Goal: Task Accomplishment & Management: Manage account settings

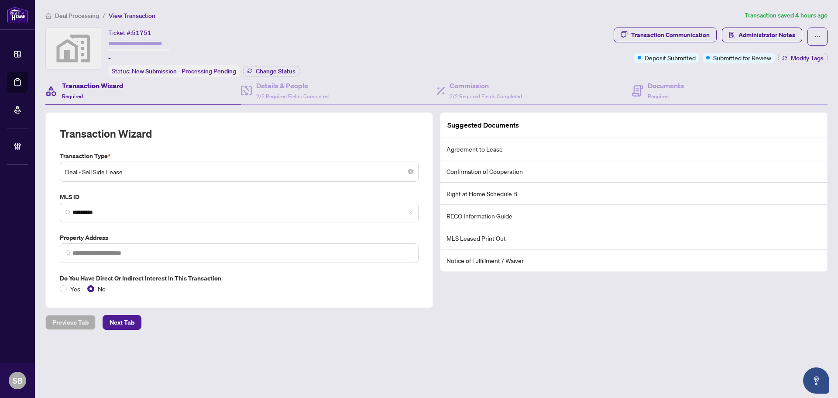
click at [78, 15] on span "Deal Processing" at bounding box center [77, 16] width 44 height 8
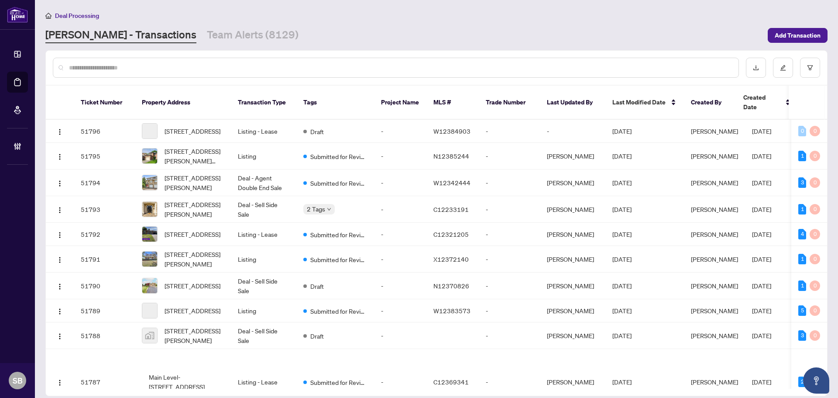
click at [181, 66] on input "text" at bounding box center [400, 68] width 663 height 10
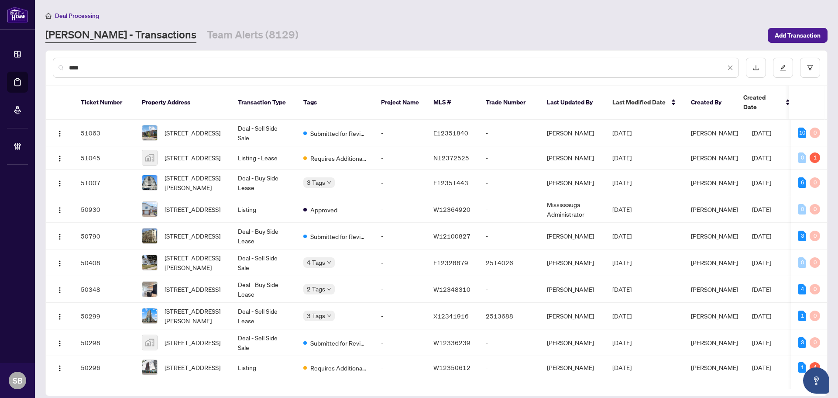
type input "*****"
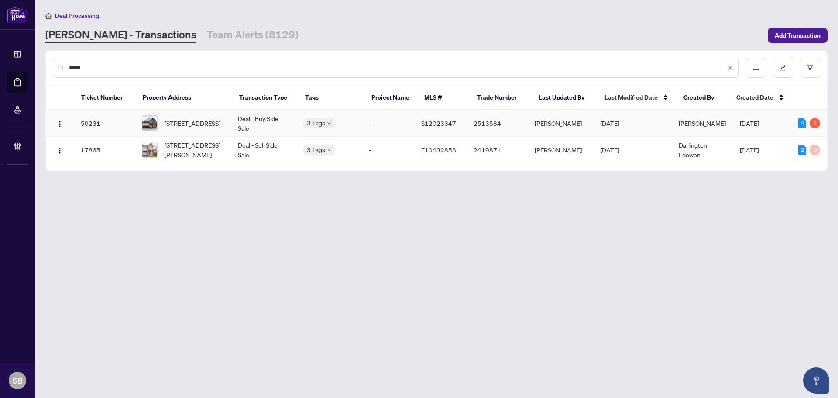
click at [247, 124] on td "Deal - Buy Side Sale" at bounding box center [263, 123] width 65 height 27
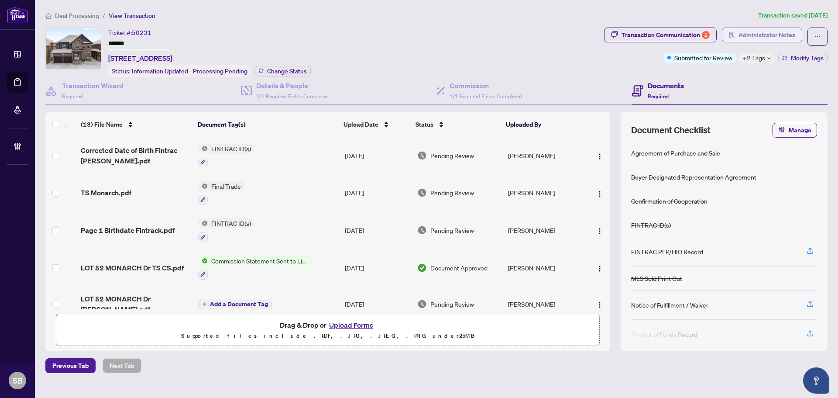
click at [768, 31] on span "Administrator Notes" at bounding box center [767, 35] width 57 height 14
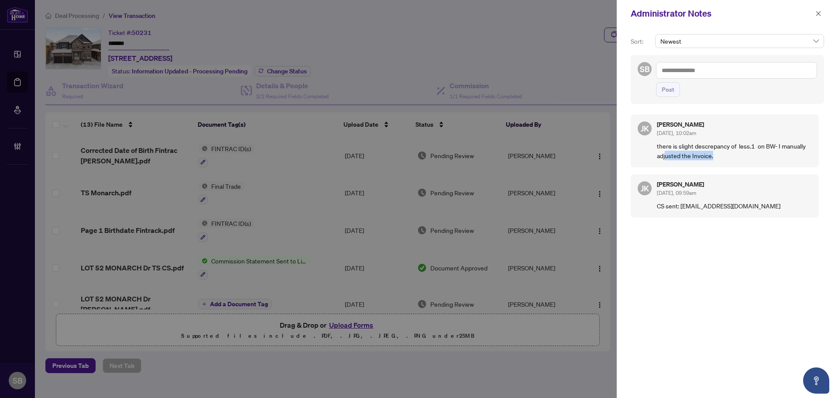
drag, startPoint x: 672, startPoint y: 151, endPoint x: 760, endPoint y: 156, distance: 87.5
click at [759, 156] on p "there is slight descrepancy of less.1 on BW- I manually adjusted the Invoice." at bounding box center [734, 150] width 155 height 19
click at [757, 158] on p "there is slight descrepancy of less.1 on BW- I manually adjusted the Invoice." at bounding box center [734, 150] width 155 height 19
click at [816, 17] on span "button" at bounding box center [819, 14] width 6 height 14
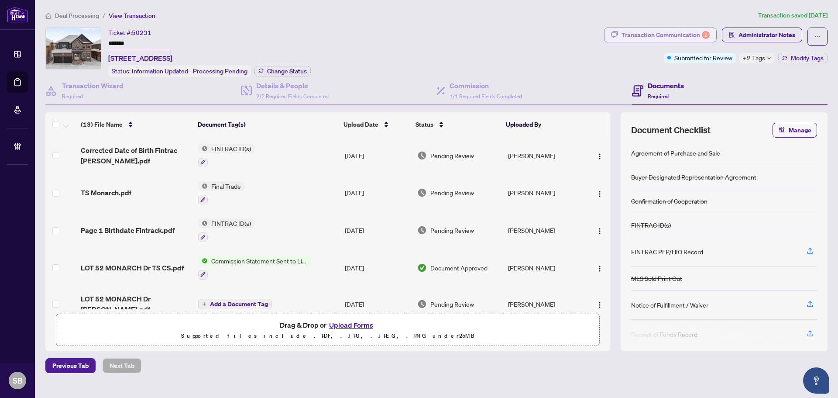
click at [663, 32] on div "Transaction Communication 2" at bounding box center [666, 35] width 88 height 14
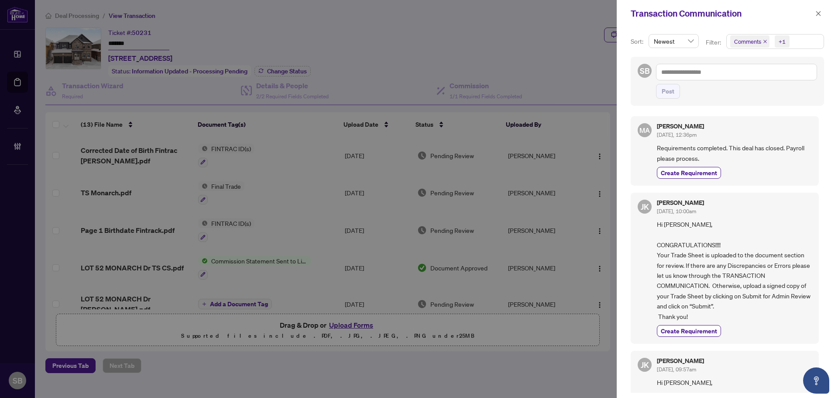
click at [816, 10] on button "button" at bounding box center [818, 13] width 11 height 10
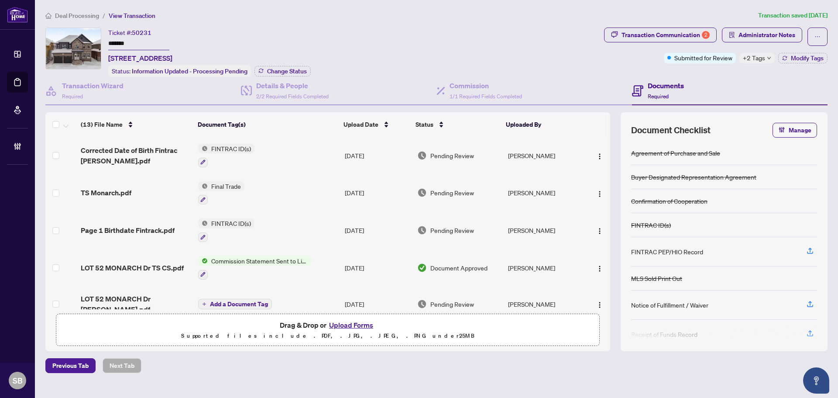
click at [172, 53] on span "LOT 52 MONARCH Dr, Orillia, Ontario L3V 8M8, Canada" at bounding box center [140, 58] width 64 height 10
drag, startPoint x: 175, startPoint y: 56, endPoint x: 108, endPoint y: 57, distance: 66.8
click at [108, 57] on span "LOT 52 MONARCH Dr, Orillia, Ontario L3V 8M8, Canada" at bounding box center [140, 58] width 64 height 10
copy span "LOT 52 MONARCH Dr"
click at [68, 17] on span "Deal Processing" at bounding box center [77, 16] width 44 height 8
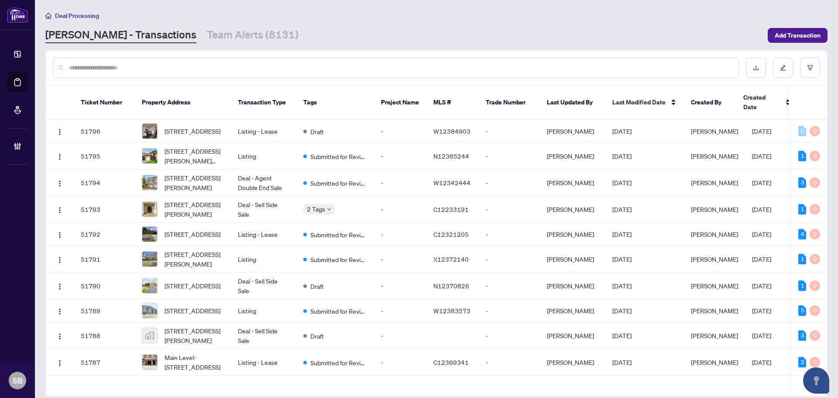
click at [93, 72] on input "text" at bounding box center [400, 68] width 663 height 10
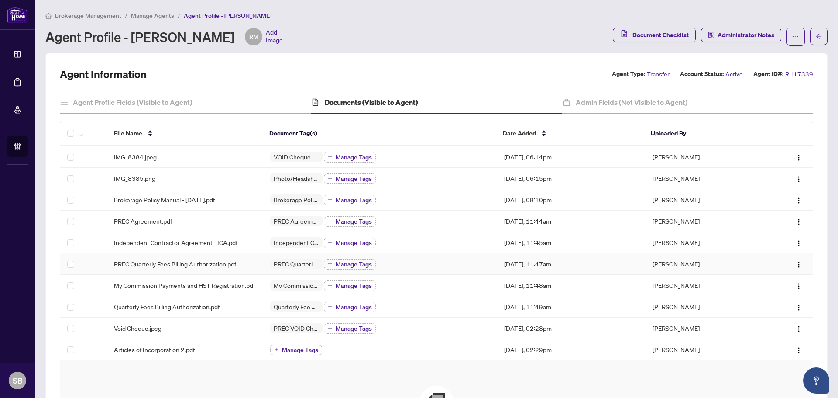
click at [241, 266] on div "PREC Quarterly Fees Billing Authorization.pdf" at bounding box center [185, 264] width 142 height 10
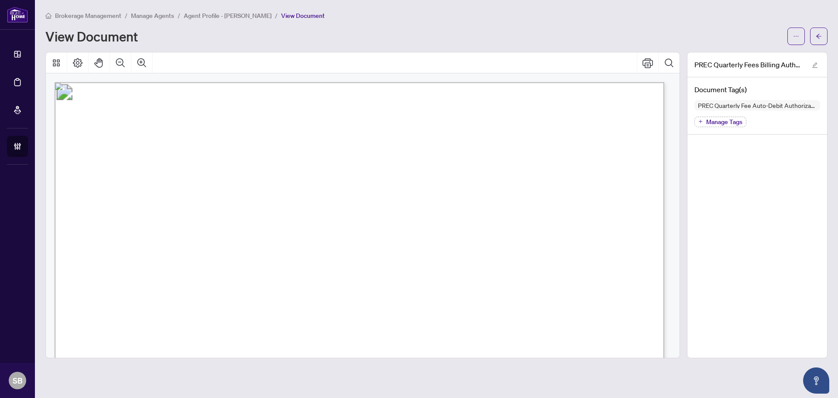
drag, startPoint x: 672, startPoint y: 103, endPoint x: 664, endPoint y: 196, distance: 92.5
drag, startPoint x: 680, startPoint y: 147, endPoint x: 563, endPoint y: 27, distance: 167.4
click at [682, 231] on div at bounding box center [363, 205] width 642 height 306
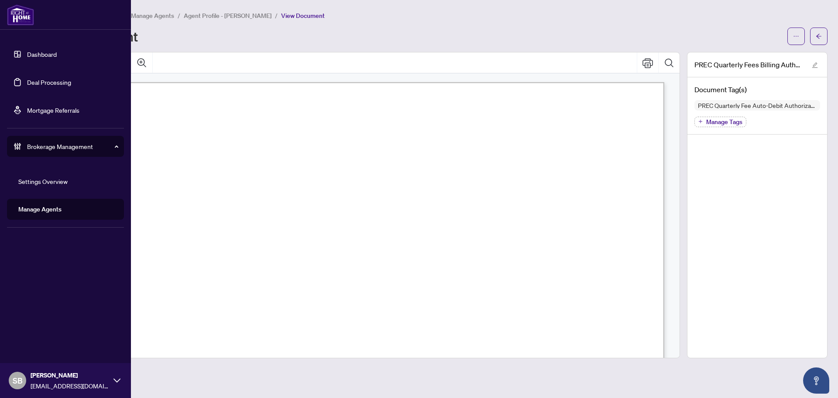
click at [37, 81] on link "Deal Processing" at bounding box center [49, 82] width 44 height 8
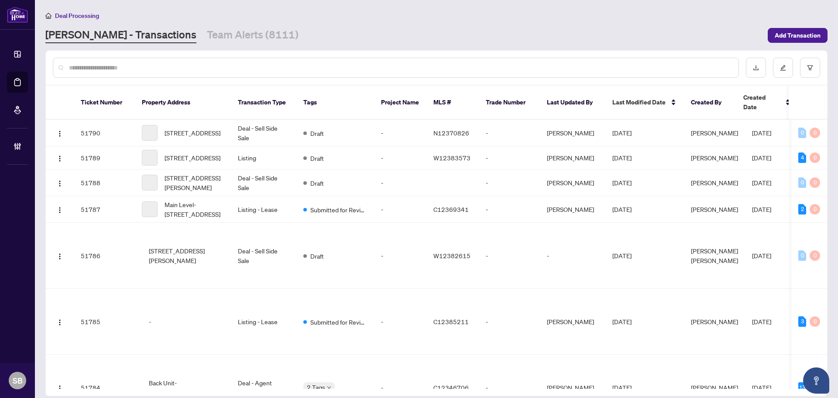
click at [191, 75] on div at bounding box center [396, 68] width 686 height 20
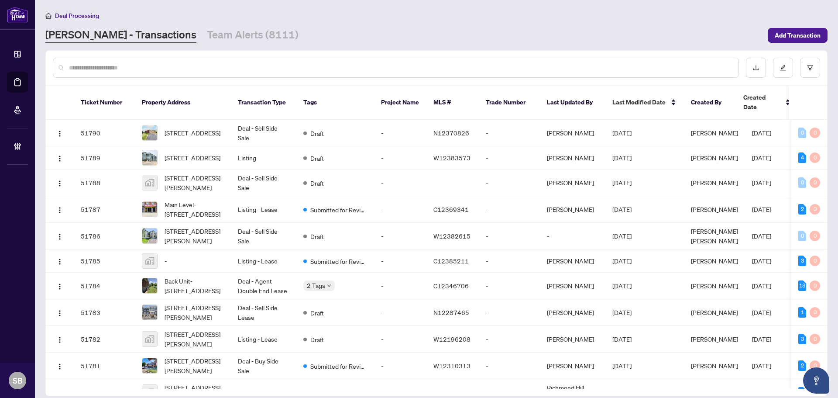
click at [192, 69] on input "text" at bounding box center [400, 68] width 663 height 10
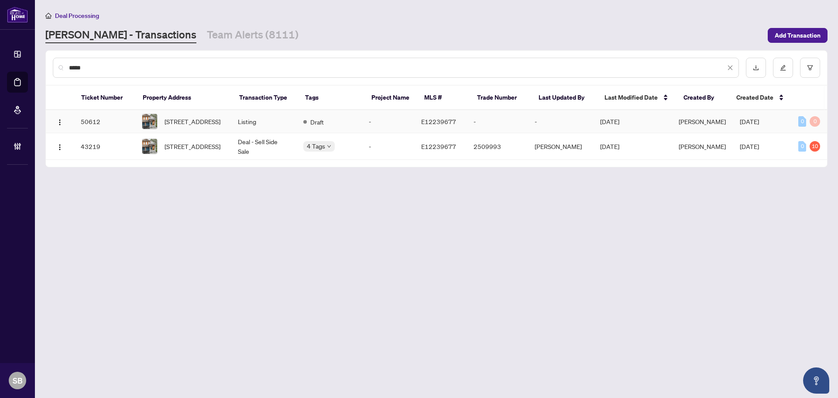
type input "*****"
click at [244, 126] on td "Listing" at bounding box center [263, 121] width 65 height 23
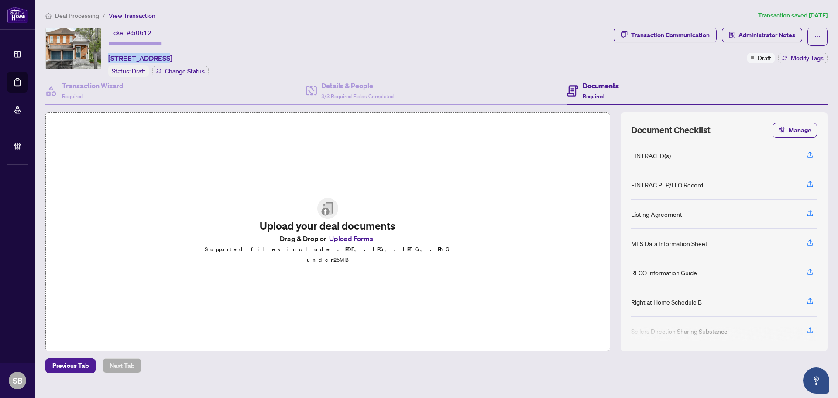
drag, startPoint x: 157, startPoint y: 58, endPoint x: 107, endPoint y: 55, distance: 49.9
click at [107, 55] on div "Ticket #: 50612 [STREET_ADDRESS] Status: Draft Change Status" at bounding box center [327, 52] width 565 height 49
copy span "35 Tansley Cres"
click at [61, 10] on li "Deal Processing" at bounding box center [72, 15] width 54 height 10
click at [90, 13] on span "Deal Processing" at bounding box center [77, 16] width 44 height 8
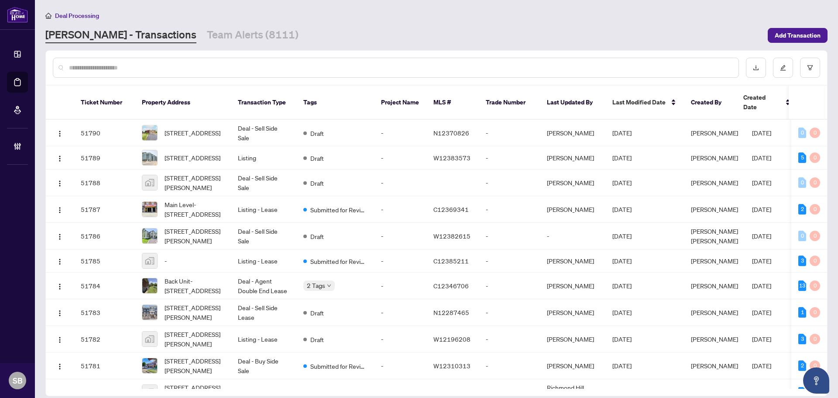
click at [245, 68] on input "text" at bounding box center [400, 68] width 663 height 10
paste input "**********"
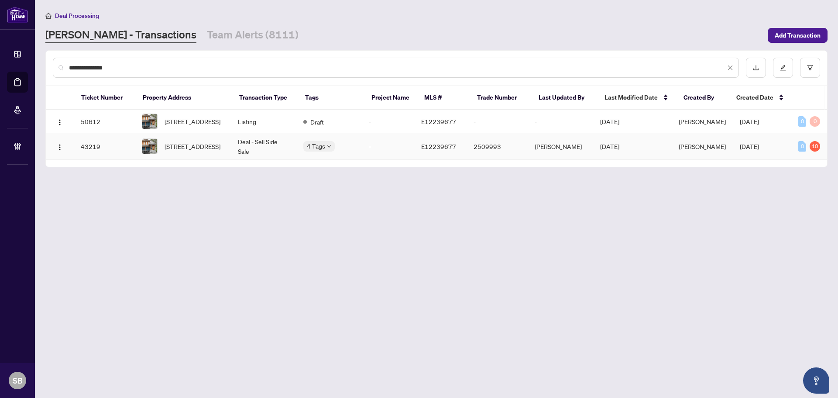
type input "**********"
click at [273, 153] on td "Deal - Sell Side Sale" at bounding box center [263, 146] width 65 height 27
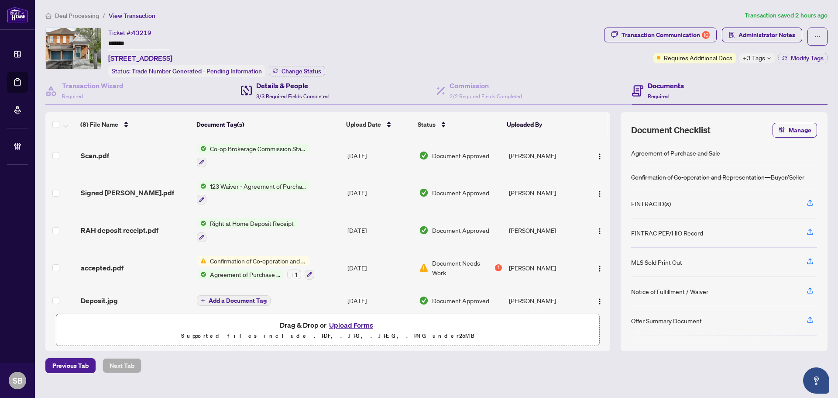
click at [286, 83] on h4 "Details & People" at bounding box center [292, 85] width 72 height 10
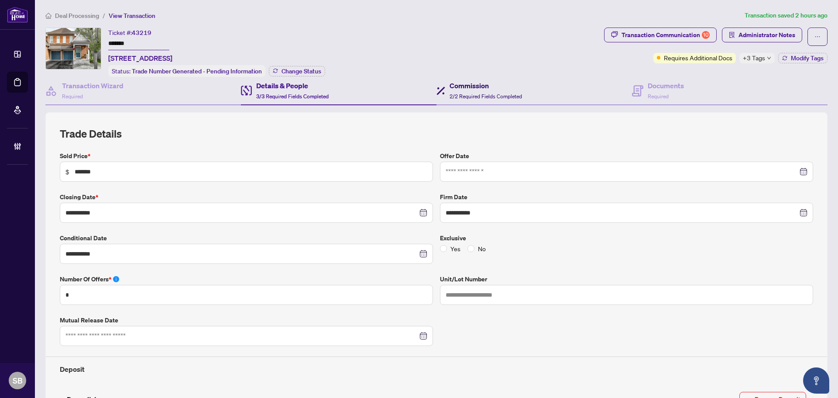
click at [479, 93] on span "2/2 Required Fields Completed" at bounding box center [486, 96] width 72 height 7
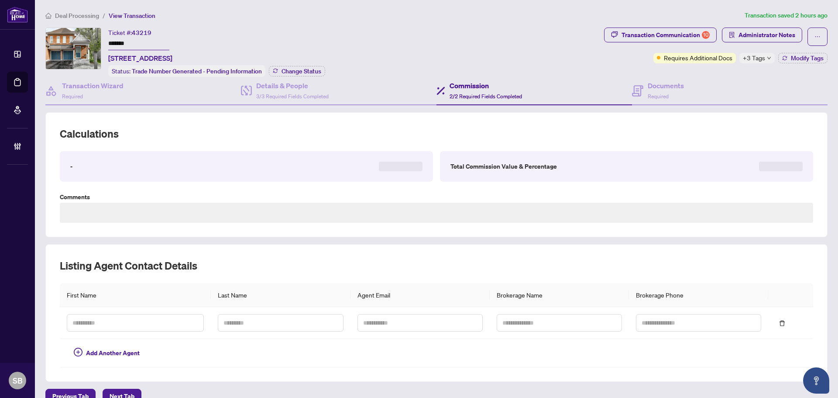
type textarea "**********"
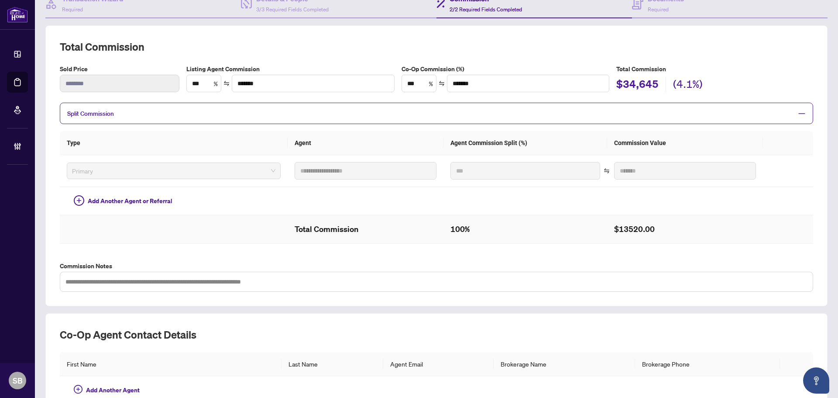
scroll to position [87, 0]
click at [288, 163] on td "**********" at bounding box center [366, 171] width 156 height 32
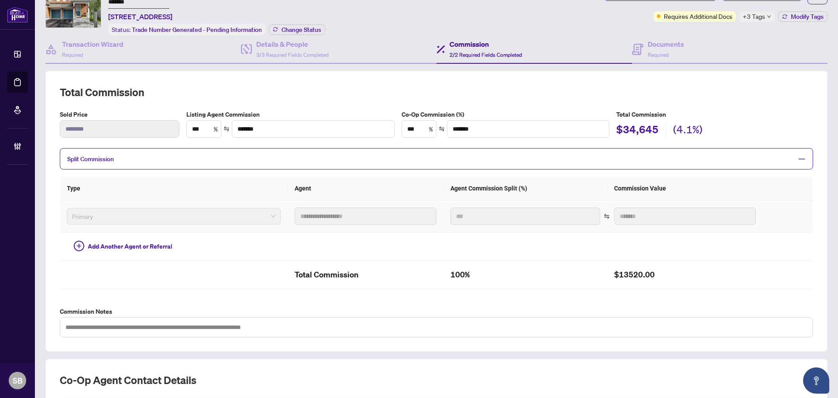
scroll to position [0, 0]
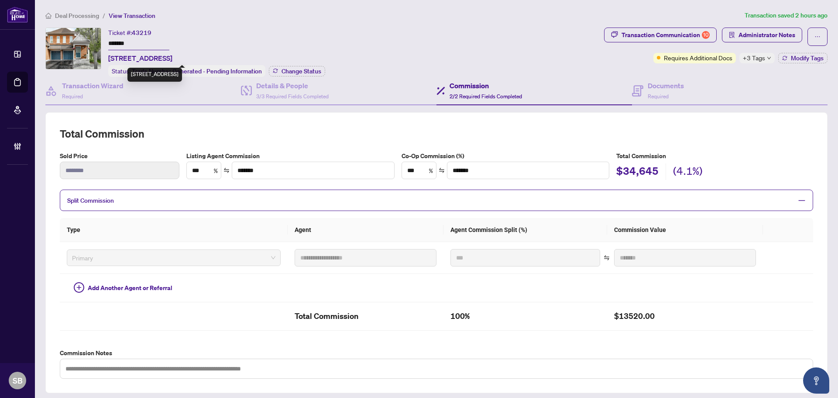
drag, startPoint x: 175, startPoint y: 55, endPoint x: 108, endPoint y: 55, distance: 66.8
click at [108, 55] on div "Ticket #: 43219 ******* [STREET_ADDRESS] Status: Trade Number Generated - Pendi…" at bounding box center [322, 52] width 555 height 49
copy span "[STREET_ADDRESS][PERSON_NAME]"
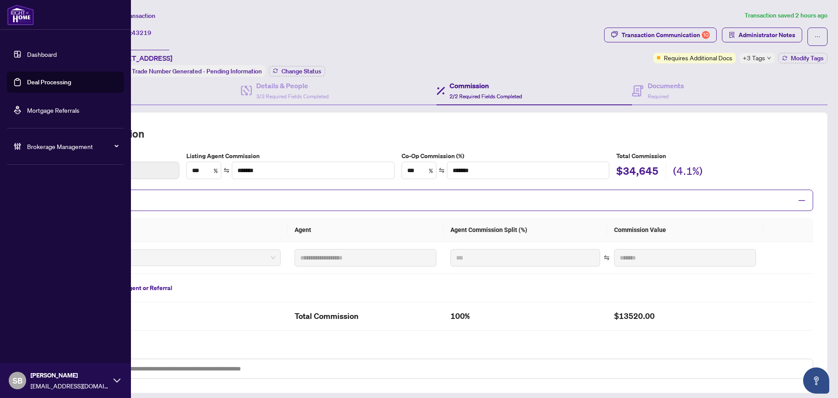
click at [34, 84] on link "Deal Processing" at bounding box center [49, 82] width 44 height 8
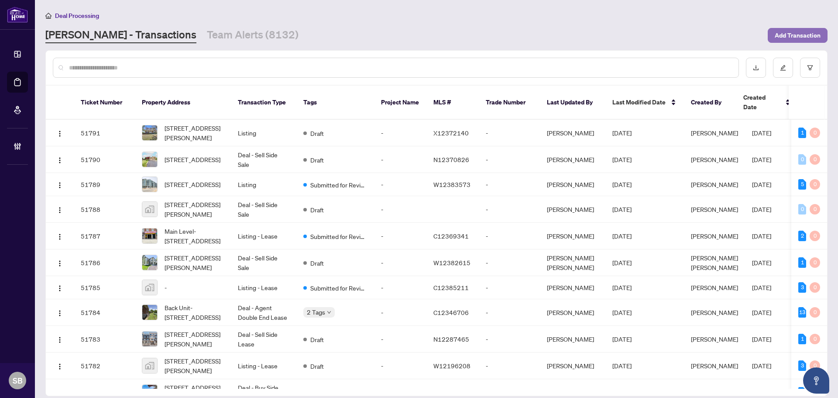
click at [792, 39] on span "Add Transaction" at bounding box center [798, 35] width 46 height 14
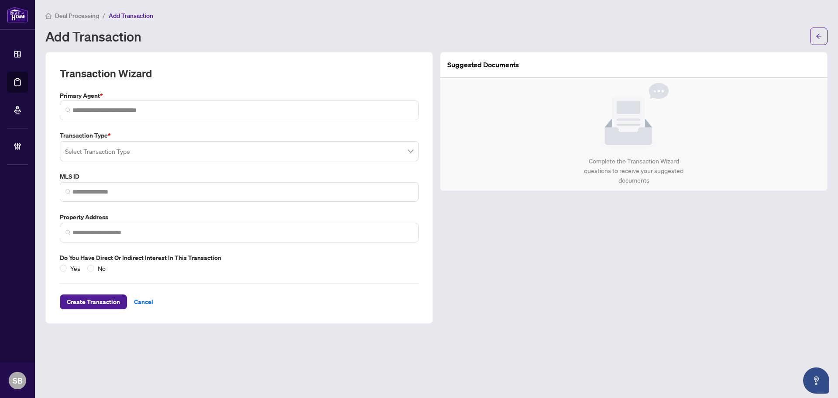
click at [201, 146] on input "search" at bounding box center [235, 152] width 341 height 19
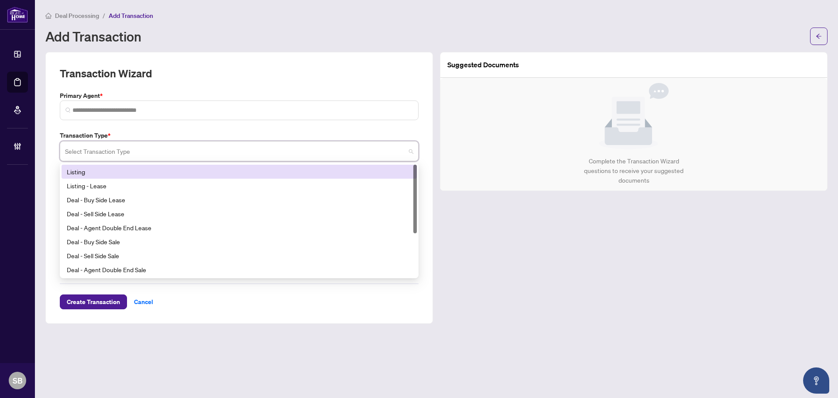
click at [177, 168] on div "Listing" at bounding box center [239, 172] width 345 height 10
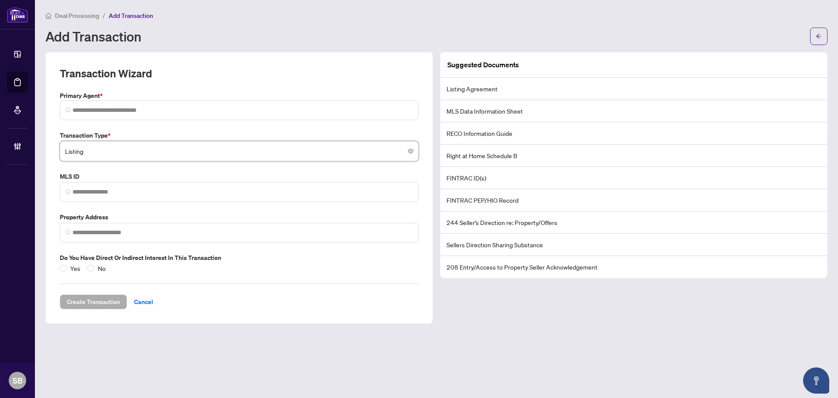
click at [173, 141] on div "Listing" at bounding box center [239, 151] width 359 height 20
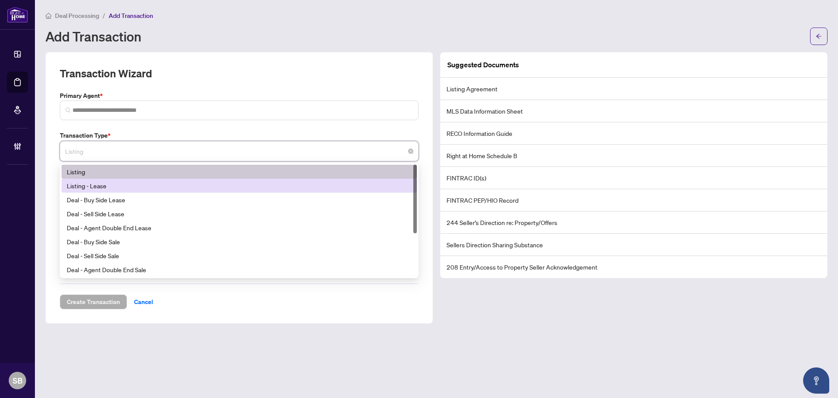
click at [168, 185] on div "Listing - Lease" at bounding box center [239, 186] width 345 height 10
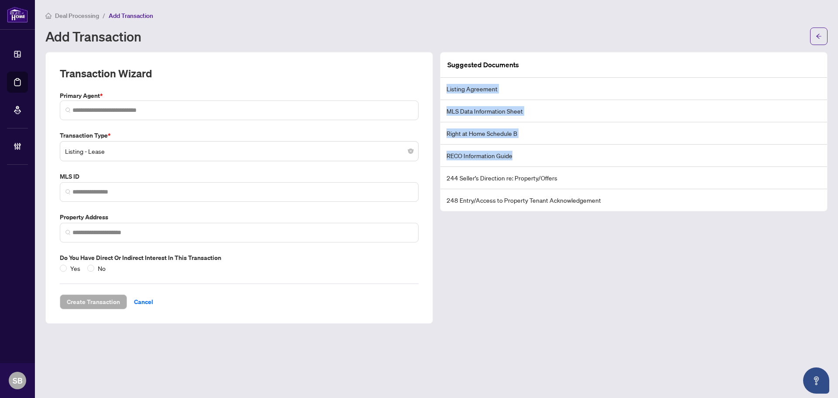
drag, startPoint x: 531, startPoint y: 158, endPoint x: 446, endPoint y: 87, distance: 110.9
click at [446, 87] on ul "Listing Agreement MLS Data Information Sheet Right at Home Schedule B RECO Info…" at bounding box center [634, 144] width 387 height 133
copy ul "Listing Agreement MLS Data Information Sheet Right at Home Schedule B RECO Info…"
click at [196, 155] on span "Listing - Lease" at bounding box center [239, 151] width 348 height 17
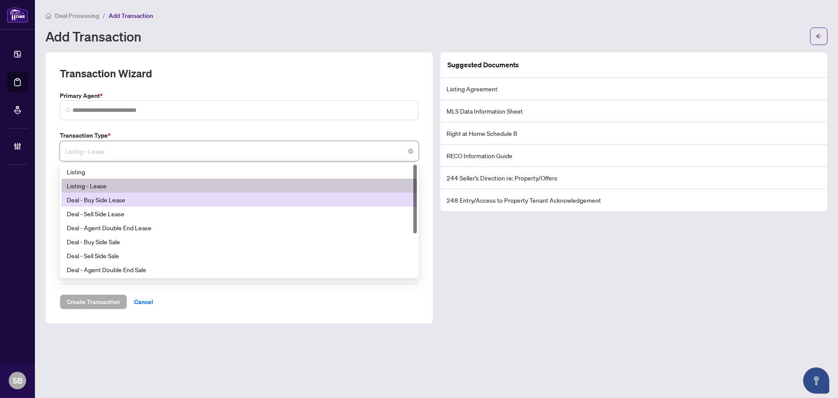
click at [142, 200] on div "Deal - Buy Side Lease" at bounding box center [239, 200] width 345 height 10
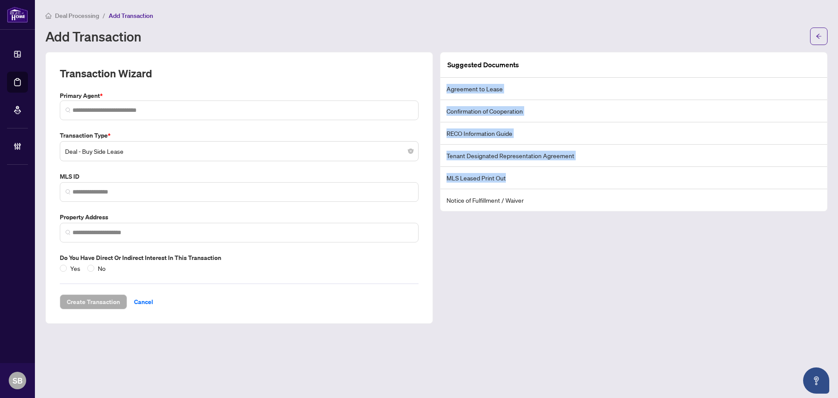
drag, startPoint x: 447, startPoint y: 86, endPoint x: 575, endPoint y: 169, distance: 152.8
click at [575, 169] on ul "Agreement to Lease Confirmation of Cooperation RECO Information Guide Tenant De…" at bounding box center [634, 144] width 387 height 133
copy ul "Agreement to Lease Confirmation of Cooperation RECO Information Guide Tenant De…"
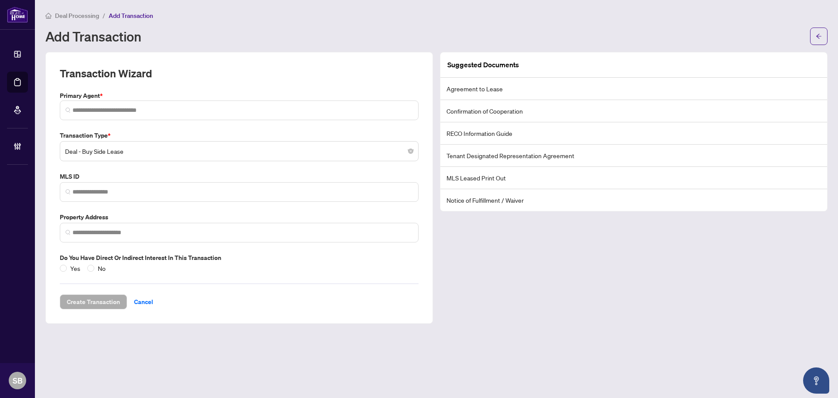
click at [88, 21] on div "Deal Processing / Add Transaction Add Transaction" at bounding box center [436, 27] width 782 height 34
click at [85, 16] on span "Deal Processing" at bounding box center [77, 16] width 44 height 8
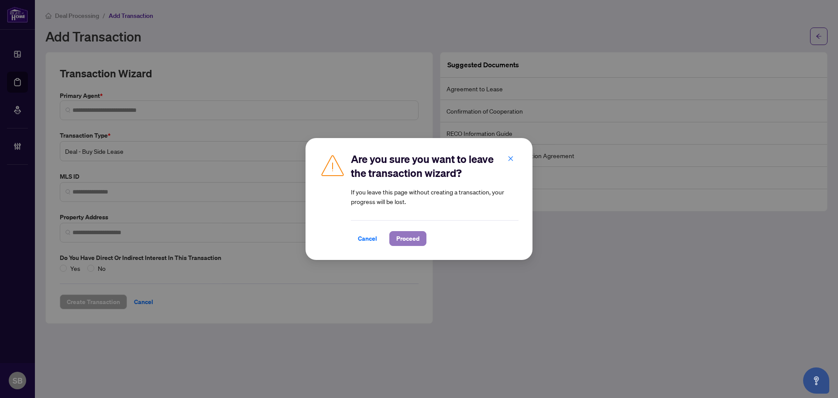
click at [420, 239] on button "Proceed" at bounding box center [407, 238] width 37 height 15
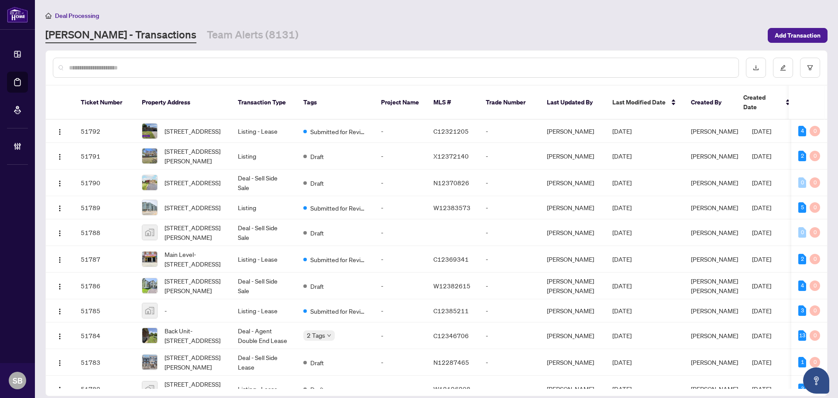
click at [145, 63] on input "text" at bounding box center [400, 68] width 663 height 10
click at [148, 63] on input "text" at bounding box center [400, 68] width 663 height 10
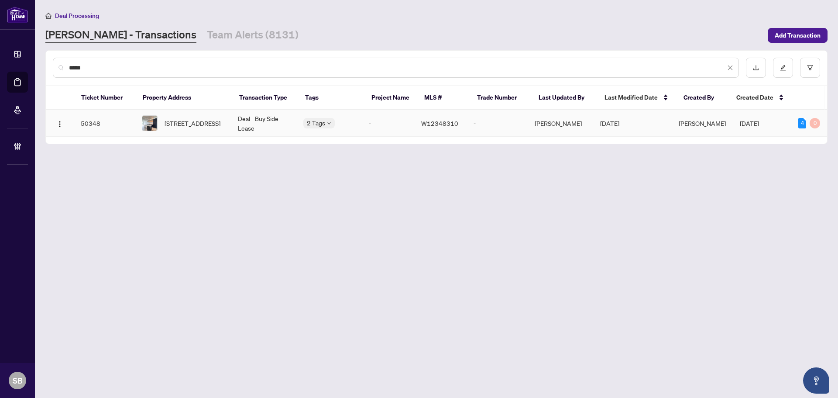
type input "*****"
click at [118, 123] on td "50348" at bounding box center [104, 123] width 61 height 27
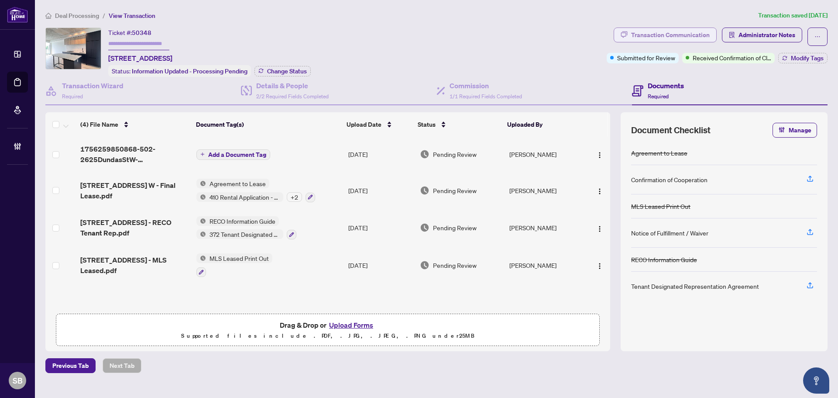
click at [674, 34] on div "Transaction Communication" at bounding box center [670, 35] width 79 height 14
type textarea "**********"
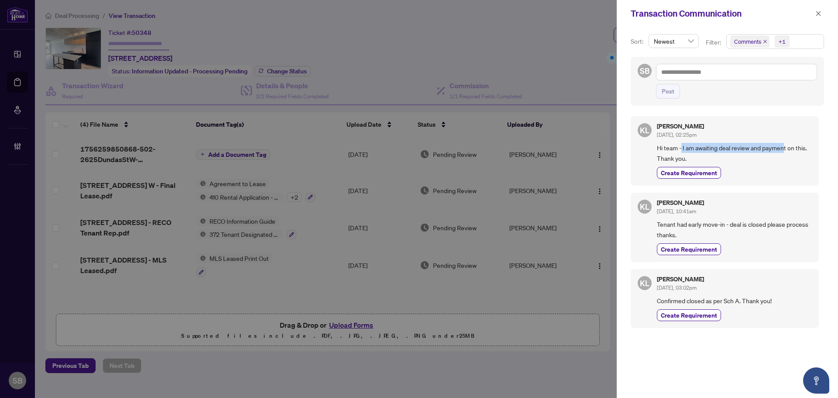
drag, startPoint x: 706, startPoint y: 145, endPoint x: 802, endPoint y: 145, distance: 96.5
click at [796, 144] on span "Hi team - I am awaiting deal review and payment on this. Thank you." at bounding box center [734, 153] width 155 height 21
click at [803, 159] on span "Hi team - I am awaiting deal review and payment on this. Thank you." at bounding box center [734, 153] width 155 height 21
click at [818, 9] on span "button" at bounding box center [819, 14] width 6 height 14
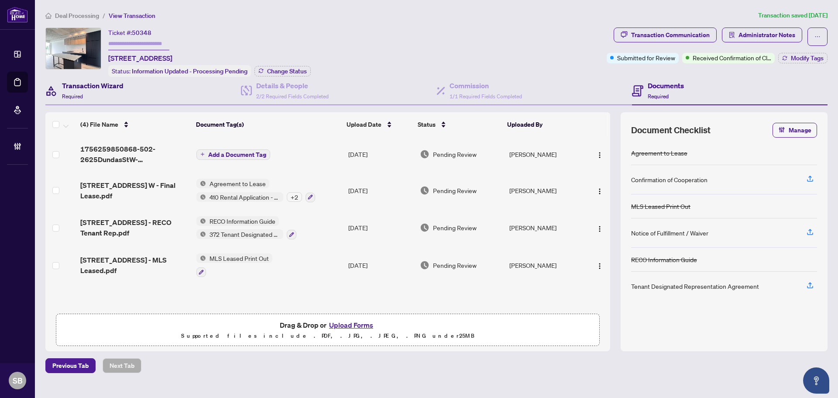
click at [114, 85] on h4 "Transaction Wizard" at bounding box center [93, 85] width 62 height 10
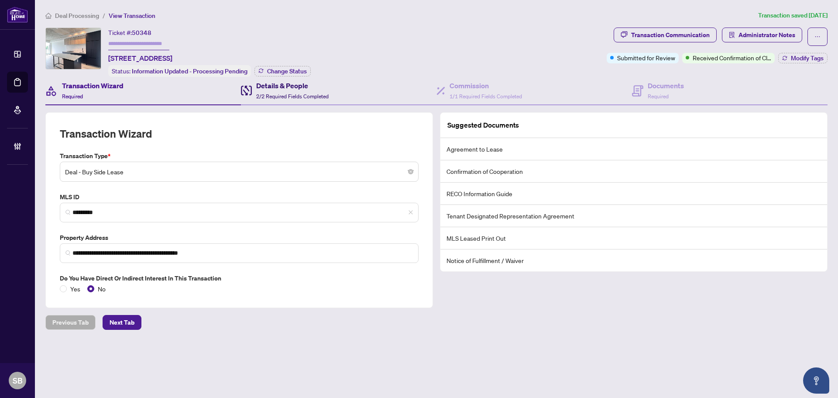
click at [276, 93] on span "2/2 Required Fields Completed" at bounding box center [292, 96] width 72 height 7
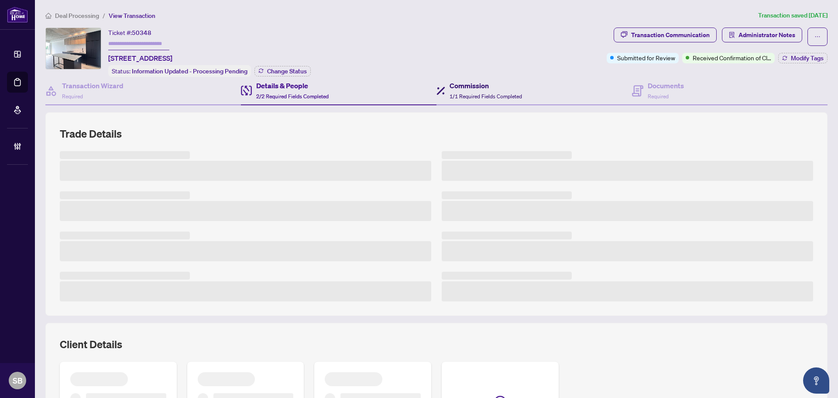
click at [486, 84] on h4 "Commission" at bounding box center [486, 85] width 72 height 10
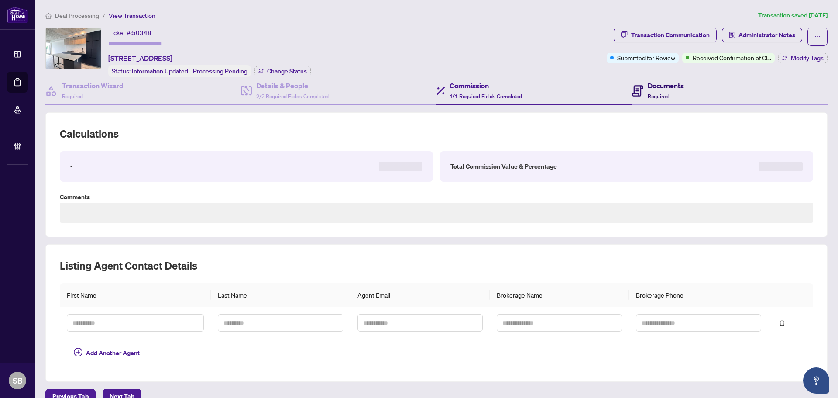
click at [639, 82] on div "Documents Required" at bounding box center [658, 90] width 52 height 21
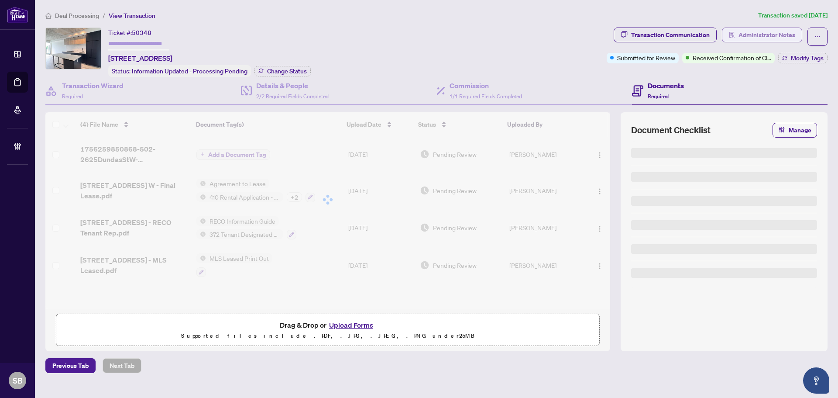
click at [762, 38] on span "Administrator Notes" at bounding box center [767, 35] width 57 height 14
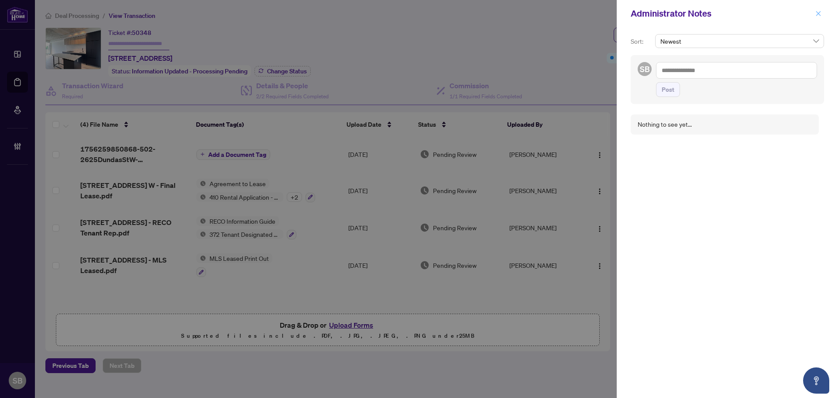
click at [819, 10] on span "button" at bounding box center [819, 14] width 6 height 14
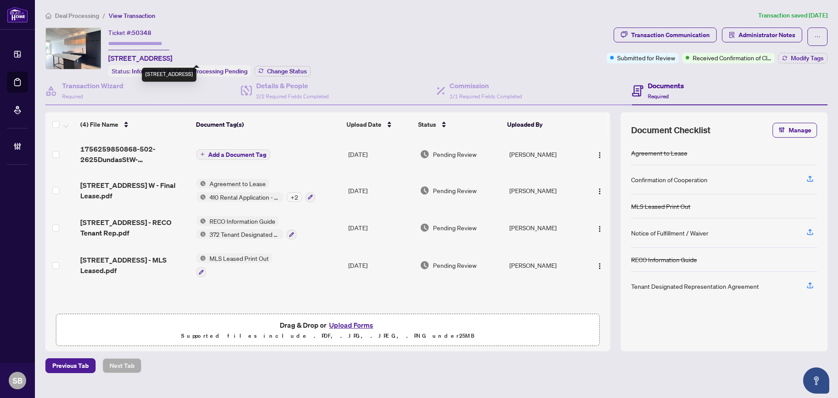
drag, startPoint x: 175, startPoint y: 56, endPoint x: 107, endPoint y: 56, distance: 67.7
click at [107, 56] on div "Ticket #: 50348 [STREET_ADDRESS] Status: Information Updated - Processing Pendi…" at bounding box center [324, 52] width 558 height 49
copy span "[STREET_ADDRESS]"
click at [70, 13] on span "Deal Processing" at bounding box center [77, 16] width 44 height 8
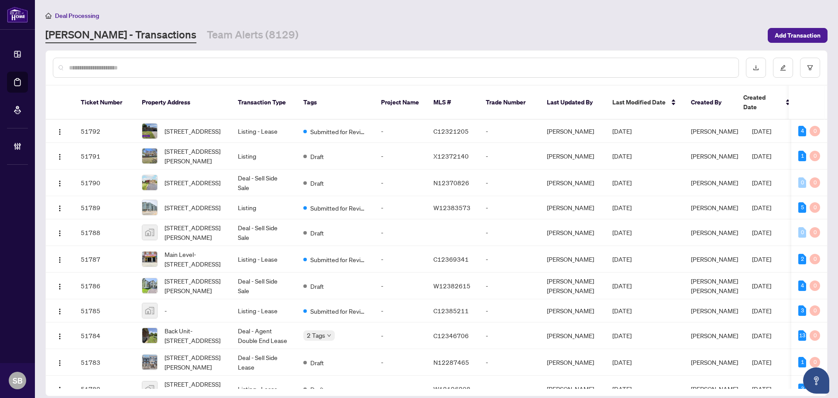
click at [113, 67] on input "text" at bounding box center [400, 68] width 663 height 10
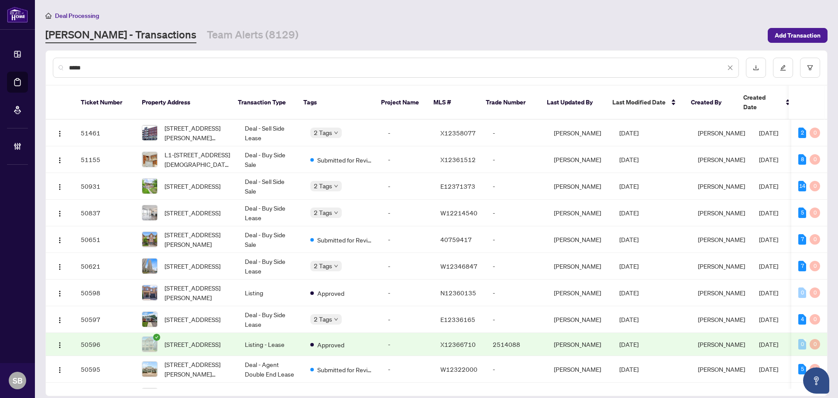
type input "*****"
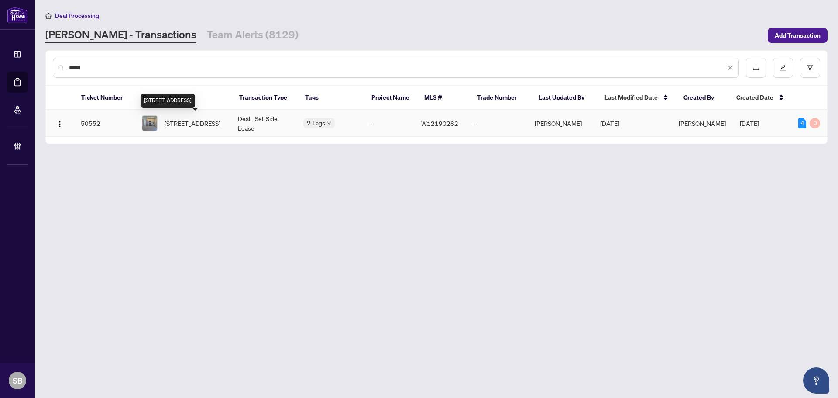
click at [209, 121] on span "[STREET_ADDRESS]" at bounding box center [193, 123] width 56 height 10
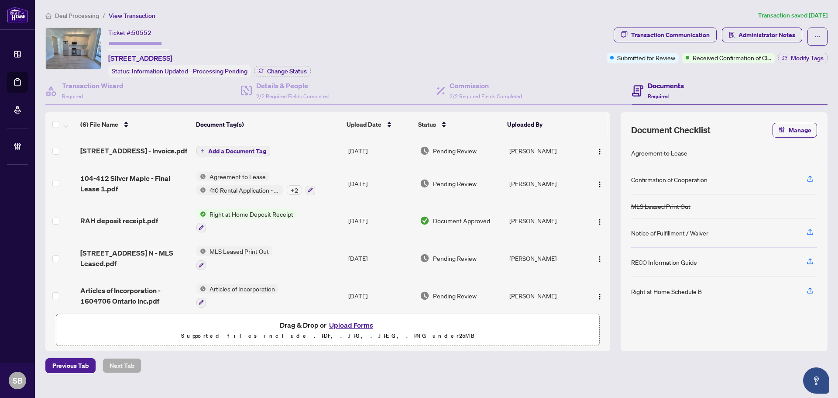
click at [374, 190] on td "[DATE]" at bounding box center [381, 184] width 72 height 38
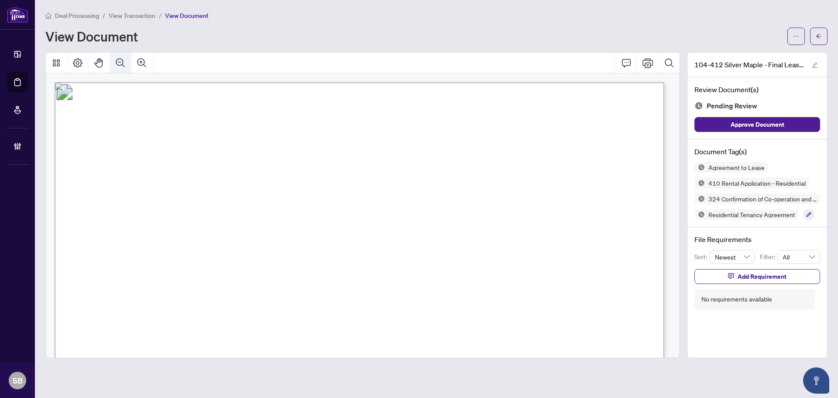
click at [119, 67] on icon "Zoom Out" at bounding box center [120, 63] width 10 height 10
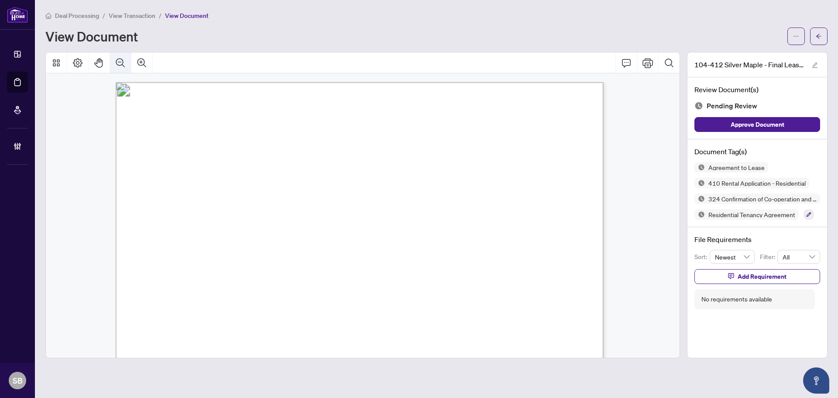
click at [119, 67] on icon "Zoom Out" at bounding box center [120, 63] width 10 height 10
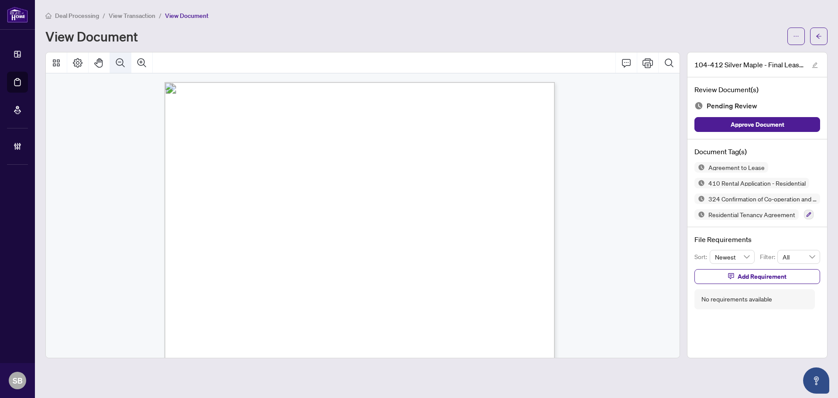
click at [119, 67] on icon "Zoom Out" at bounding box center [120, 63] width 10 height 10
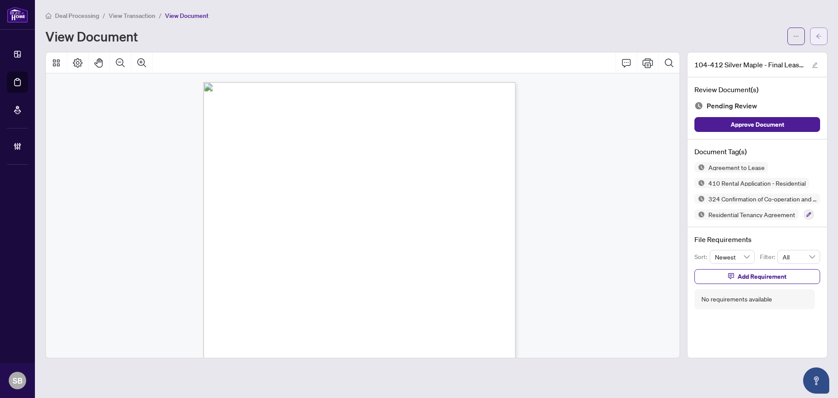
click at [820, 38] on span "button" at bounding box center [819, 36] width 6 height 14
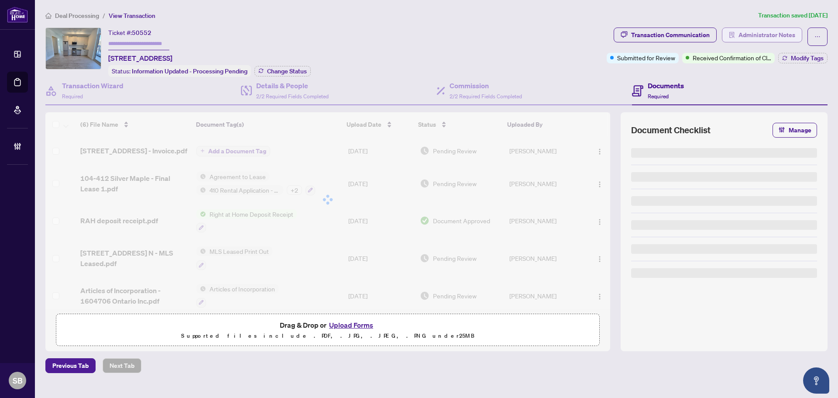
click at [772, 32] on span "Administrator Notes" at bounding box center [767, 35] width 57 height 14
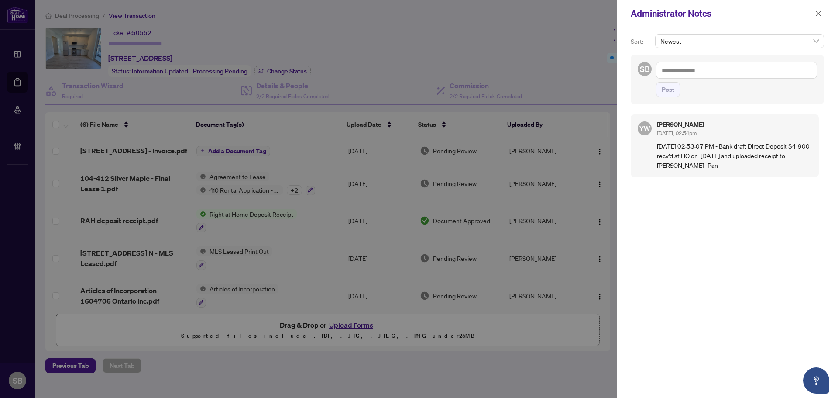
drag, startPoint x: 823, startPoint y: 15, endPoint x: 807, endPoint y: 21, distance: 17.3
click at [822, 15] on button "button" at bounding box center [818, 13] width 11 height 10
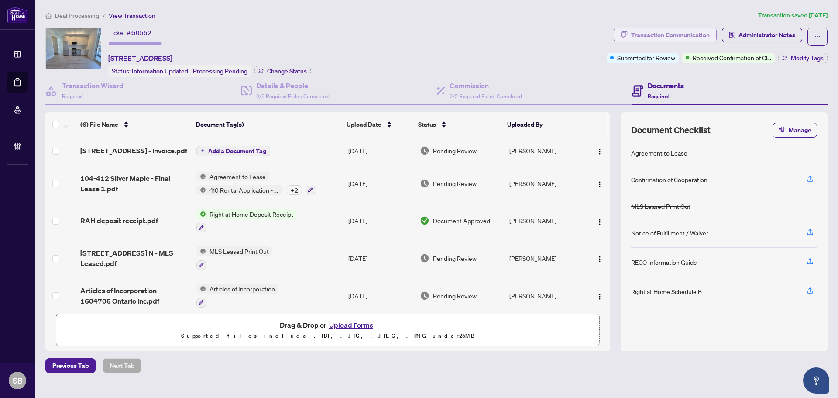
click at [682, 29] on div "Transaction Communication" at bounding box center [670, 35] width 79 height 14
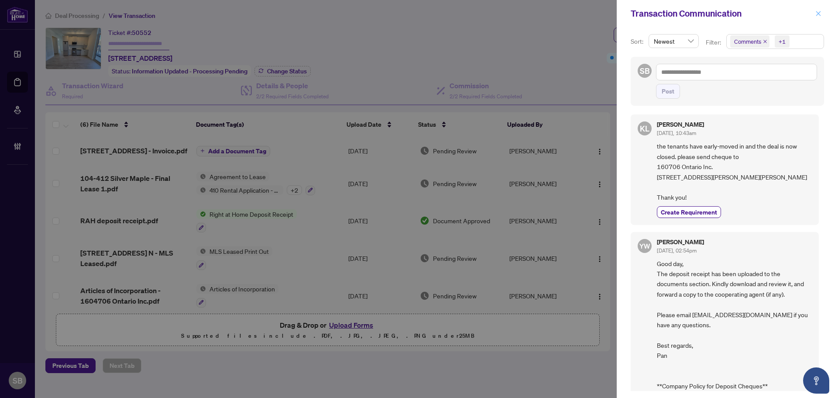
click at [820, 14] on icon "close" at bounding box center [819, 13] width 6 height 6
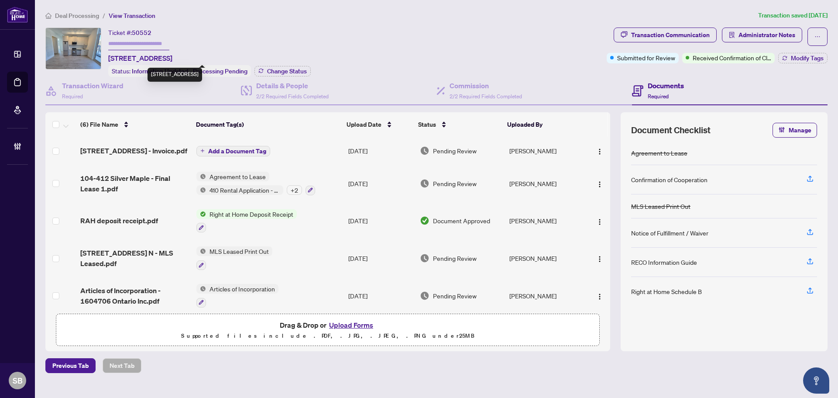
drag, startPoint x: 186, startPoint y: 59, endPoint x: 108, endPoint y: 58, distance: 78.2
click at [108, 58] on span "[STREET_ADDRESS]" at bounding box center [140, 58] width 64 height 10
copy span "[STREET_ADDRESS]"
click at [310, 182] on div "Agreement to Lease 410 Rental Application - Residential + 2" at bounding box center [255, 184] width 119 height 24
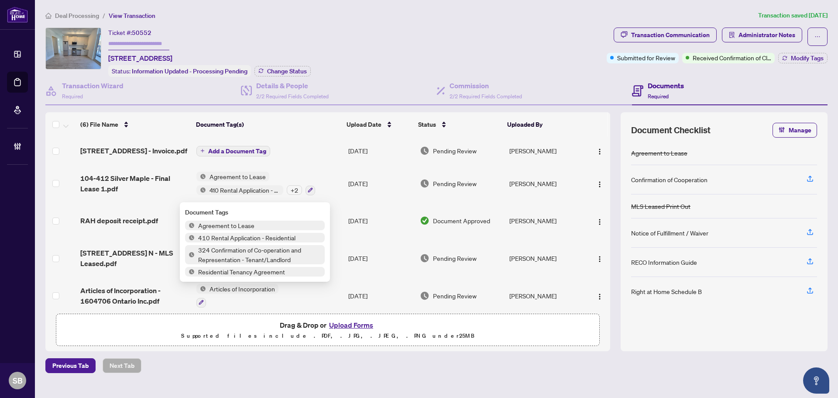
click at [380, 186] on td "[DATE]" at bounding box center [381, 184] width 72 height 38
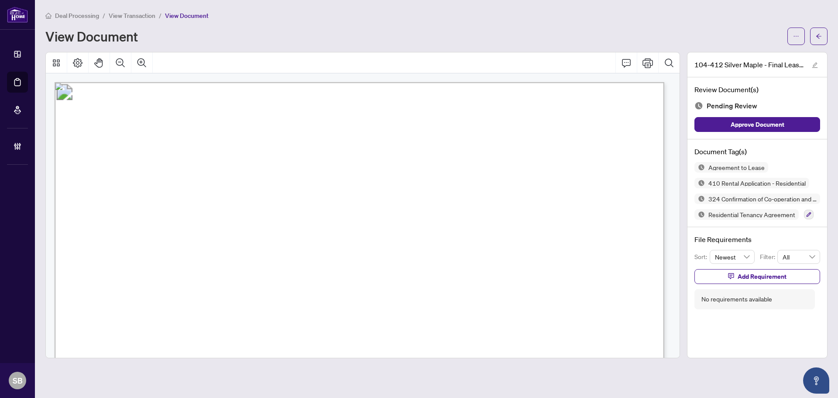
click at [138, 17] on span "View Transaction" at bounding box center [132, 16] width 47 height 8
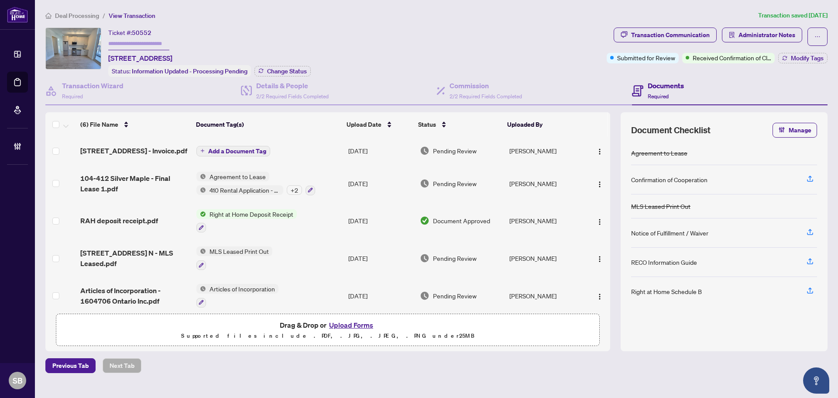
click at [361, 193] on td "[DATE]" at bounding box center [381, 184] width 72 height 38
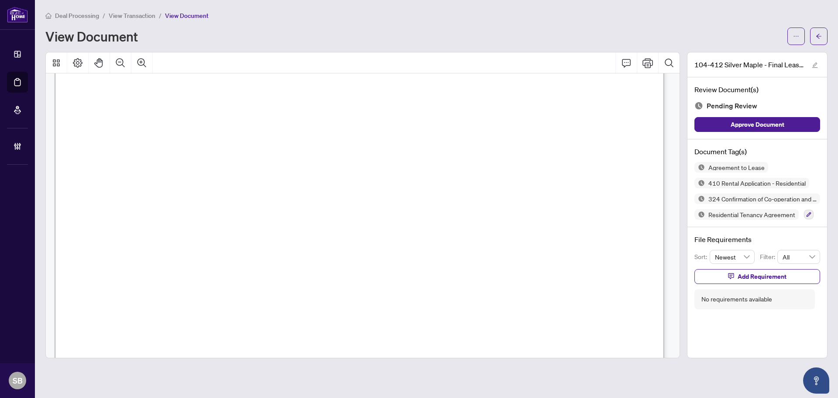
scroll to position [262, 0]
click at [118, 58] on icon "Zoom Out" at bounding box center [120, 62] width 9 height 9
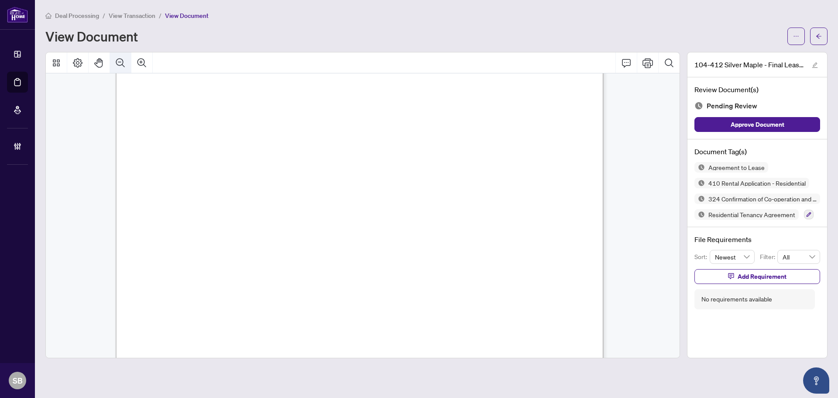
click at [119, 58] on icon "Zoom Out" at bounding box center [120, 62] width 9 height 9
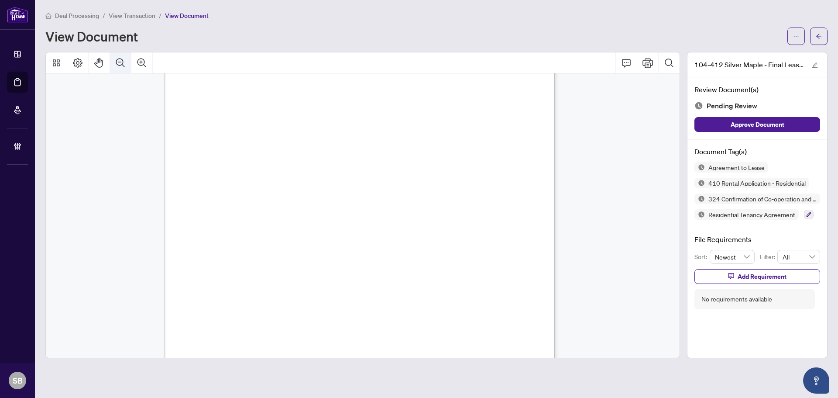
click at [119, 58] on icon "Zoom Out" at bounding box center [120, 62] width 9 height 9
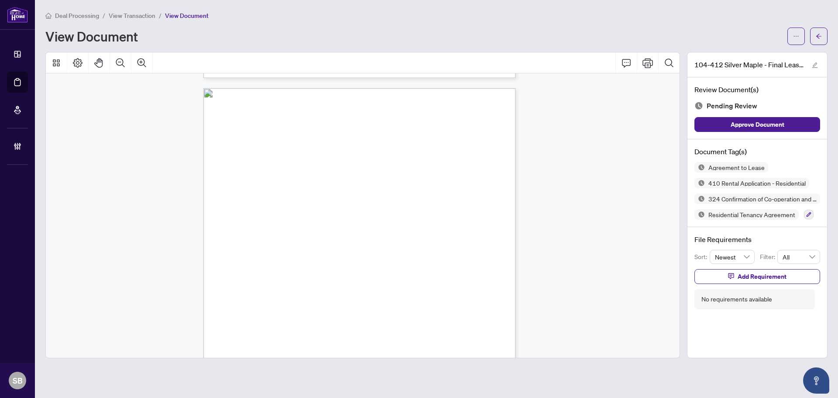
scroll to position [5293, 0]
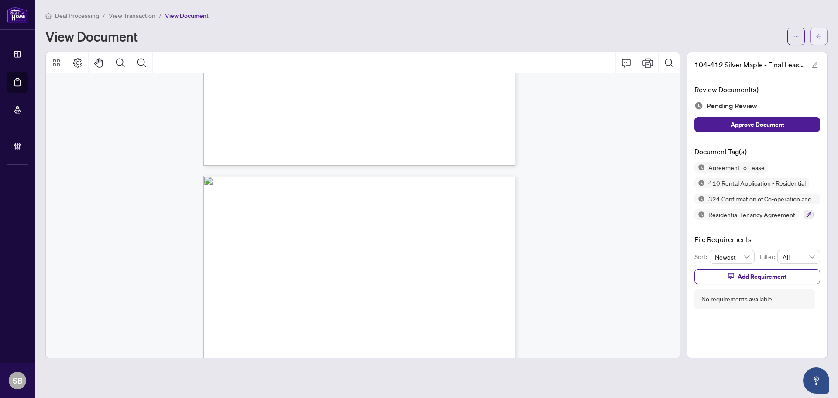
click at [817, 38] on icon "arrow-left" at bounding box center [819, 36] width 6 height 6
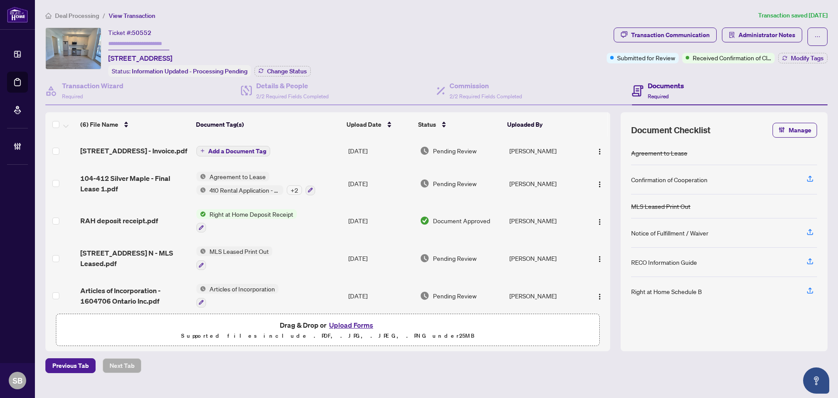
click at [347, 193] on td "[DATE]" at bounding box center [381, 184] width 72 height 38
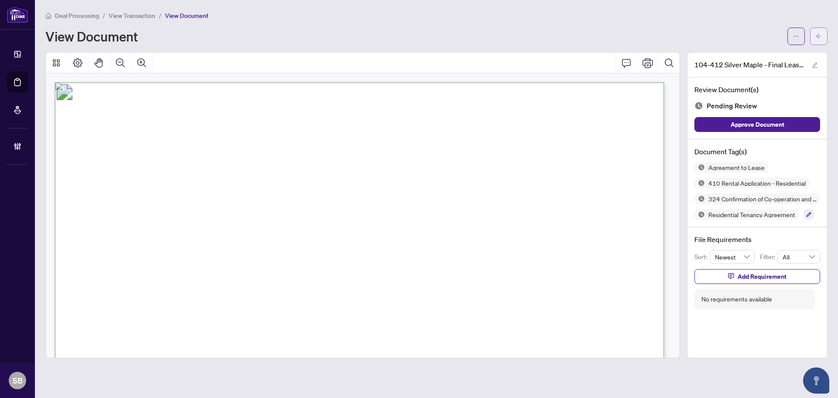
click at [825, 38] on button "button" at bounding box center [818, 36] width 17 height 17
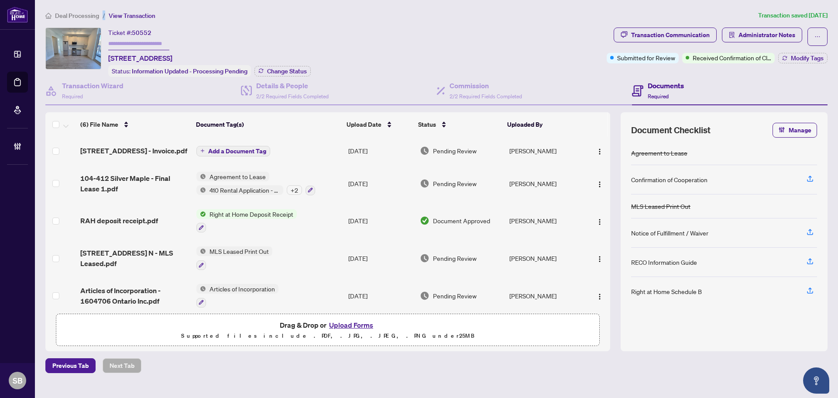
click at [103, 13] on li "/" at bounding box center [104, 15] width 3 height 10
click at [95, 11] on li "Deal Processing" at bounding box center [72, 15] width 54 height 10
click at [96, 14] on span "Deal Processing" at bounding box center [77, 16] width 44 height 8
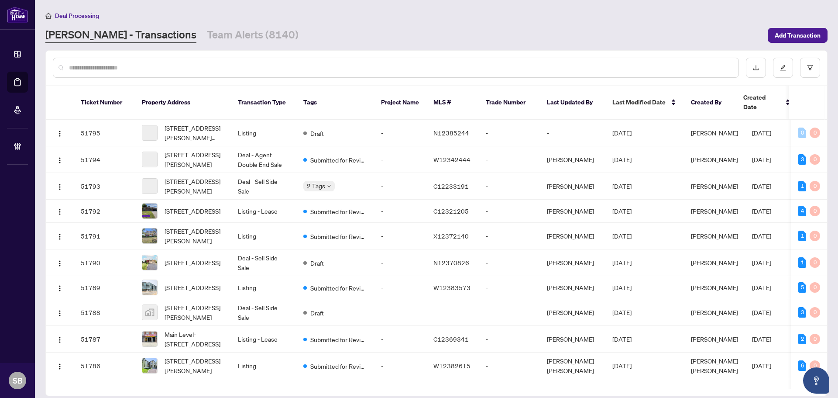
click at [161, 68] on input "text" at bounding box center [400, 68] width 663 height 10
paste input "*********"
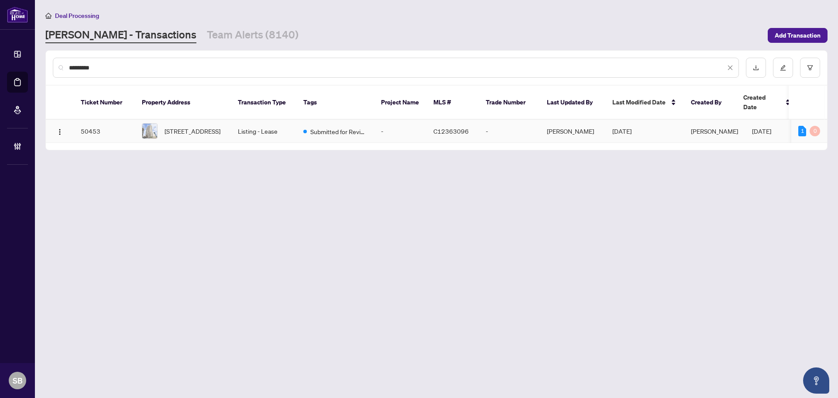
type input "*********"
click at [196, 126] on span "[STREET_ADDRESS]" at bounding box center [193, 131] width 56 height 10
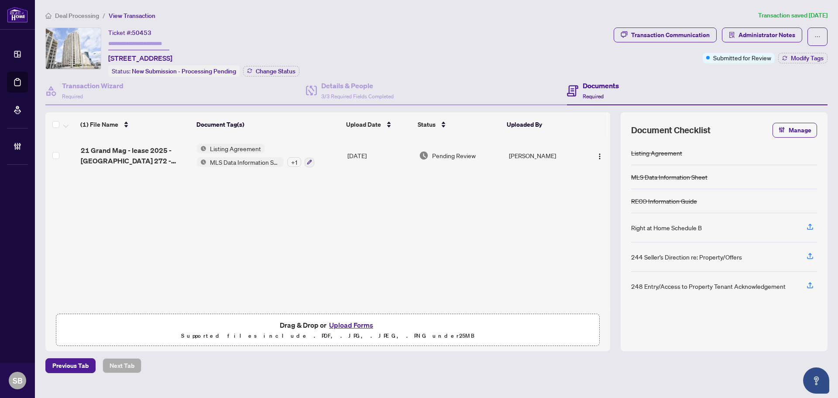
click at [340, 148] on td "Listing Agreement MLS Data Information Sheet + 1" at bounding box center [268, 156] width 151 height 38
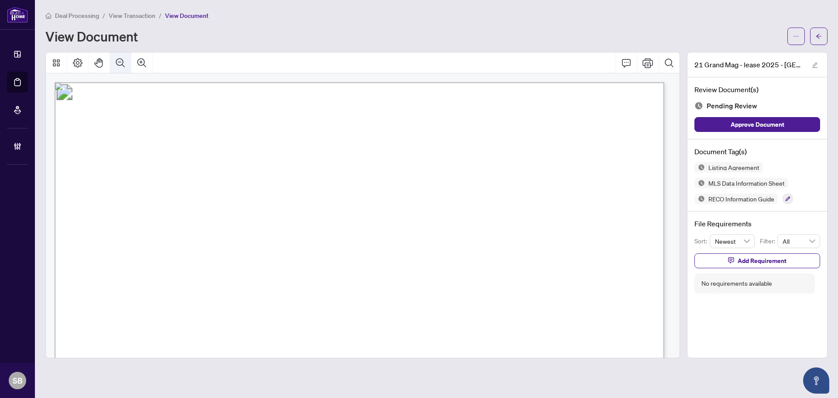
click at [124, 63] on icon "Zoom Out" at bounding box center [120, 63] width 10 height 10
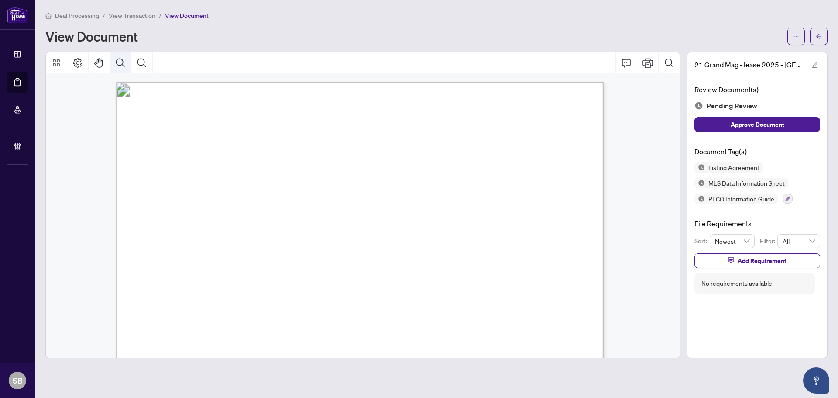
click at [124, 63] on icon "Zoom Out" at bounding box center [120, 63] width 10 height 10
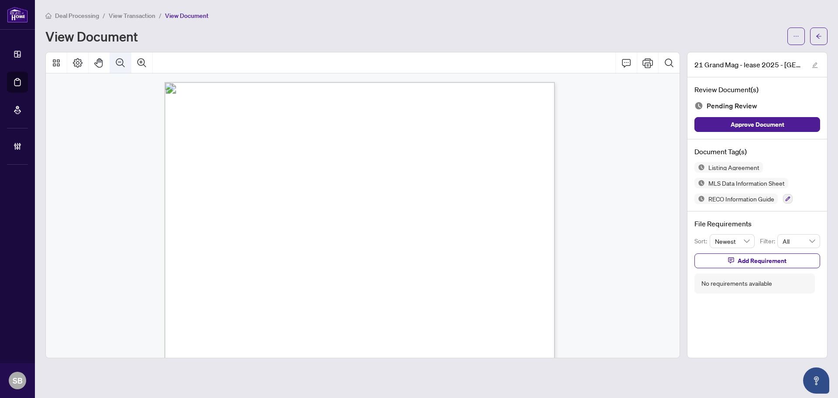
click at [124, 63] on icon "Zoom Out" at bounding box center [120, 63] width 10 height 10
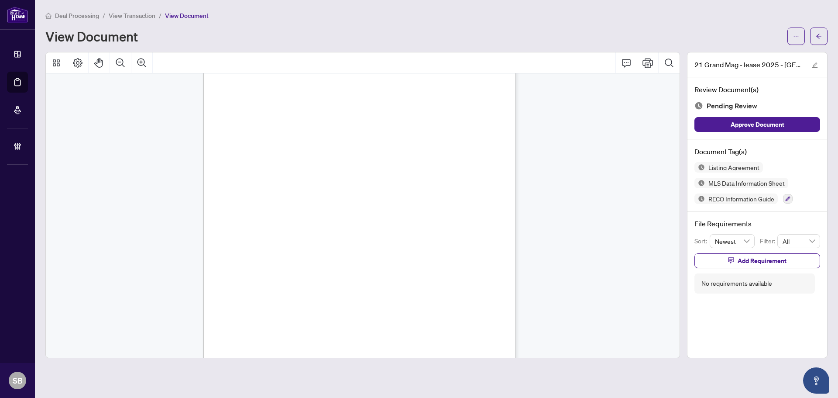
scroll to position [7621, 0]
click at [790, 197] on icon "button" at bounding box center [788, 198] width 5 height 5
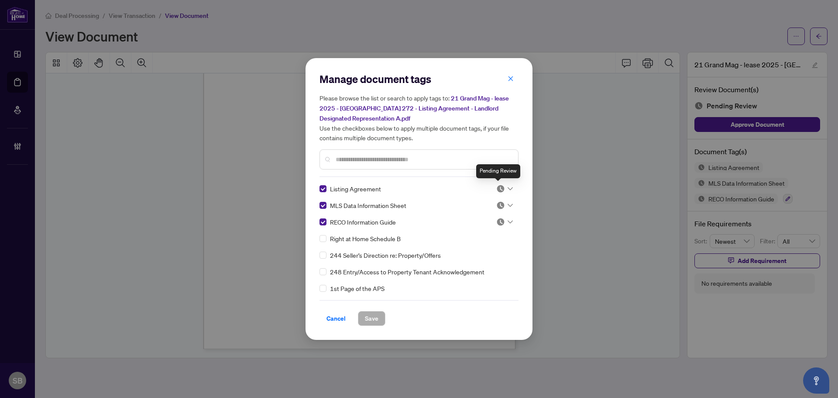
click at [499, 187] on img at bounding box center [500, 188] width 9 height 9
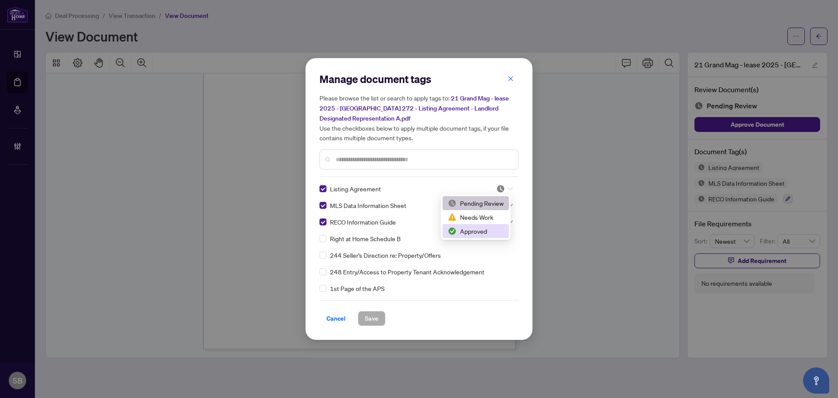
click at [486, 232] on div "Approved" at bounding box center [476, 231] width 56 height 10
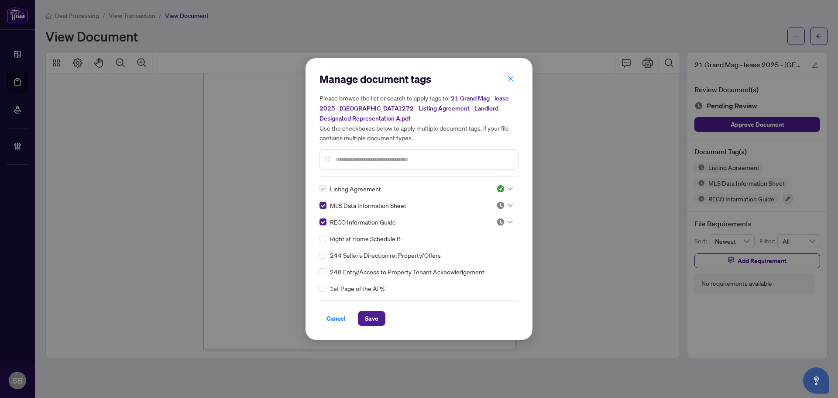
click at [510, 203] on div "Listing Agreement 3 MLS Data Information Sheet RECO Information Guide Right at …" at bounding box center [419, 238] width 199 height 109
click at [504, 203] on div at bounding box center [504, 205] width 17 height 9
click at [476, 248] on div "Approved" at bounding box center [476, 248] width 56 height 10
click at [504, 222] on div at bounding box center [504, 221] width 17 height 9
click at [483, 261] on div "Approved" at bounding box center [476, 264] width 56 height 10
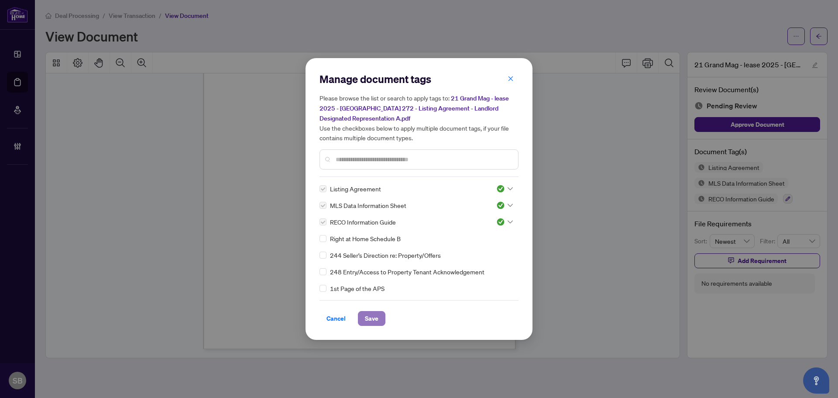
click at [371, 315] on span "Save" at bounding box center [372, 318] width 14 height 14
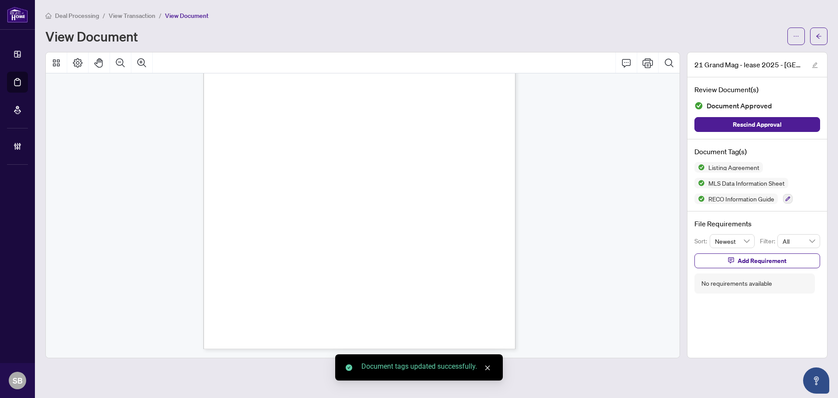
click at [824, 38] on button "button" at bounding box center [818, 36] width 17 height 17
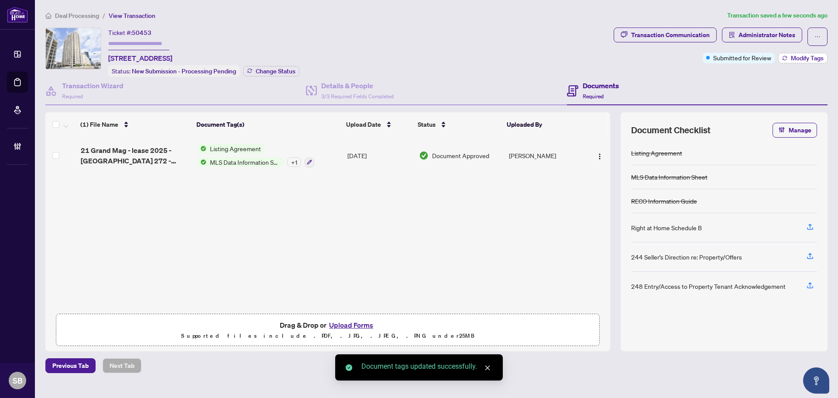
click at [797, 59] on span "Modify Tags" at bounding box center [807, 58] width 33 height 6
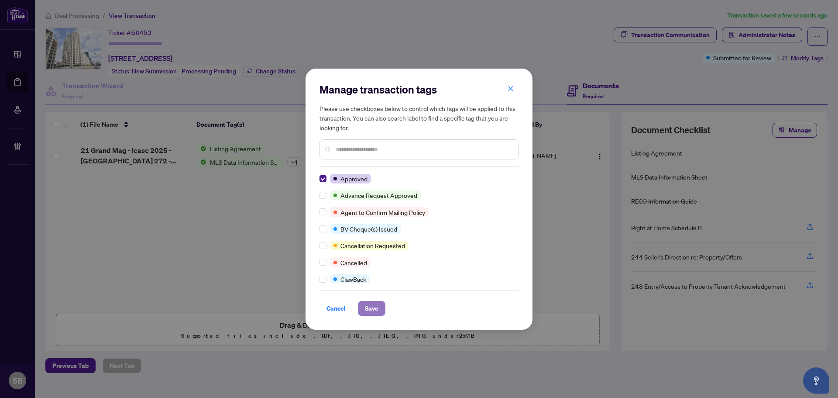
click at [372, 310] on span "Save" at bounding box center [372, 308] width 14 height 14
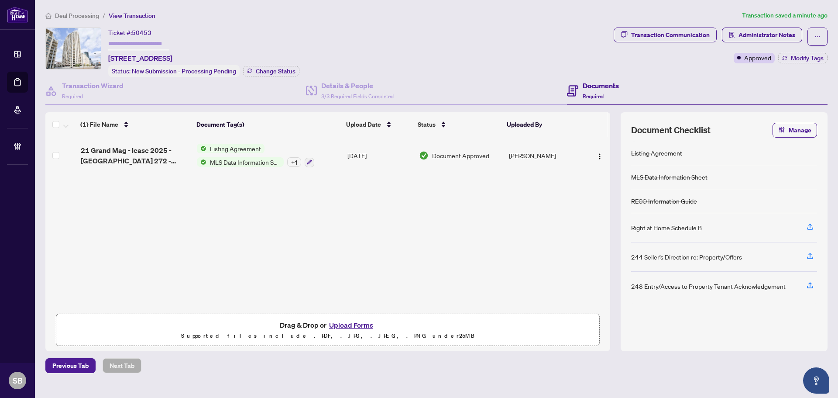
click at [74, 19] on span "Deal Processing" at bounding box center [77, 16] width 44 height 8
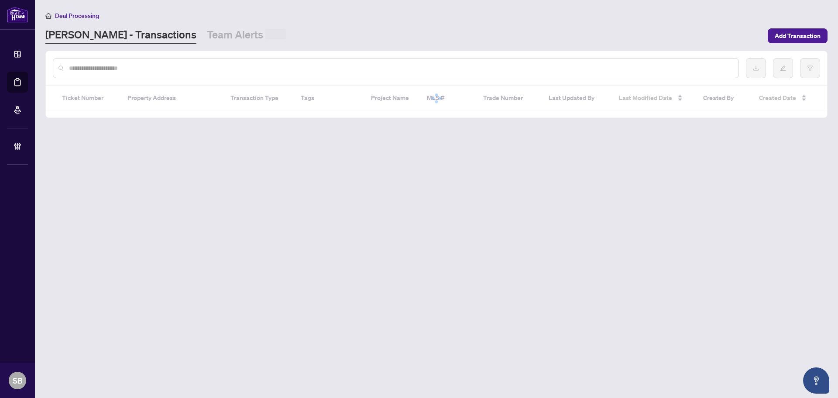
click at [148, 67] on input "text" at bounding box center [400, 68] width 663 height 10
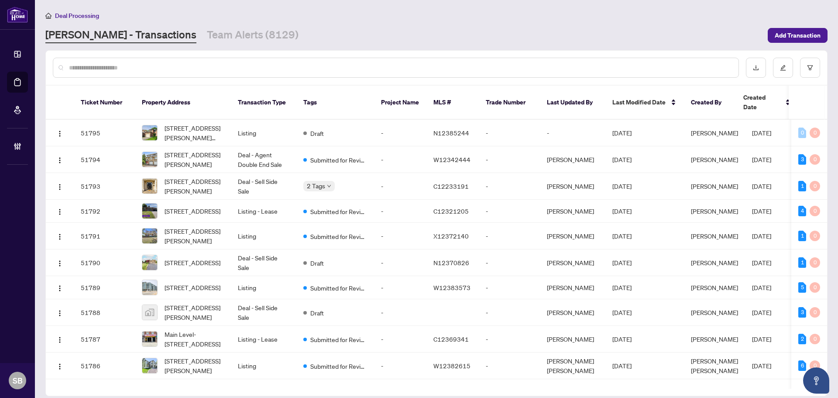
paste input "*********"
type input "*********"
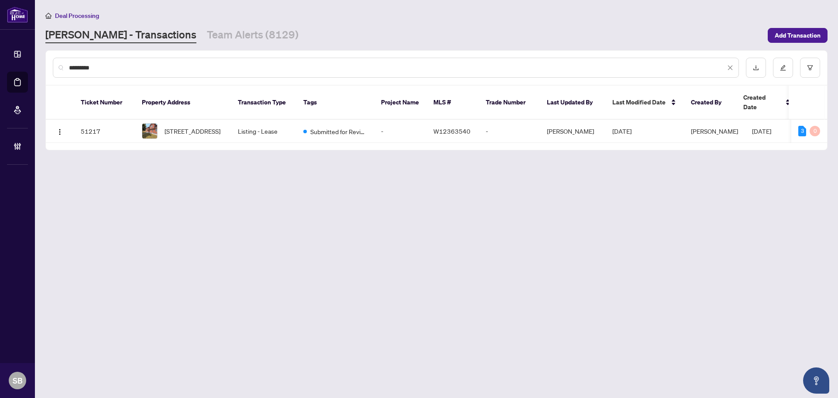
drag, startPoint x: 156, startPoint y: 72, endPoint x: 74, endPoint y: 62, distance: 82.8
click at [74, 62] on div "*********" at bounding box center [396, 68] width 686 height 20
drag, startPoint x: 113, startPoint y: 64, endPoint x: 10, endPoint y: 69, distance: 102.3
click at [10, 69] on div "Dashboard Deal Processing Mortgage Referrals Brokerage Management SB [PERSON_NA…" at bounding box center [419, 199] width 838 height 398
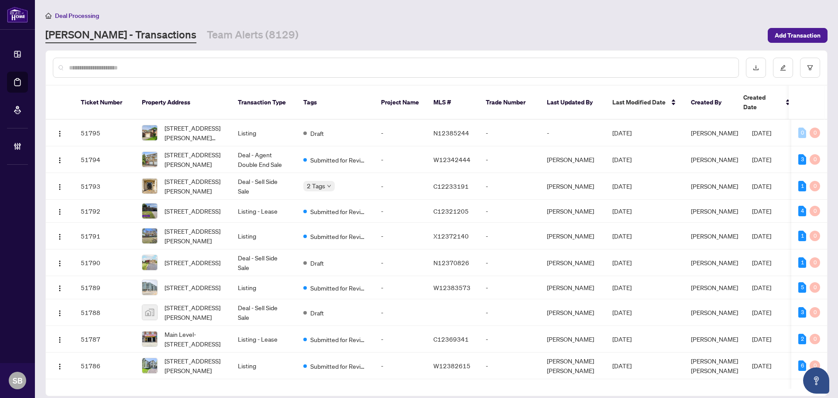
click at [179, 62] on div at bounding box center [396, 68] width 686 height 20
click at [181, 69] on input "text" at bounding box center [400, 68] width 663 height 10
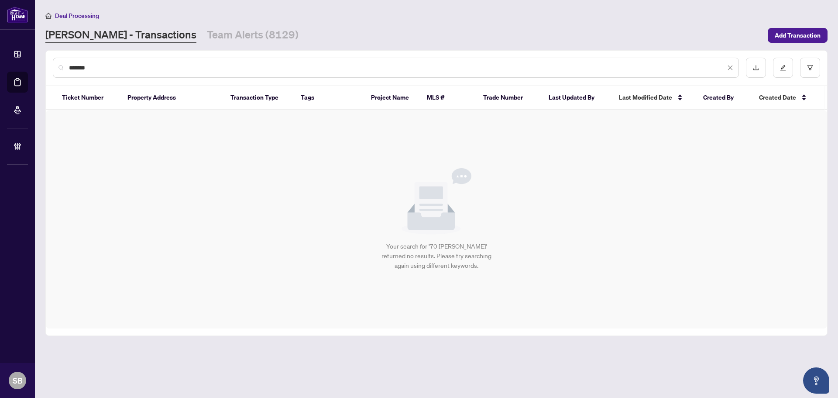
type input "********"
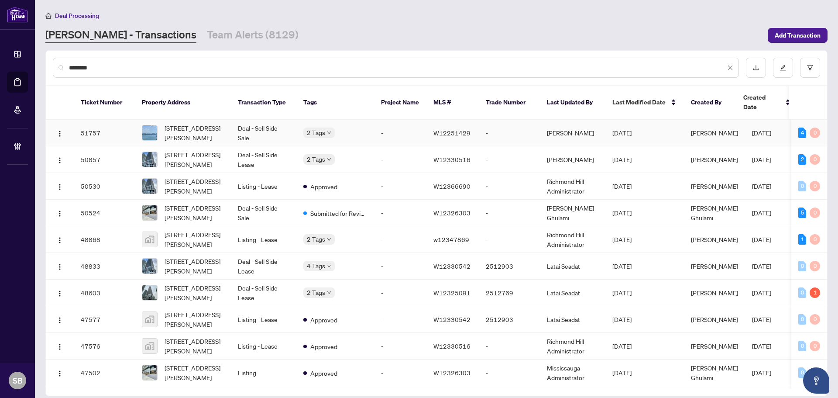
click at [269, 128] on td "Deal - Sell Side Sale" at bounding box center [263, 133] width 65 height 27
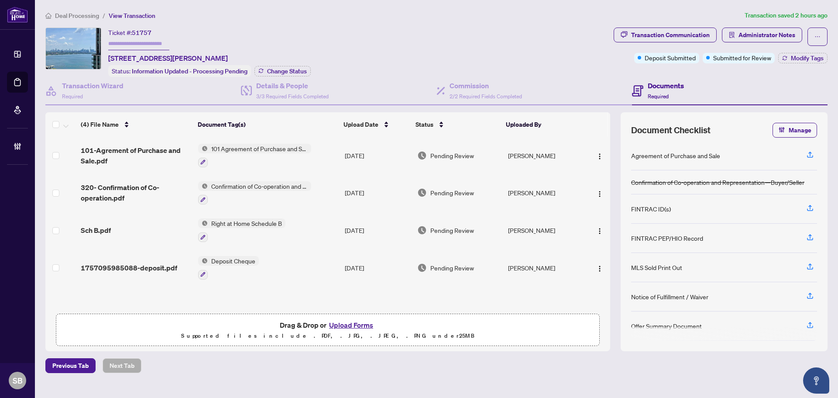
click at [300, 269] on td "Deposit Cheque" at bounding box center [268, 268] width 147 height 38
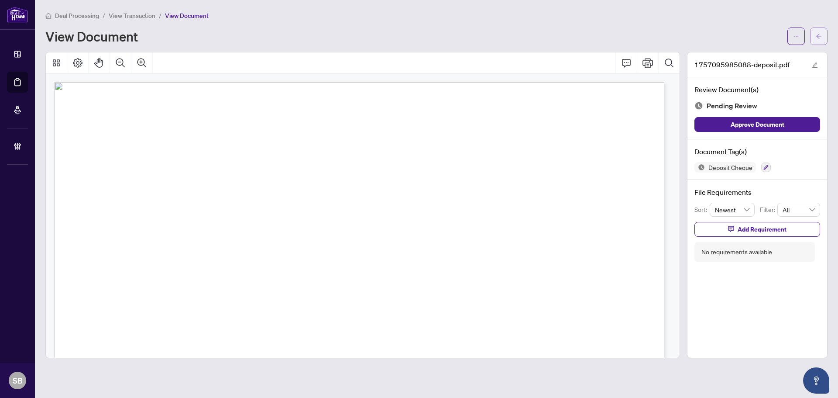
click at [821, 39] on icon "arrow-left" at bounding box center [819, 36] width 6 height 6
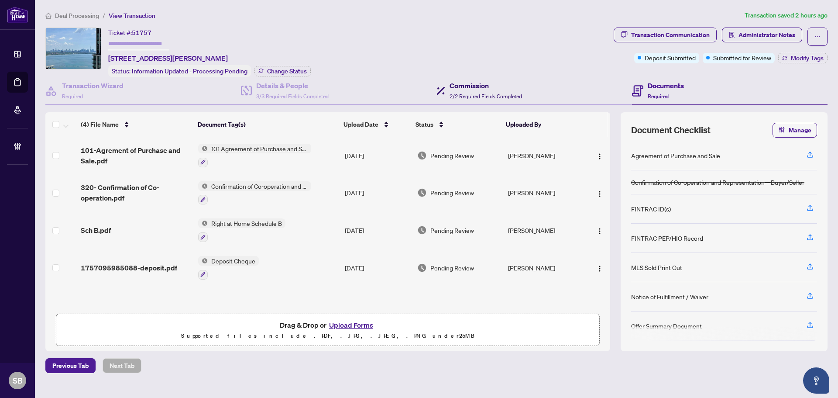
click at [472, 91] on div "Commission 2/2 Required Fields Completed" at bounding box center [486, 90] width 72 height 21
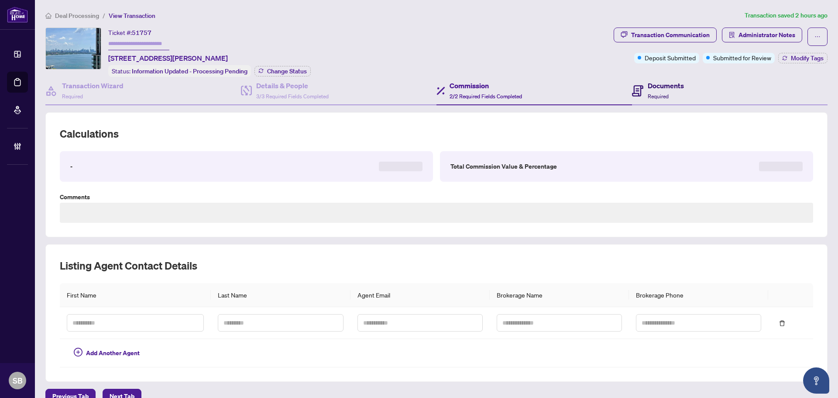
click at [632, 90] on icon at bounding box center [637, 90] width 11 height 11
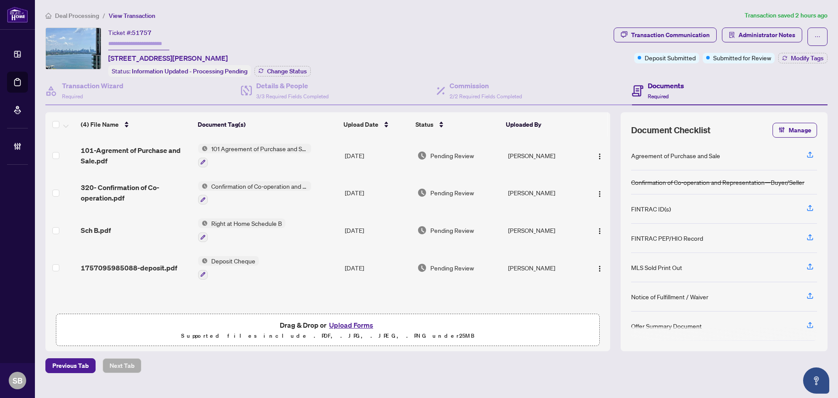
click at [321, 269] on td "Deposit Cheque" at bounding box center [268, 268] width 147 height 38
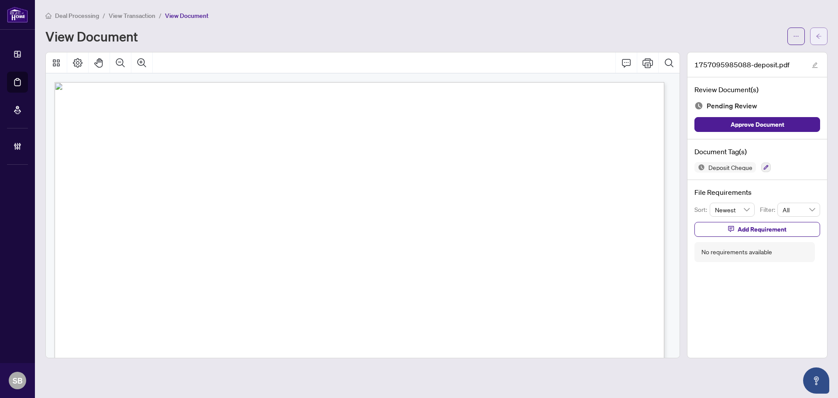
click at [817, 36] on icon "arrow-left" at bounding box center [818, 36] width 5 height 5
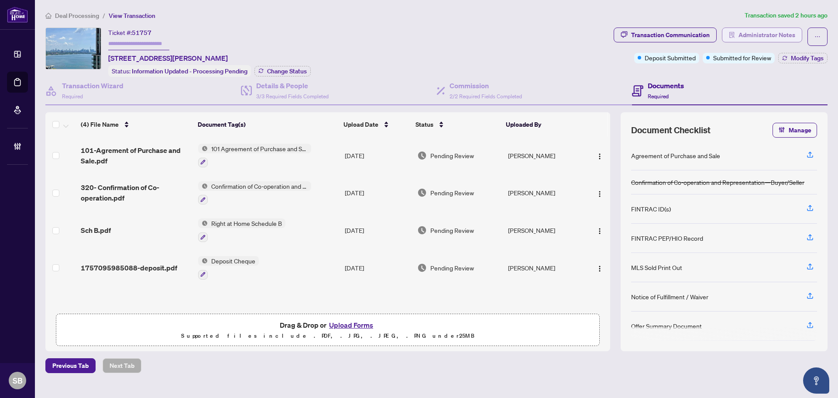
click at [779, 36] on span "Administrator Notes" at bounding box center [767, 35] width 57 height 14
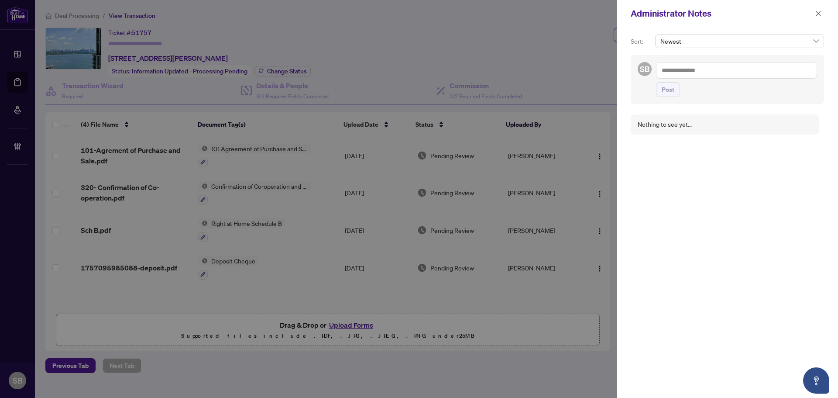
click at [745, 70] on textarea at bounding box center [736, 70] width 161 height 17
type textarea "*"
click at [818, 12] on icon "close" at bounding box center [819, 13] width 6 height 6
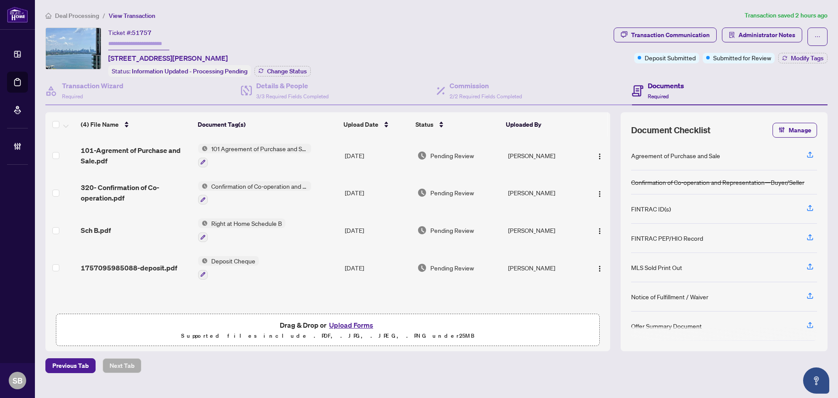
click at [324, 270] on td "Deposit Cheque" at bounding box center [268, 268] width 147 height 38
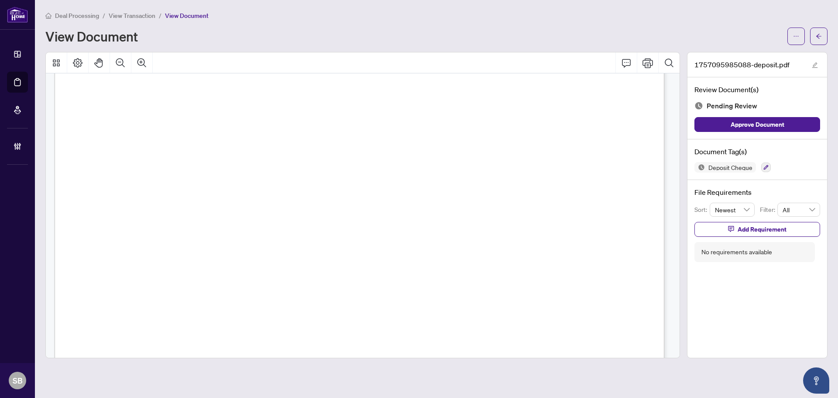
scroll to position [44, 0]
click at [810, 36] on button "button" at bounding box center [818, 36] width 17 height 17
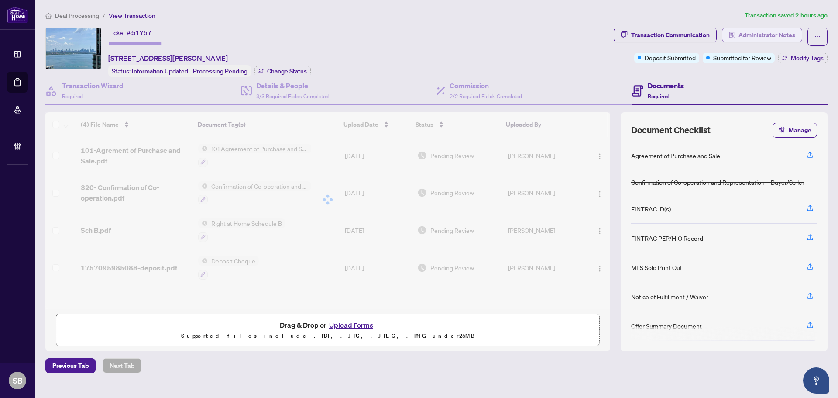
click at [770, 31] on span "Administrator Notes" at bounding box center [767, 35] width 57 height 14
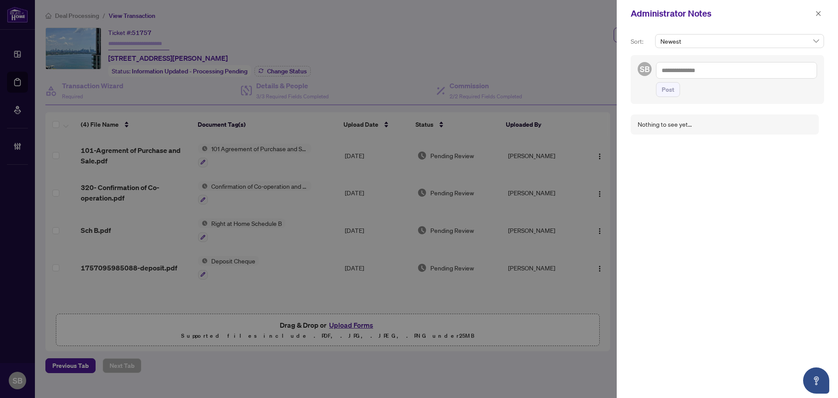
click at [684, 72] on textarea at bounding box center [736, 70] width 161 height 17
click at [689, 89] on span "RAH R Accounting" at bounding box center [700, 91] width 49 height 8
click at [93, 13] on div at bounding box center [419, 199] width 838 height 398
click at [795, 74] on textarea "**********" at bounding box center [736, 70] width 161 height 17
drag, startPoint x: 802, startPoint y: 74, endPoint x: 781, endPoint y: 66, distance: 21.8
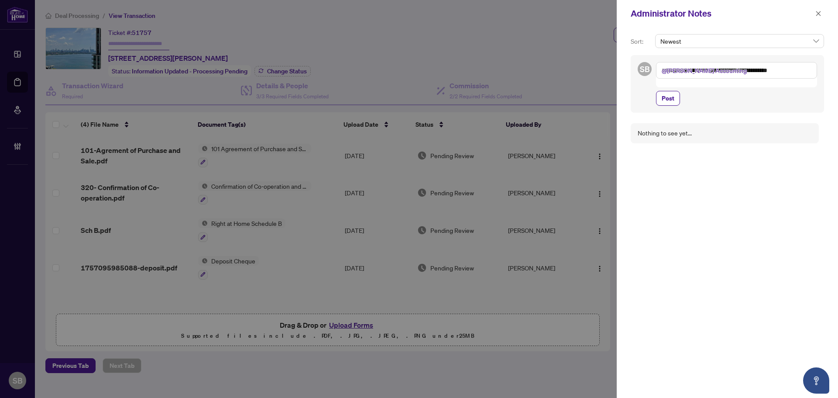
click at [781, 66] on textarea "**********" at bounding box center [736, 70] width 161 height 17
click at [683, 84] on textarea "**********" at bounding box center [735, 74] width 158 height 25
click at [673, 78] on textarea "**********" at bounding box center [735, 74] width 158 height 25
click at [677, 80] on textarea "**********" at bounding box center [735, 74] width 158 height 25
click at [683, 83] on textarea "**********" at bounding box center [735, 74] width 158 height 25
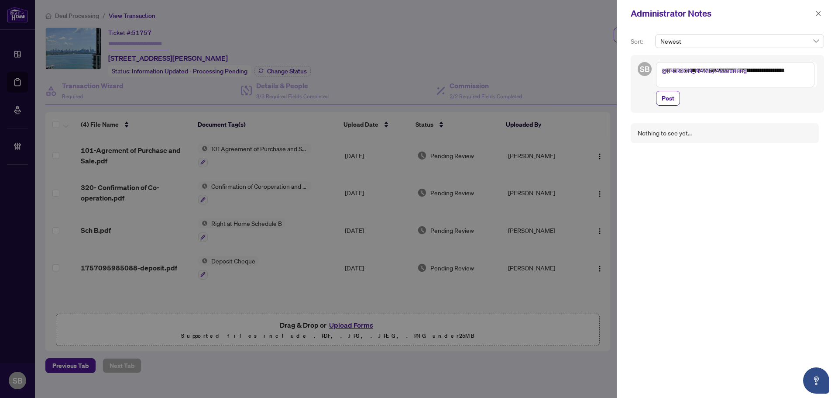
drag, startPoint x: 759, startPoint y: 68, endPoint x: 788, endPoint y: 73, distance: 29.7
click at [790, 67] on textarea "**********" at bounding box center [735, 74] width 158 height 25
click at [734, 81] on textarea "**********" at bounding box center [735, 74] width 158 height 25
drag, startPoint x: 737, startPoint y: 71, endPoint x: 789, endPoint y: 75, distance: 51.7
click at [787, 76] on textarea "**********" at bounding box center [735, 74] width 158 height 25
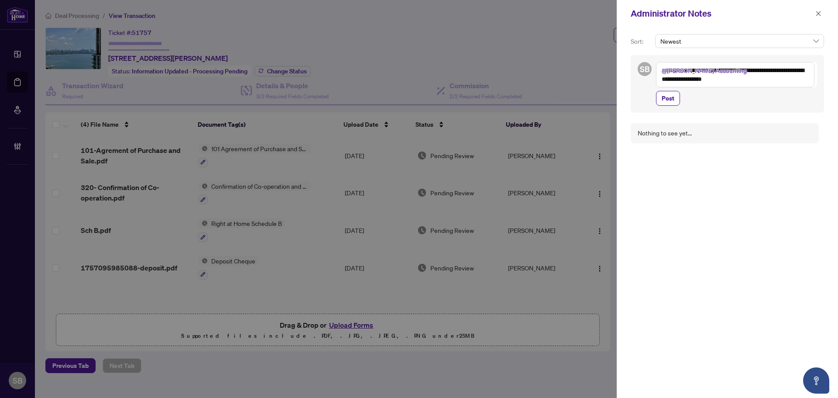
click at [789, 75] on textarea "**********" at bounding box center [735, 74] width 158 height 25
drag, startPoint x: 739, startPoint y: 69, endPoint x: 780, endPoint y: 70, distance: 41.1
click at [779, 70] on textarea "**********" at bounding box center [735, 74] width 158 height 25
click at [780, 70] on textarea "**********" at bounding box center [735, 74] width 158 height 25
drag, startPoint x: 756, startPoint y: 71, endPoint x: 796, endPoint y: 74, distance: 39.8
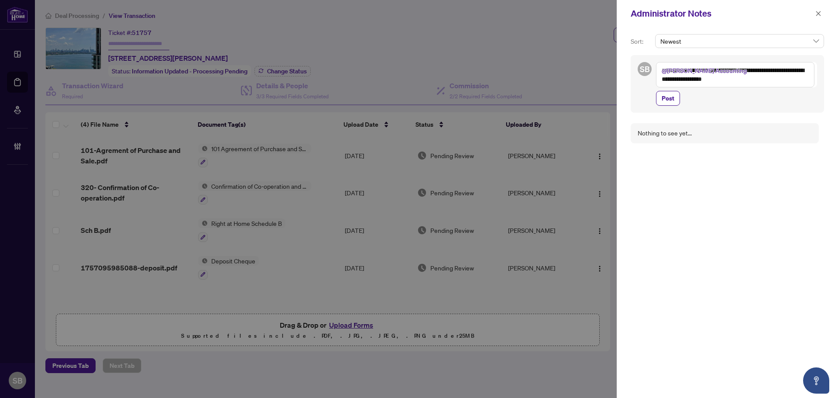
click at [796, 74] on textarea "**********" at bounding box center [735, 74] width 158 height 25
click at [791, 76] on textarea "**********" at bounding box center [735, 74] width 158 height 25
drag, startPoint x: 675, startPoint y: 77, endPoint x: 724, endPoint y: 78, distance: 49.8
click at [722, 78] on textarea "**********" at bounding box center [735, 74] width 158 height 25
click at [739, 79] on textarea "**********" at bounding box center [735, 74] width 158 height 25
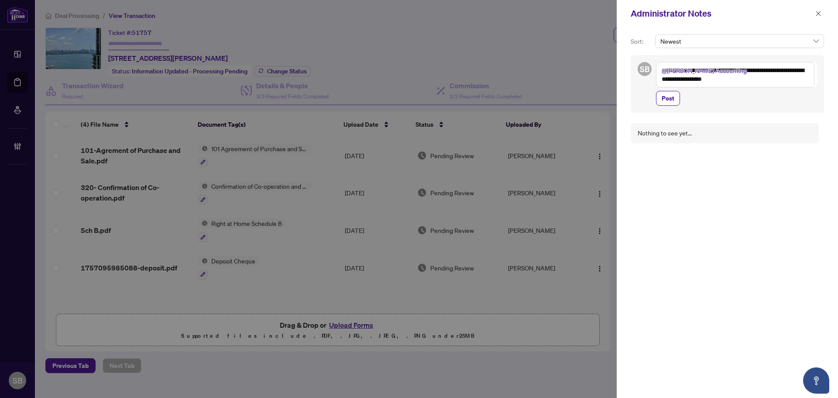
click at [765, 76] on textarea "**********" at bounding box center [735, 74] width 158 height 25
type textarea "**********"
click at [663, 97] on span "Post" at bounding box center [668, 98] width 13 height 14
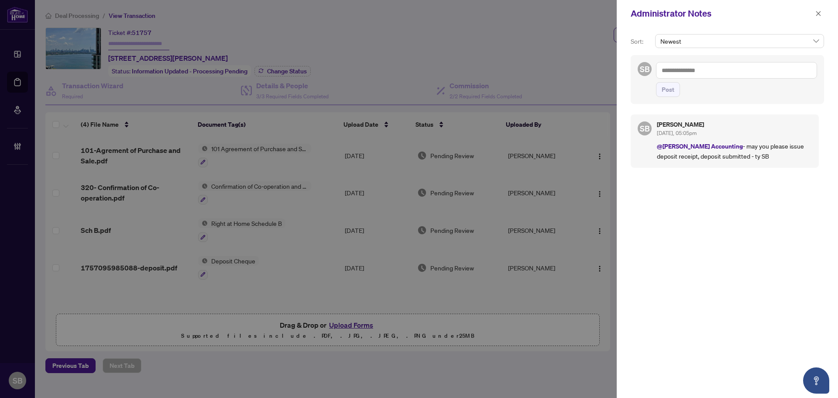
click at [824, 17] on span at bounding box center [818, 13] width 11 height 10
click at [818, 17] on span "button" at bounding box center [819, 14] width 6 height 14
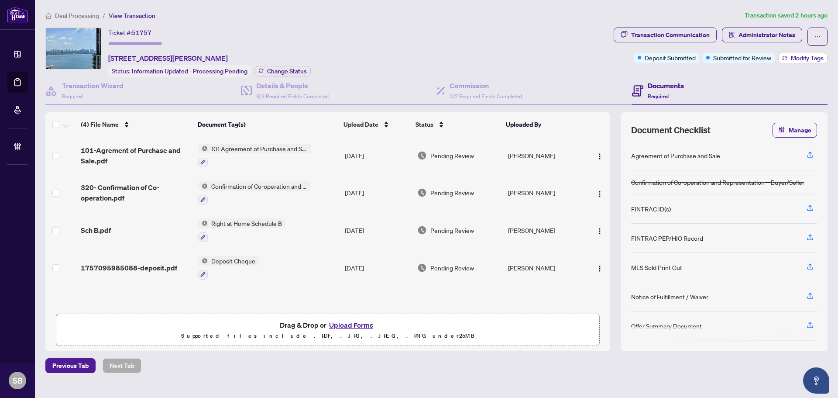
click at [800, 58] on span "Modify Tags" at bounding box center [807, 58] width 33 height 6
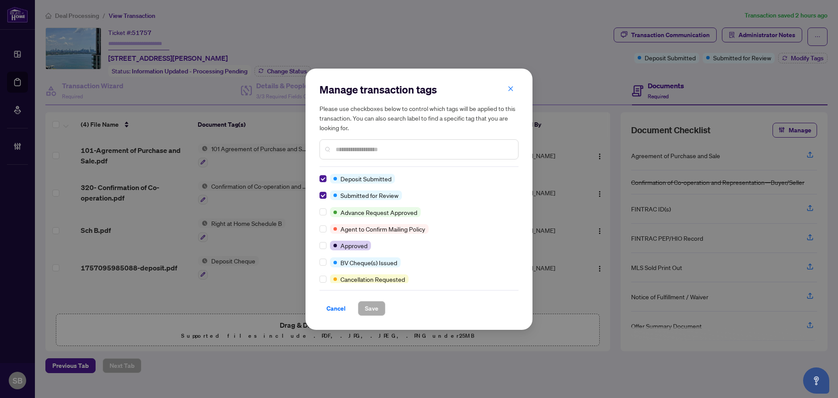
click at [511, 84] on span "button" at bounding box center [511, 89] width 6 height 14
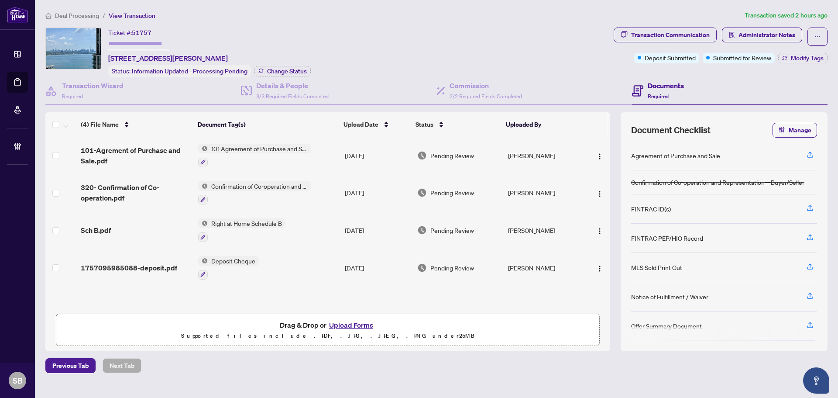
click at [85, 14] on span "Deal Processing" at bounding box center [77, 16] width 44 height 8
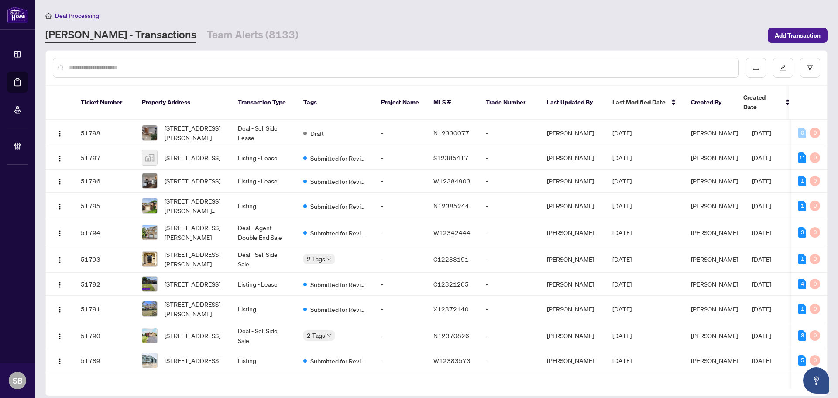
click at [180, 69] on input "text" at bounding box center [400, 68] width 663 height 10
paste input "*********"
type input "*********"
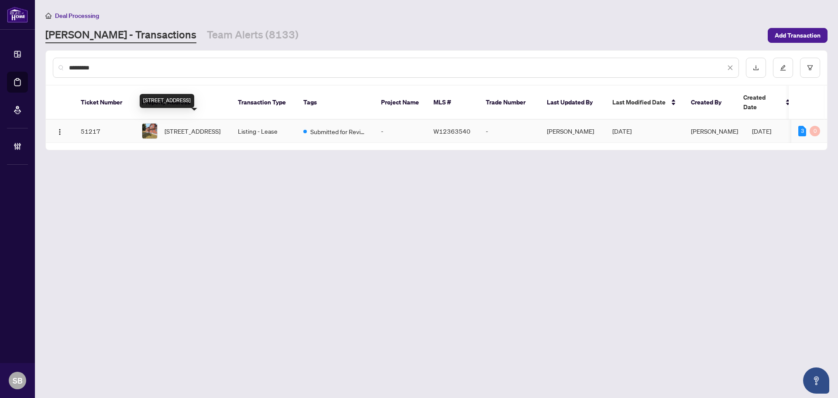
click at [206, 126] on span "[STREET_ADDRESS]" at bounding box center [193, 131] width 56 height 10
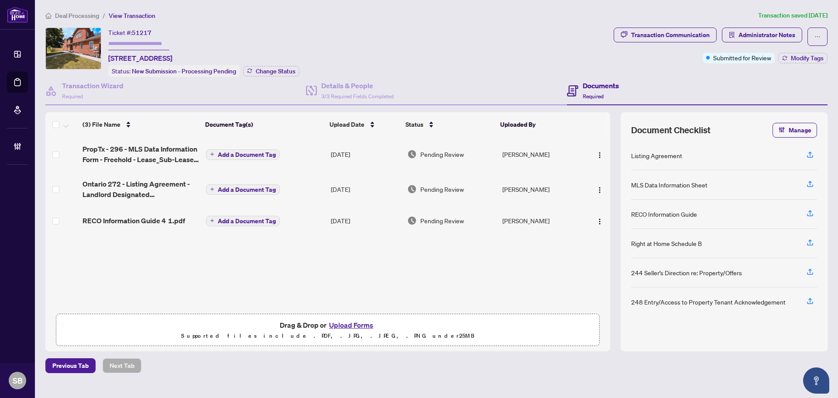
click at [320, 193] on td "Add a Document Tag" at bounding box center [265, 189] width 125 height 35
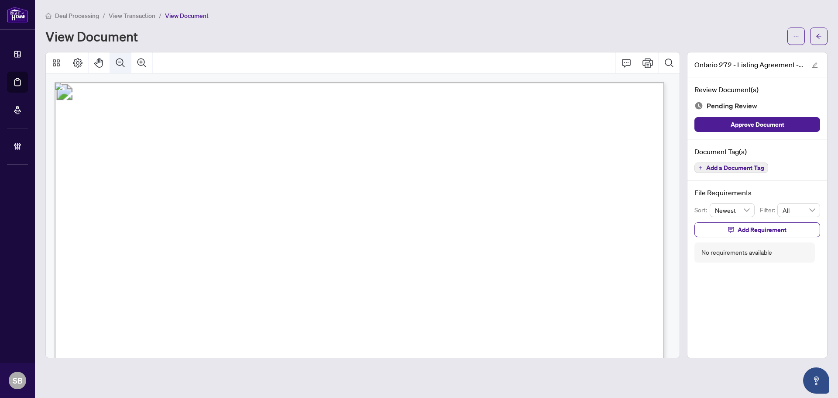
click at [120, 62] on icon "Zoom Out" at bounding box center [120, 62] width 9 height 9
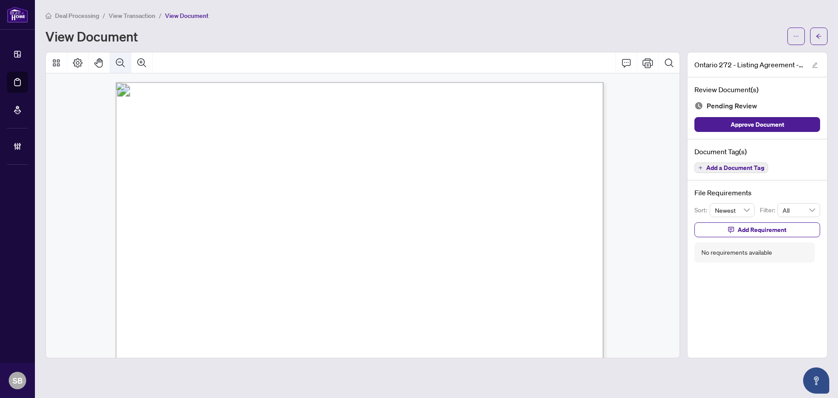
click at [120, 62] on icon "Zoom Out" at bounding box center [120, 62] width 9 height 9
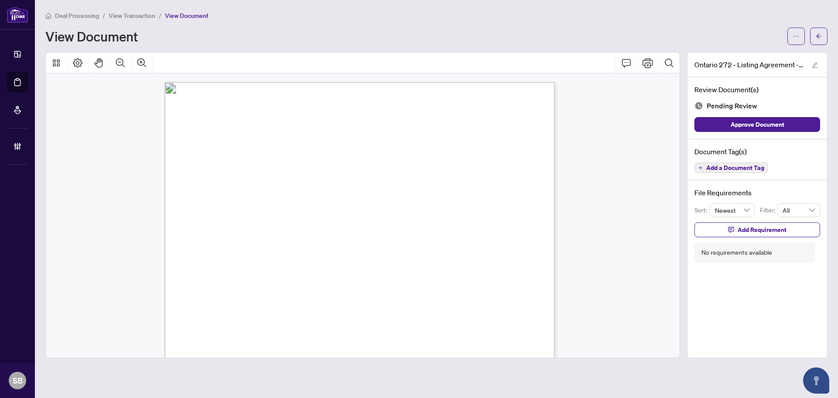
click at [728, 166] on span "Add a Document Tag" at bounding box center [735, 168] width 58 height 6
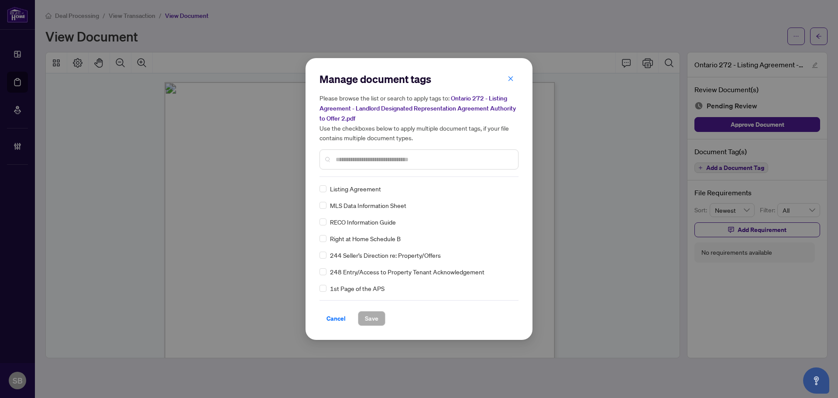
click at [413, 155] on input "text" at bounding box center [424, 160] width 176 height 10
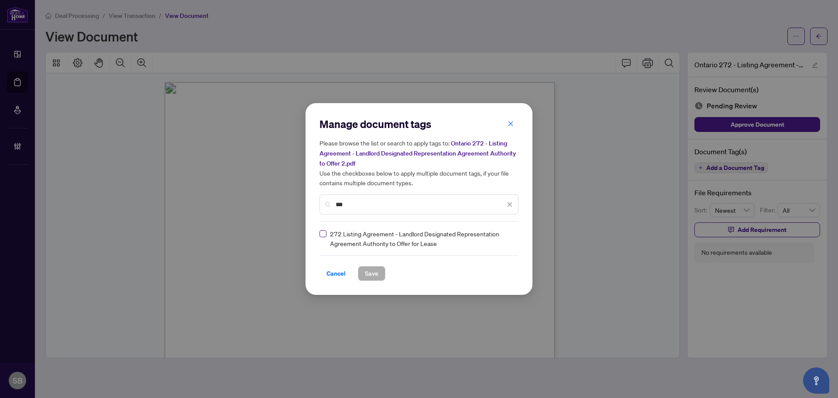
type input "***"
click at [373, 273] on span "Save" at bounding box center [372, 273] width 14 height 14
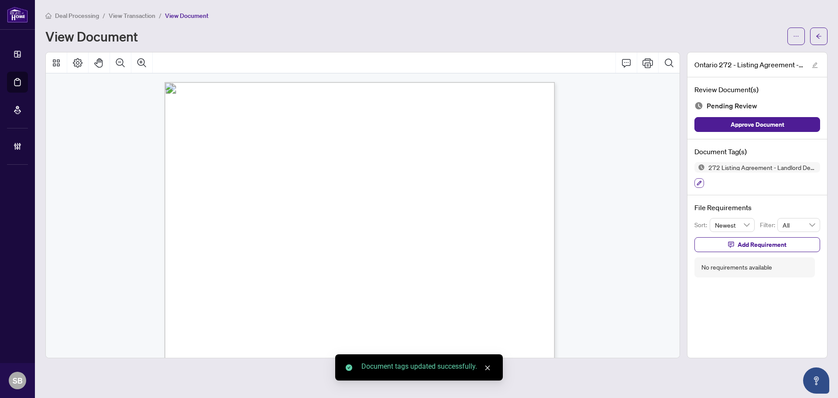
click at [699, 183] on icon "button" at bounding box center [699, 183] width 5 height 5
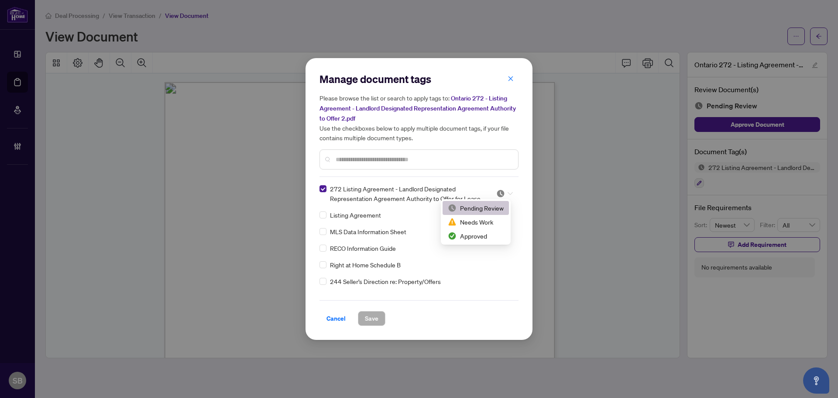
click at [508, 189] on div at bounding box center [504, 193] width 17 height 9
click at [491, 231] on div "Approved" at bounding box center [476, 236] width 56 height 10
drag, startPoint x: 427, startPoint y: 320, endPoint x: 387, endPoint y: 153, distance: 172.1
click at [387, 153] on div at bounding box center [419, 159] width 199 height 20
click at [367, 314] on span "Save" at bounding box center [372, 318] width 14 height 14
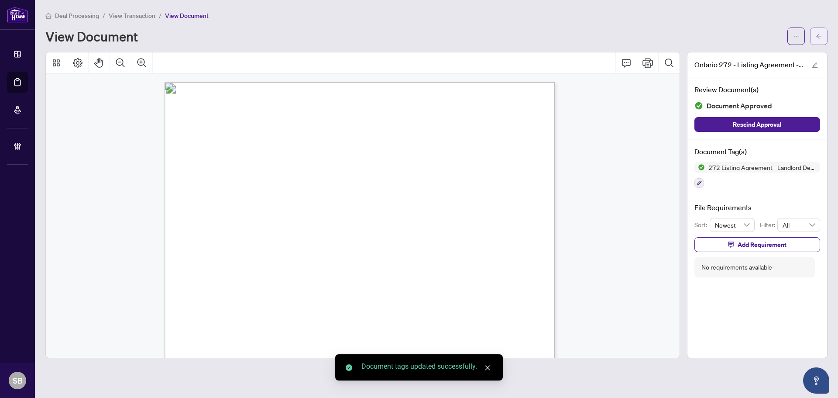
click at [811, 42] on button "button" at bounding box center [818, 36] width 17 height 17
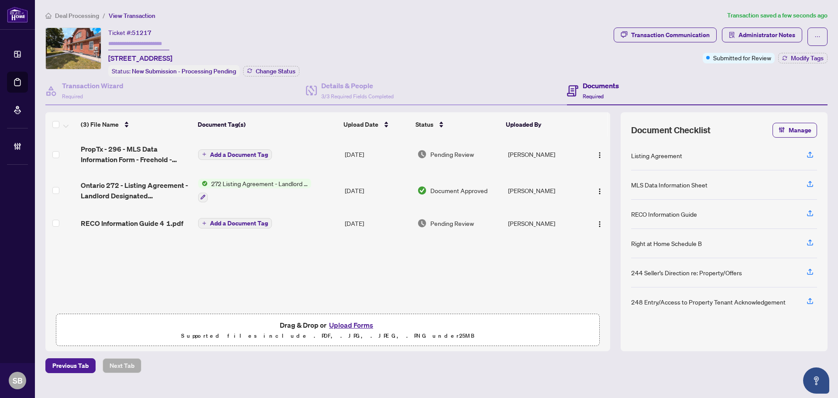
click at [326, 155] on td "Add a Document Tag" at bounding box center [268, 154] width 147 height 35
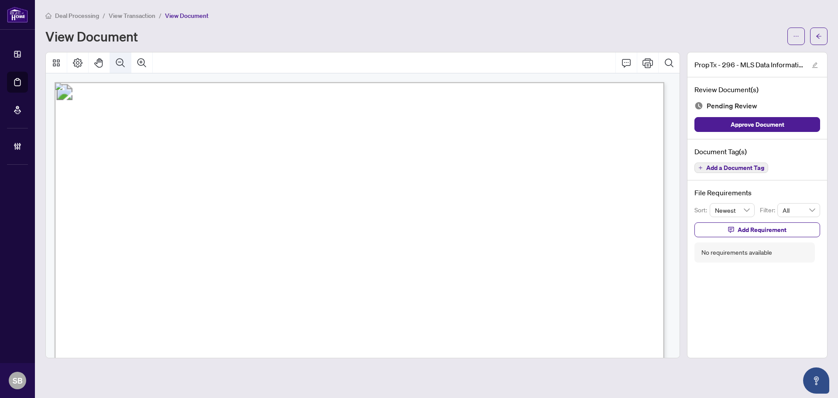
click at [121, 59] on icon "Zoom Out" at bounding box center [120, 63] width 10 height 10
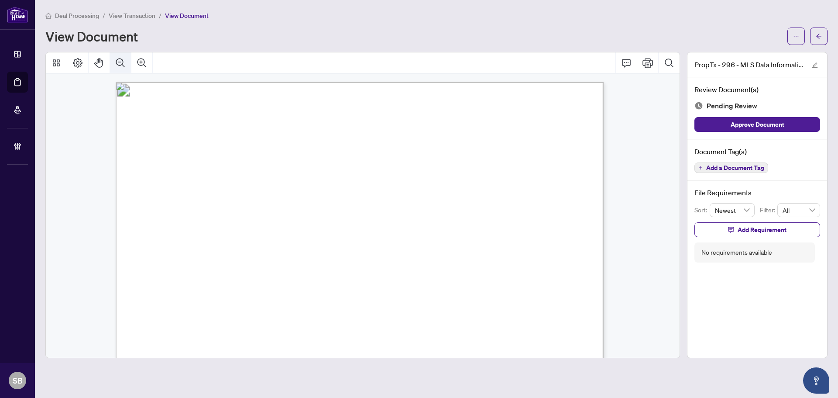
click at [121, 60] on icon "Zoom Out" at bounding box center [120, 63] width 10 height 10
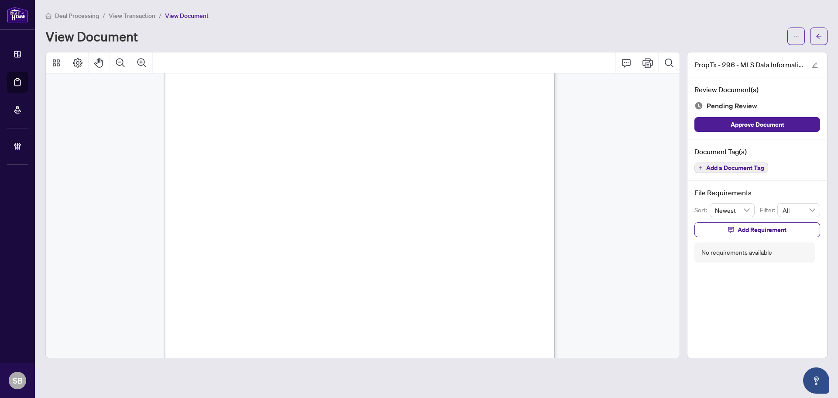
scroll to position [723, 0]
click at [737, 165] on span "Add a Document Tag" at bounding box center [735, 168] width 58 height 6
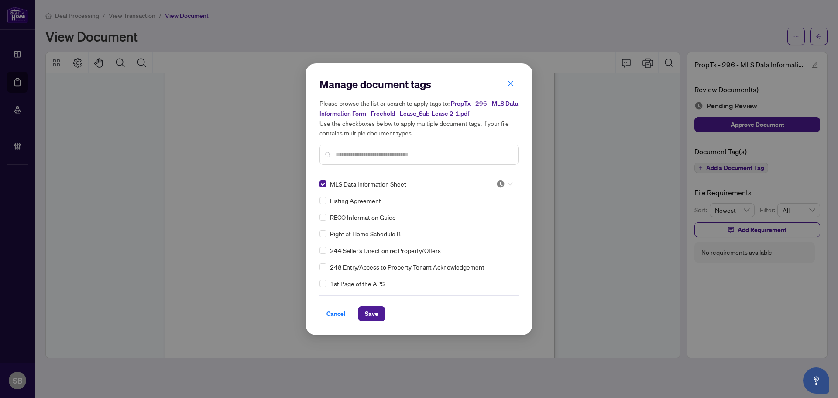
drag, startPoint x: 508, startPoint y: 186, endPoint x: 504, endPoint y: 195, distance: 10.2
click at [507, 186] on div at bounding box center [504, 183] width 17 height 9
click at [489, 227] on div "Approved" at bounding box center [476, 226] width 56 height 10
click at [378, 305] on div "Cancel Save" at bounding box center [419, 308] width 199 height 26
click at [379, 306] on button "Save" at bounding box center [372, 313] width 28 height 15
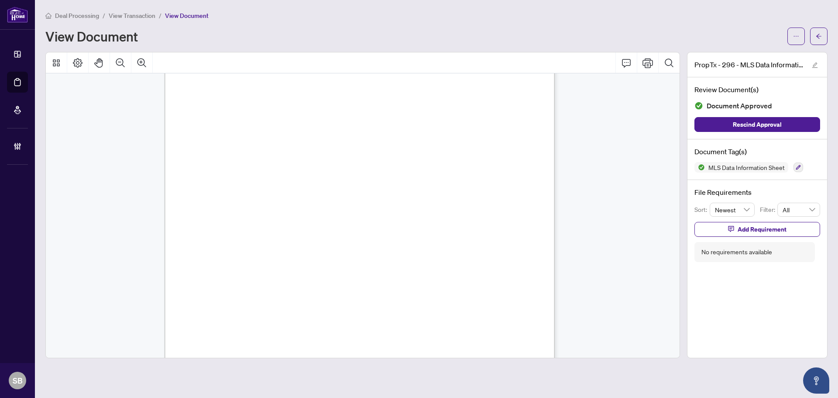
scroll to position [1567, 0]
click at [813, 37] on button "button" at bounding box center [818, 36] width 17 height 17
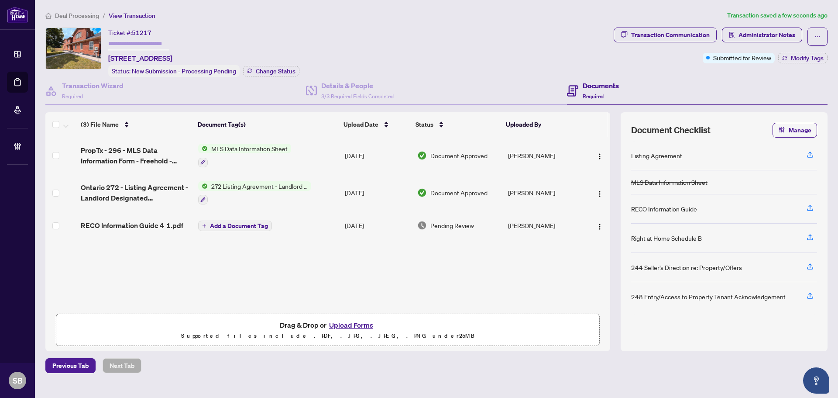
click at [345, 220] on td "[DATE]" at bounding box center [377, 225] width 72 height 28
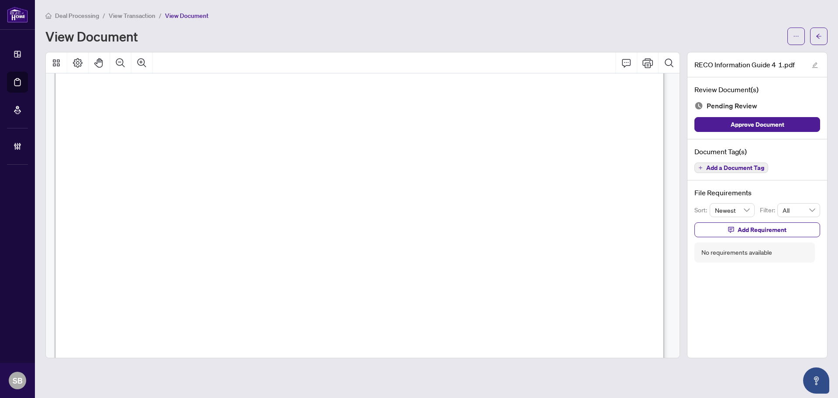
scroll to position [9885, 0]
click at [747, 171] on span "Add a Document Tag" at bounding box center [735, 168] width 58 height 6
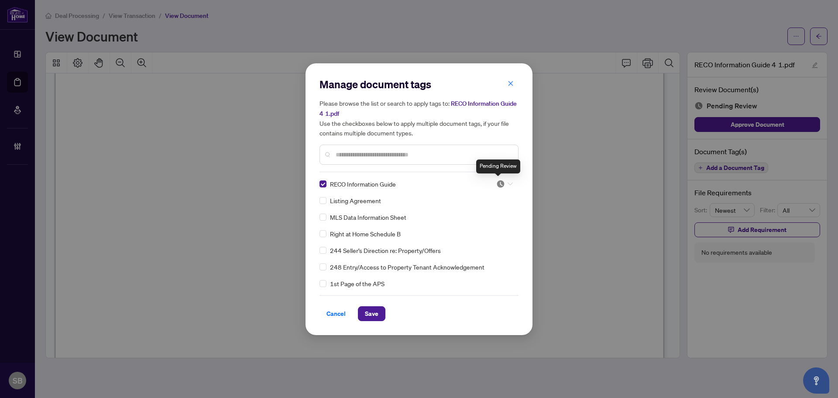
click at [498, 184] on img at bounding box center [500, 183] width 9 height 9
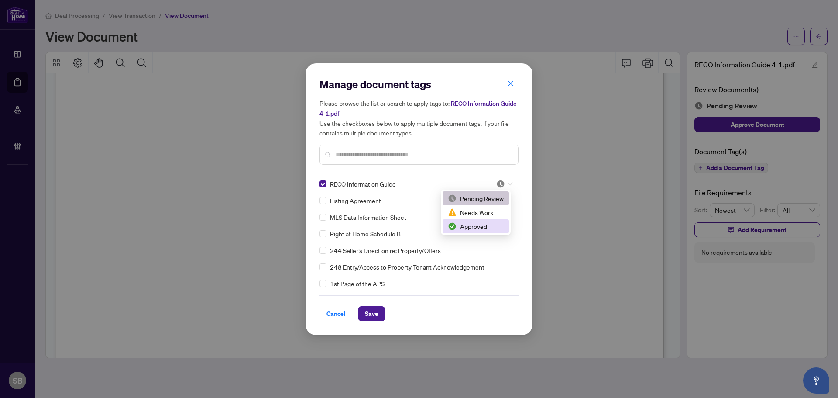
click at [456, 232] on div "Approved" at bounding box center [476, 226] width 66 height 14
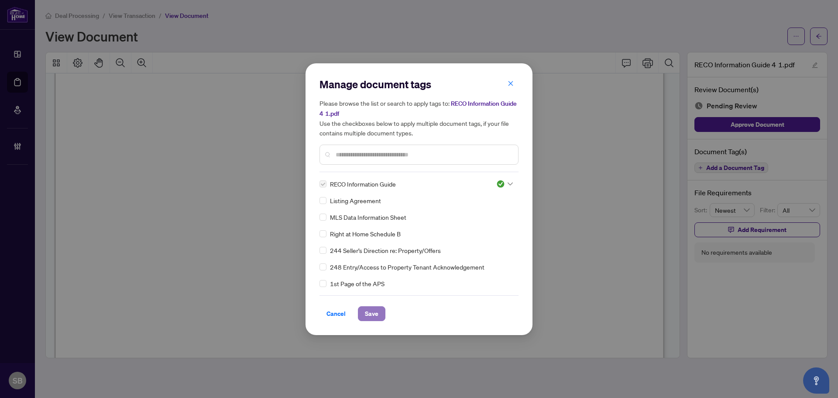
click at [358, 312] on button "Save" at bounding box center [372, 313] width 28 height 15
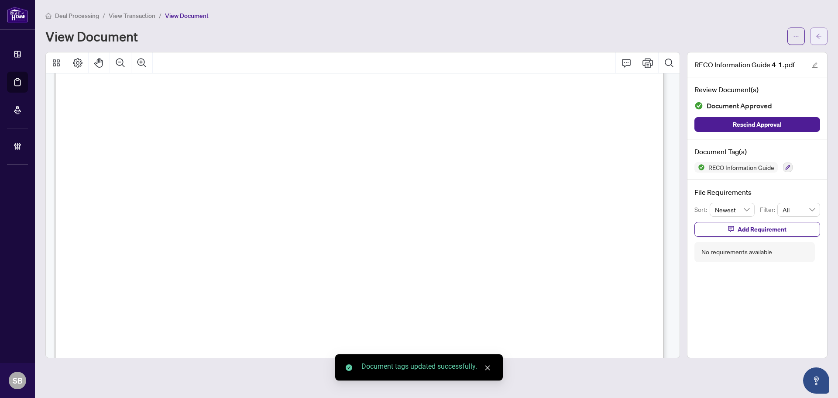
click at [817, 38] on icon "arrow-left" at bounding box center [819, 36] width 6 height 6
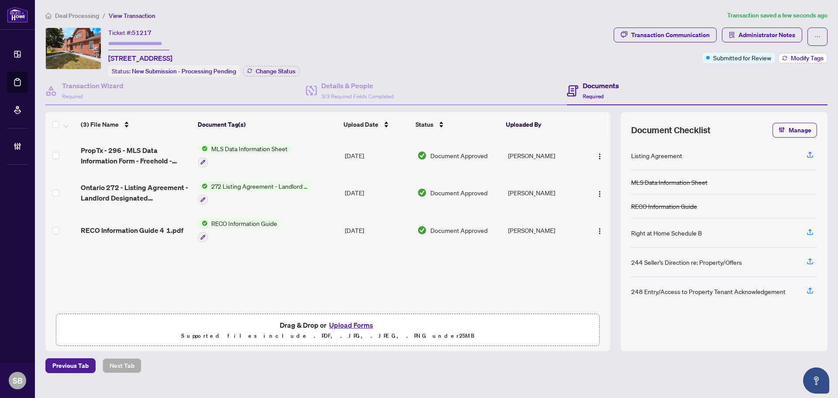
click at [813, 56] on span "Modify Tags" at bounding box center [807, 58] width 33 height 6
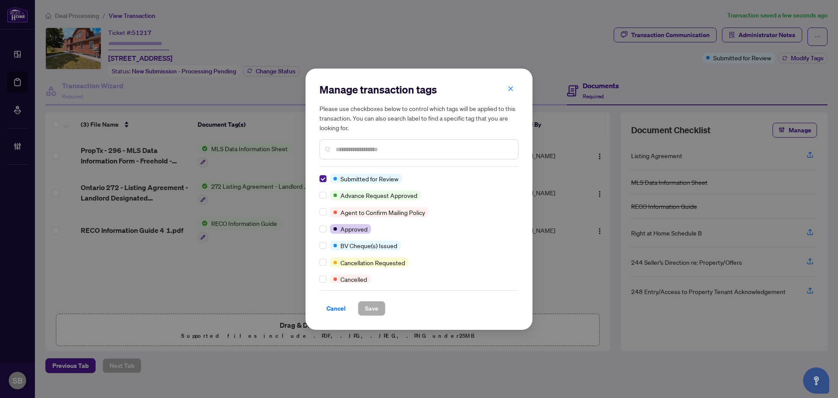
click at [330, 176] on div "Submitted for Review" at bounding box center [417, 179] width 194 height 10
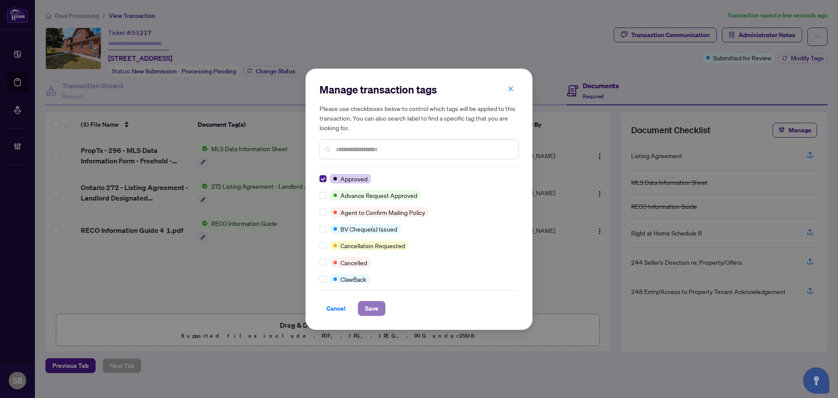
click at [363, 307] on button "Save" at bounding box center [372, 308] width 28 height 15
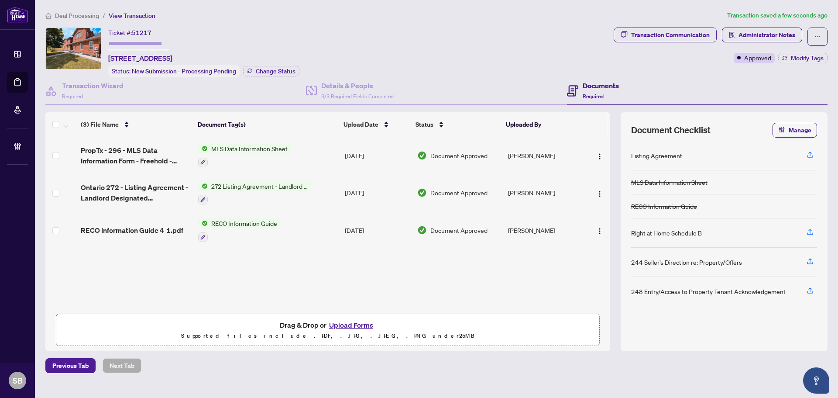
click at [73, 17] on span "Deal Processing" at bounding box center [77, 16] width 44 height 8
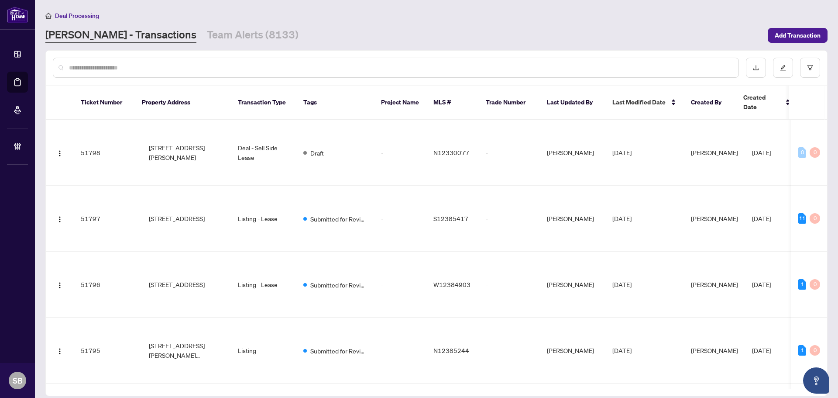
click at [128, 69] on input "text" at bounding box center [400, 68] width 663 height 10
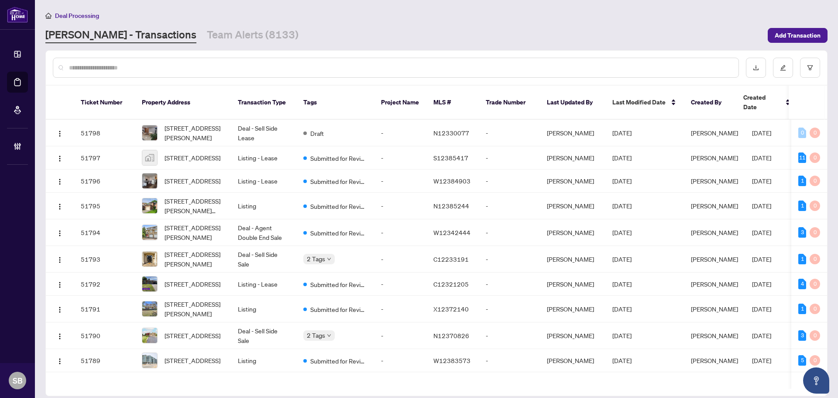
paste input "*********"
type input "*********"
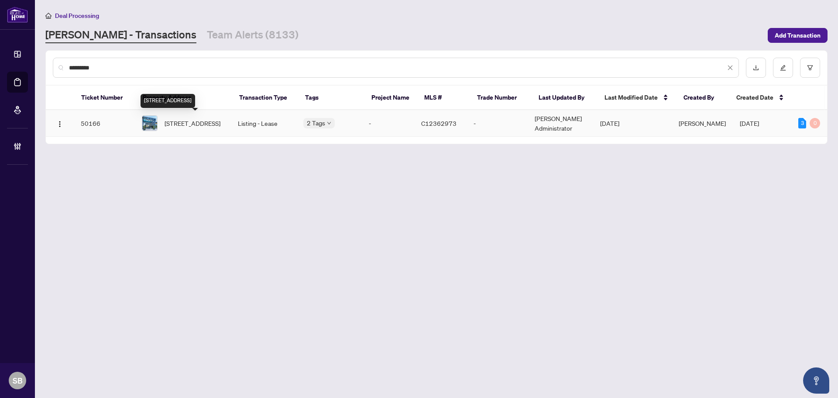
click at [213, 125] on span "[STREET_ADDRESS]" at bounding box center [193, 123] width 56 height 10
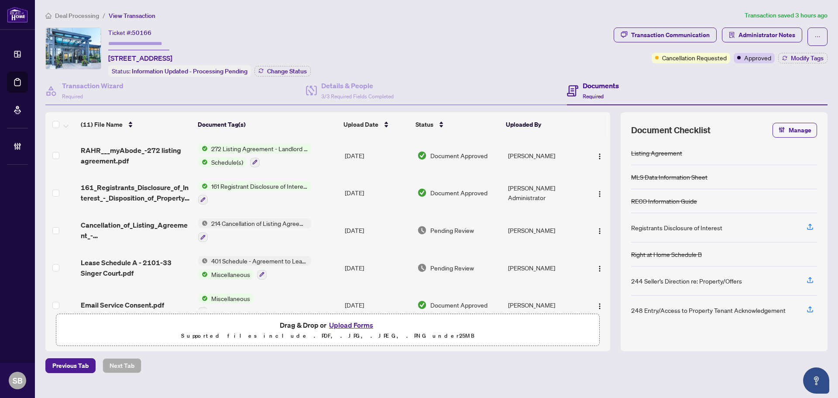
click at [355, 231] on td "[DATE]" at bounding box center [377, 230] width 72 height 38
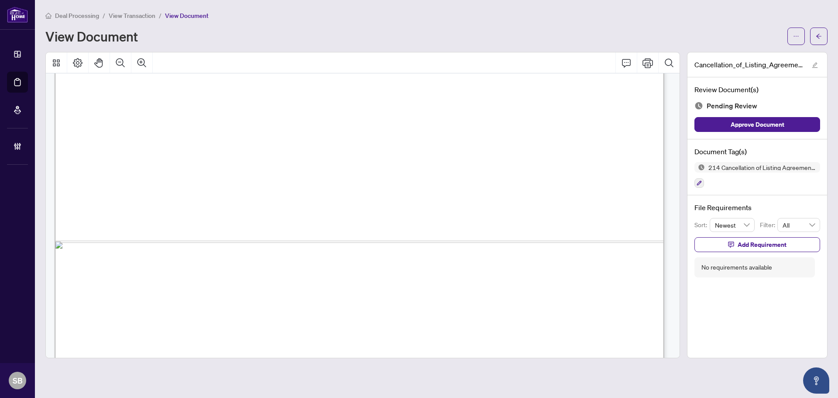
scroll to position [523, 0]
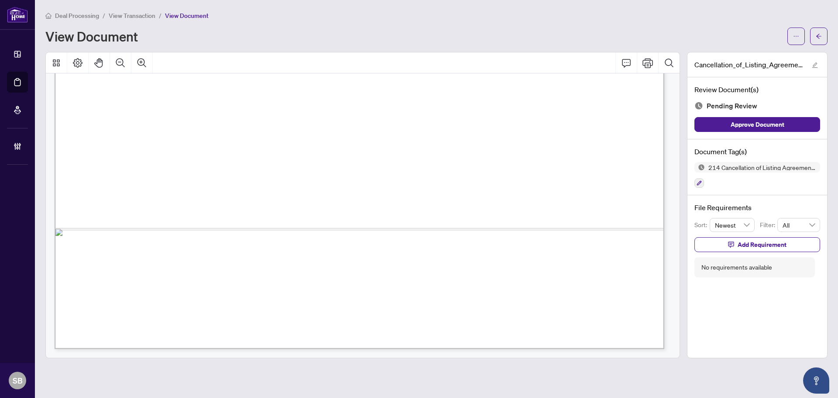
click at [794, 44] on button "button" at bounding box center [796, 36] width 17 height 17
click at [769, 51] on span "Download" at bounding box center [765, 55] width 66 height 10
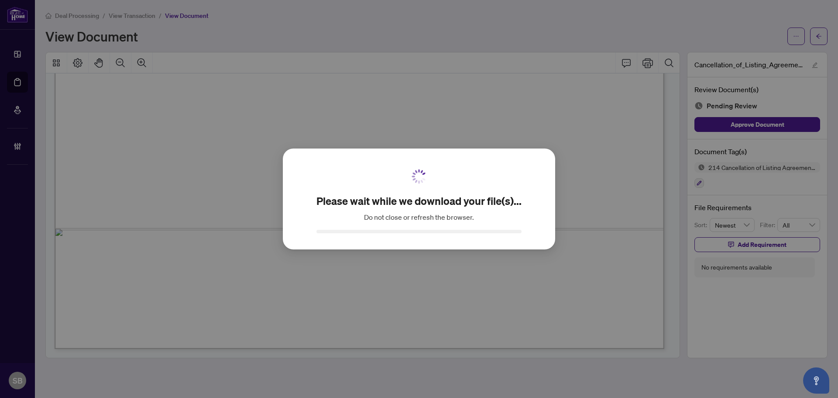
click at [819, 36] on div "Please wait while we download your file(s)... Do not close or refresh the brows…" at bounding box center [419, 199] width 838 height 398
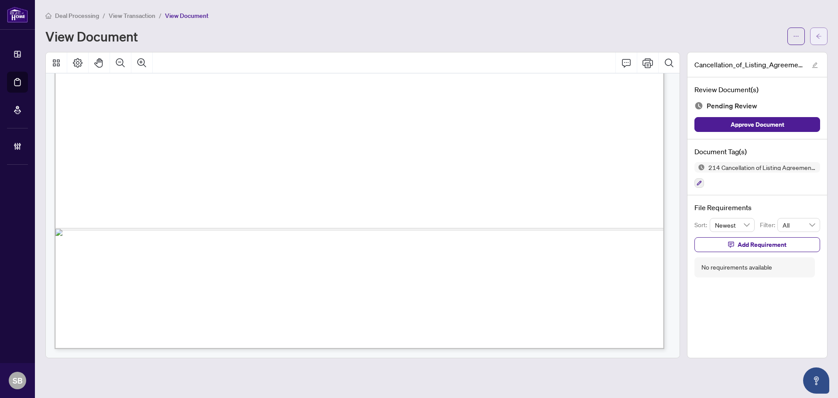
click at [820, 39] on span "button" at bounding box center [819, 36] width 6 height 14
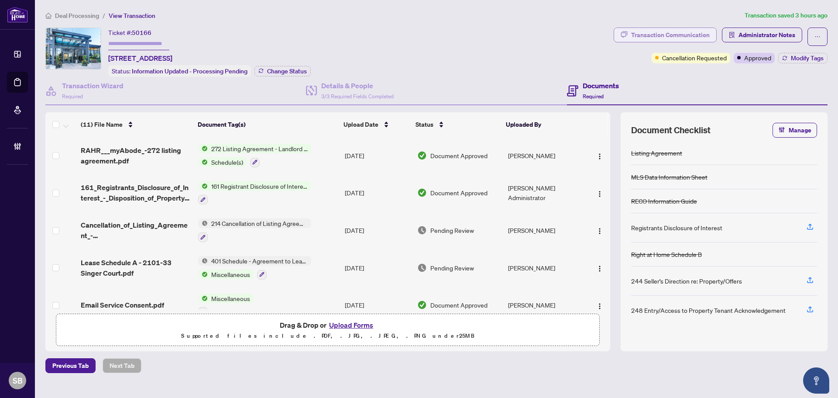
click at [651, 32] on div "Transaction Communication" at bounding box center [670, 35] width 79 height 14
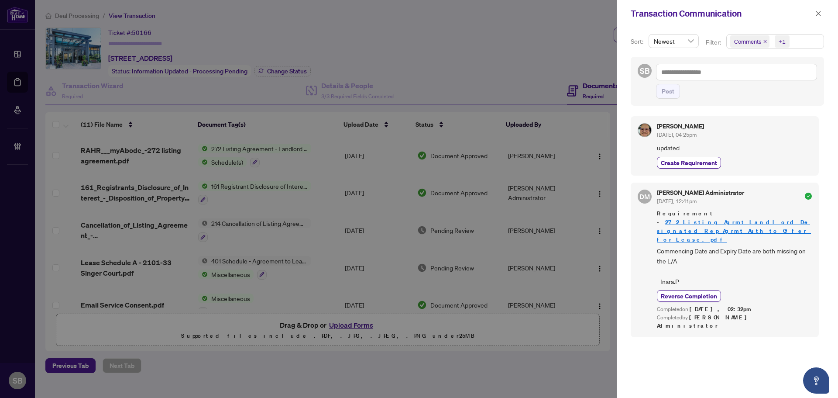
click at [668, 247] on span "Commencing Date and Expiry Date are both missing on the L/A - Inara.P" at bounding box center [734, 266] width 155 height 41
click at [673, 247] on span "Commencing Date and Expiry Date are both missing on the L/A - Inara.P" at bounding box center [734, 266] width 155 height 41
click at [818, 16] on icon "close" at bounding box center [819, 13] width 6 height 6
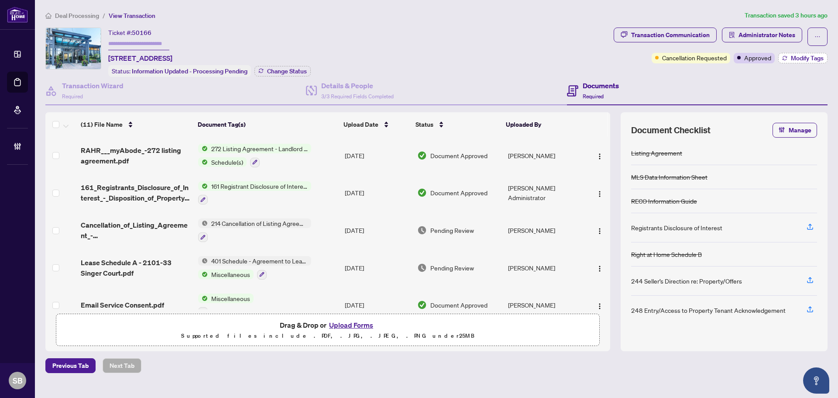
click at [787, 60] on button "Modify Tags" at bounding box center [803, 58] width 49 height 10
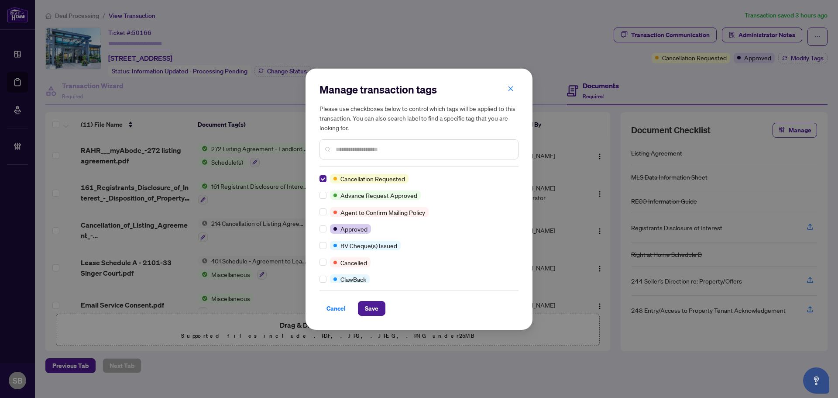
click at [321, 184] on div "Cancellation Requested Advance Request Approved Agent to Confirm Mailing Policy…" at bounding box center [419, 228] width 199 height 109
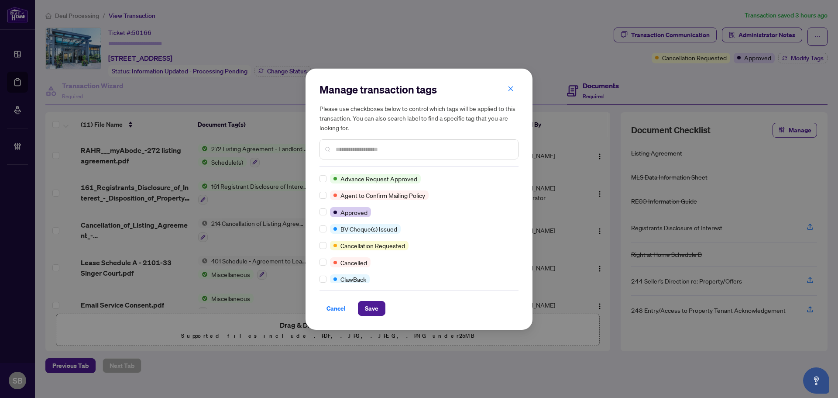
click at [341, 309] on span "Cancel" at bounding box center [336, 308] width 19 height 14
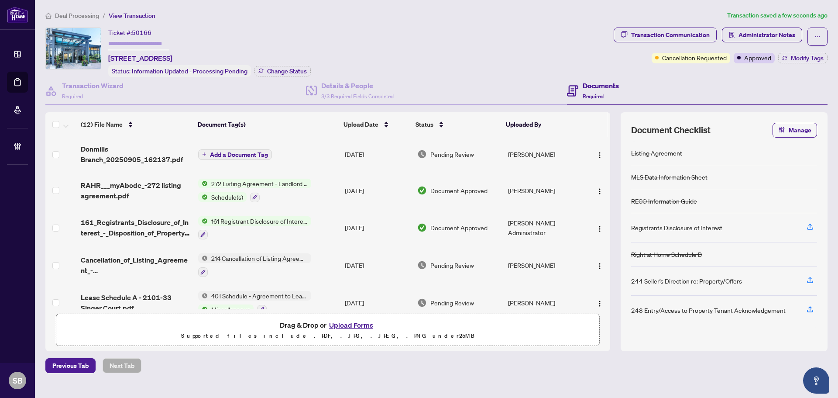
click at [238, 155] on span "Add a Document Tag" at bounding box center [239, 155] width 58 height 6
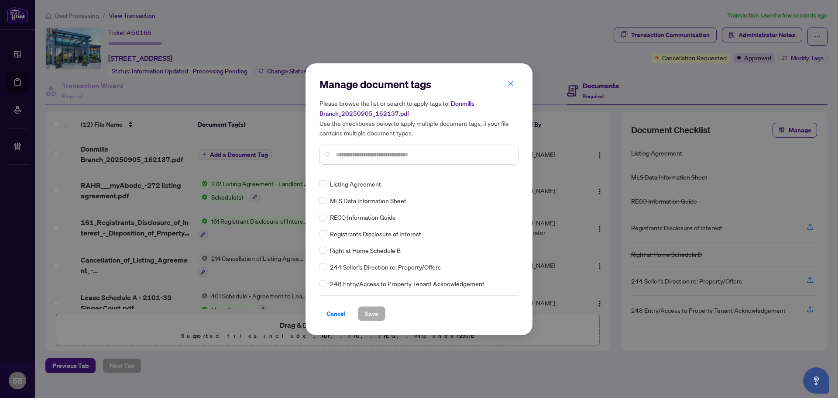
click at [351, 152] on input "text" at bounding box center [424, 155] width 176 height 10
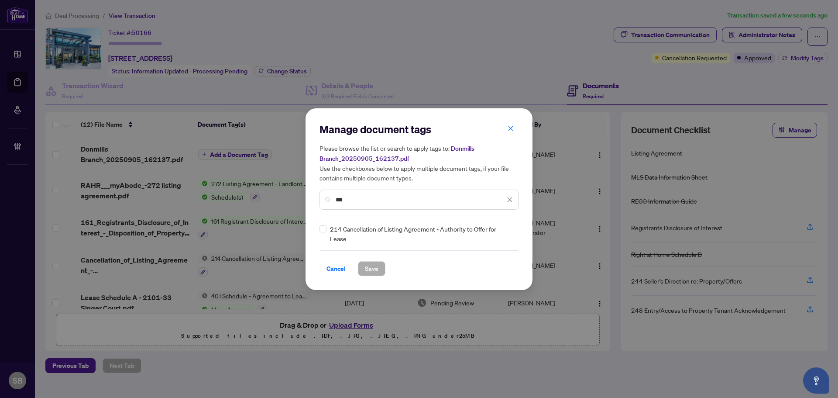
type input "***"
click at [500, 234] on img at bounding box center [500, 233] width 9 height 9
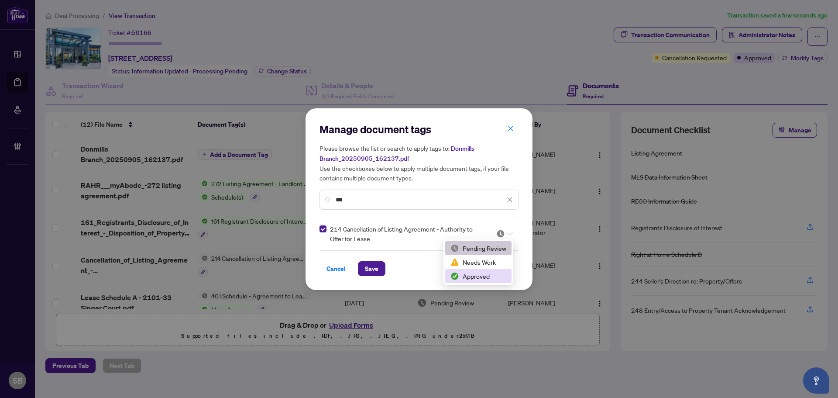
click at [482, 276] on div "Approved" at bounding box center [479, 276] width 56 height 10
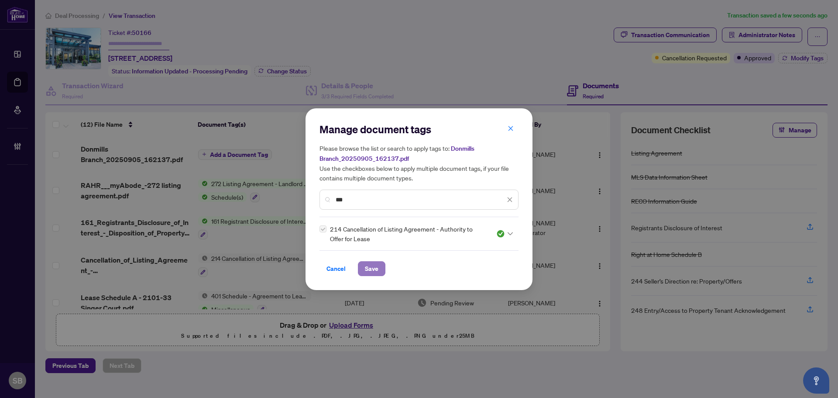
click at [365, 267] on span "Save" at bounding box center [372, 269] width 14 height 14
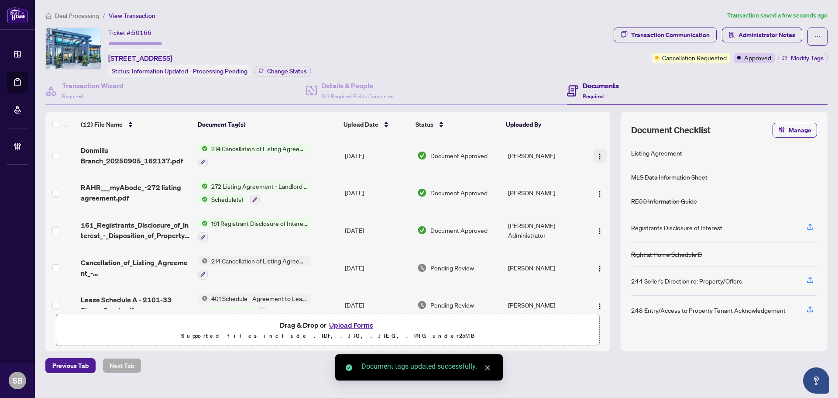
click at [602, 148] on button "button" at bounding box center [600, 155] width 14 height 14
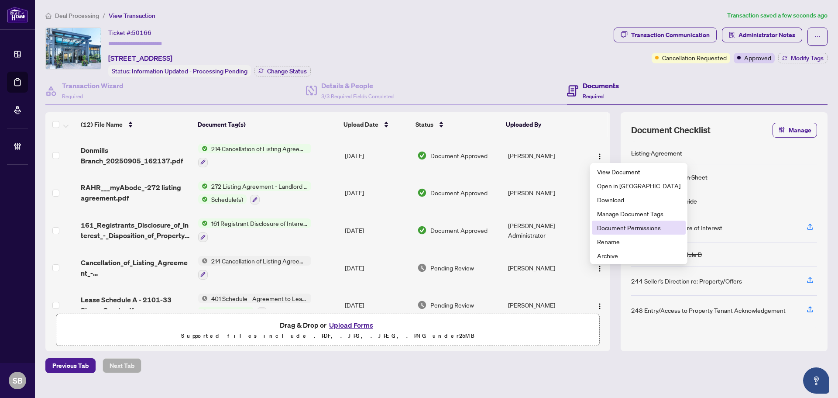
click at [629, 225] on span "Document Permissions" at bounding box center [638, 228] width 83 height 10
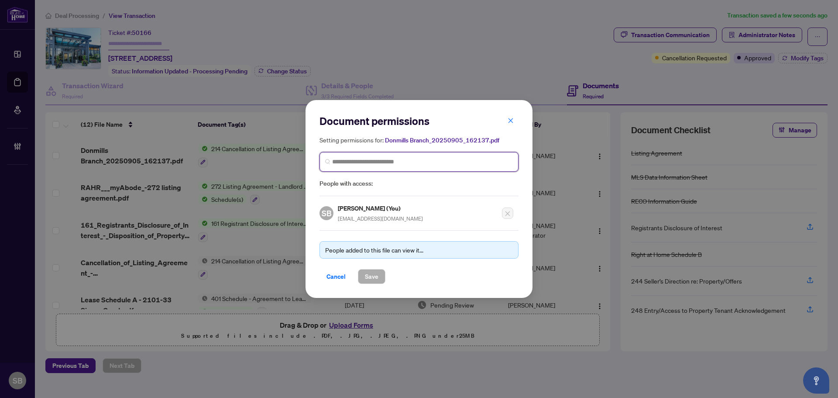
click at [398, 161] on input "search" at bounding box center [422, 161] width 181 height 9
type input "******"
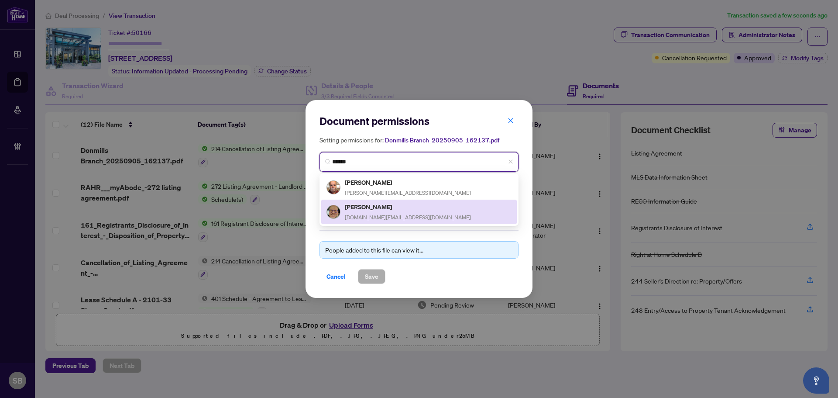
click at [400, 215] on span "[DOMAIN_NAME][EMAIL_ADDRESS][DOMAIN_NAME]" at bounding box center [408, 217] width 126 height 7
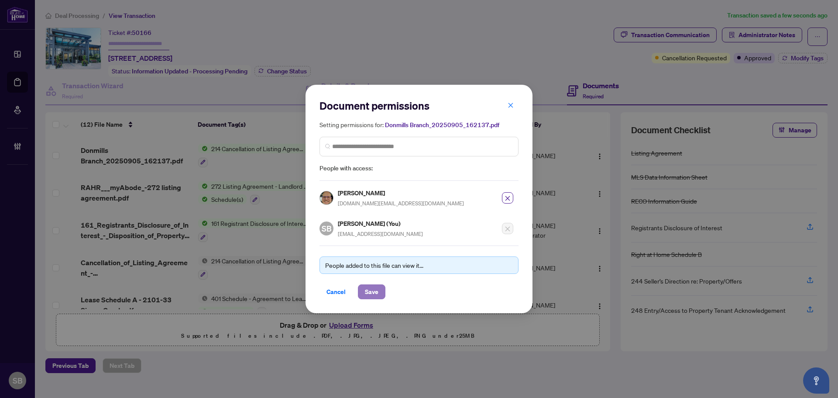
click at [377, 291] on span "Save" at bounding box center [372, 292] width 14 height 14
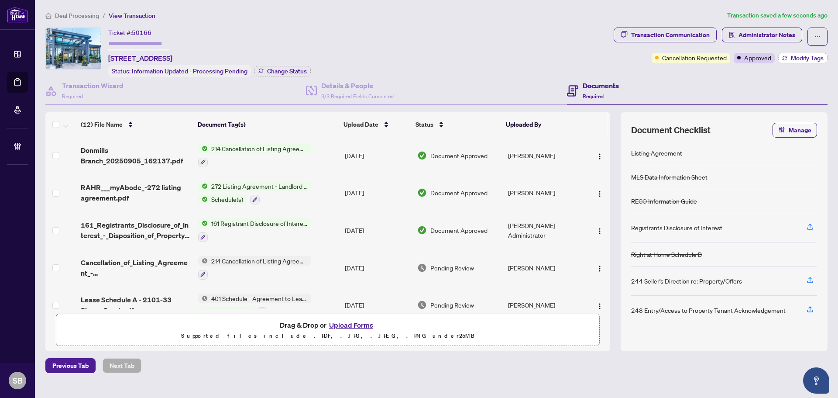
click at [797, 57] on span "Modify Tags" at bounding box center [807, 58] width 33 height 6
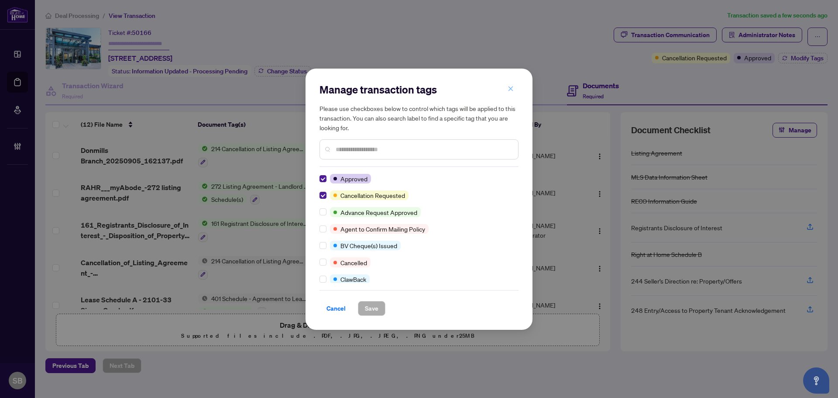
click at [512, 93] on span "button" at bounding box center [511, 89] width 6 height 14
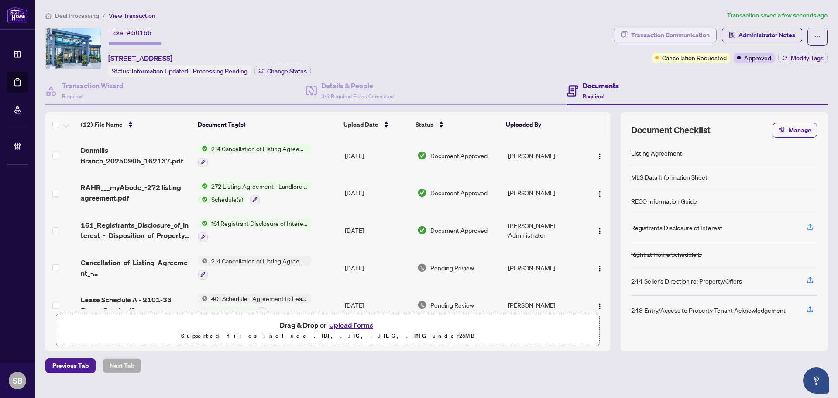
click at [675, 36] on div "Transaction Communication" at bounding box center [670, 35] width 79 height 14
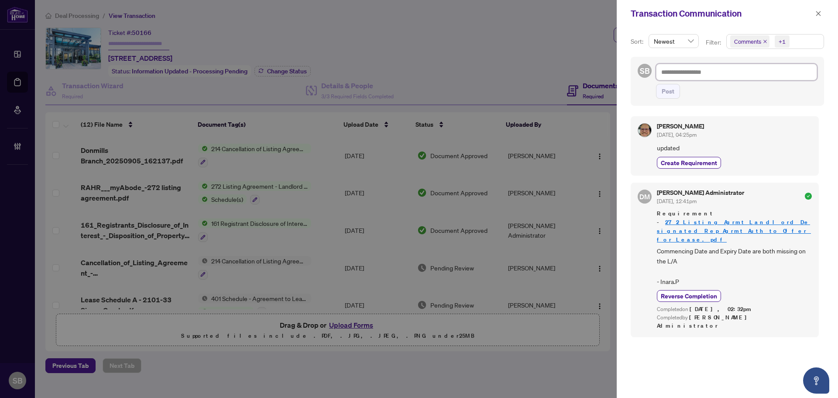
click at [726, 75] on textarea at bounding box center [736, 72] width 161 height 17
click at [677, 75] on textarea at bounding box center [736, 72] width 161 height 17
paste textarea "**********"
type textarea "**********"
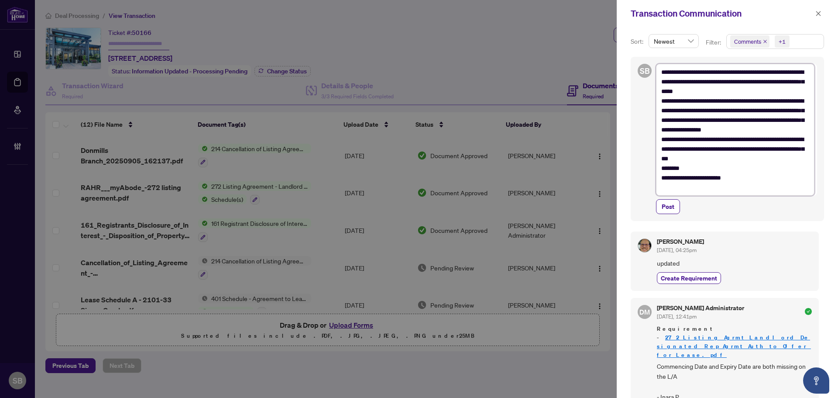
click at [755, 96] on textarea "**********" at bounding box center [735, 130] width 158 height 132
type textarea "**********"
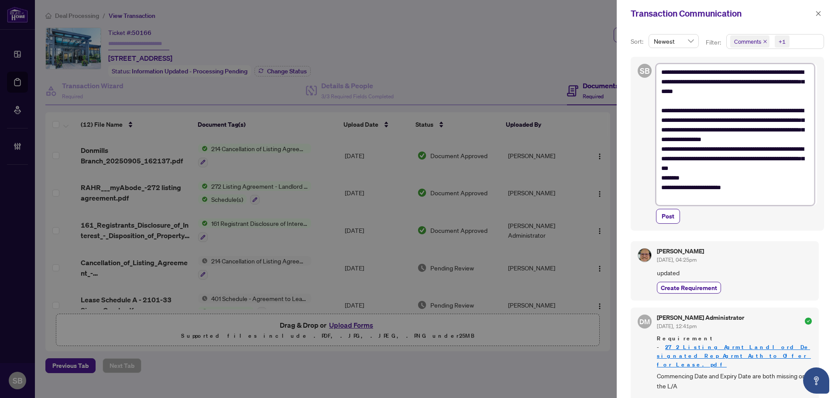
click at [791, 140] on textarea "**********" at bounding box center [735, 134] width 158 height 141
type textarea "**********"
click at [750, 151] on textarea "**********" at bounding box center [735, 134] width 158 height 141
type textarea "**********"
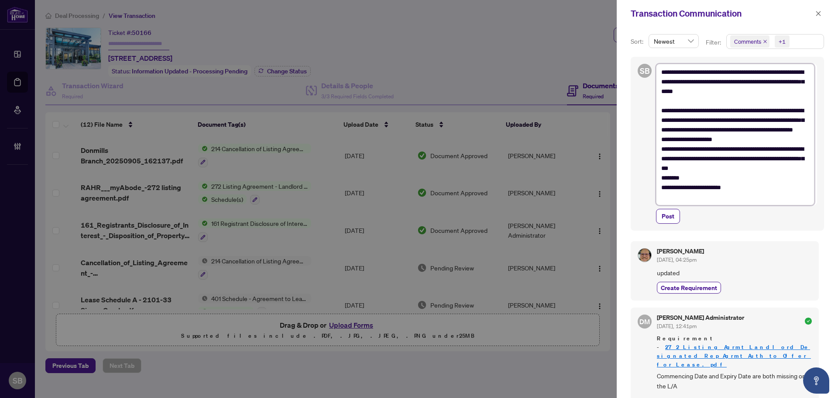
type textarea "**********"
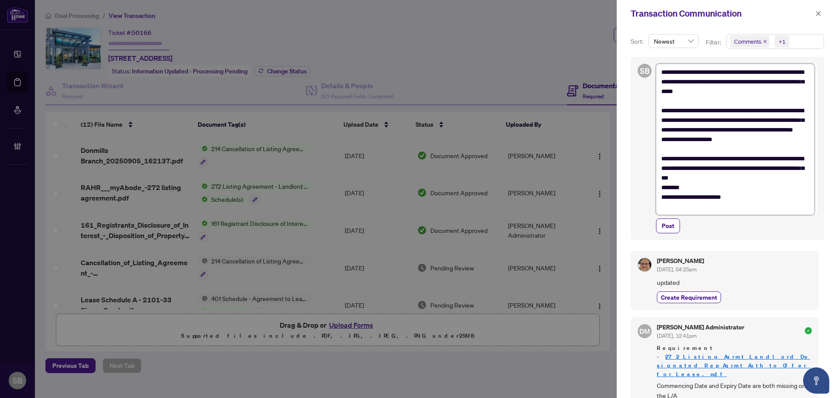
click at [747, 192] on textarea "**********" at bounding box center [735, 139] width 158 height 151
type textarea "**********"
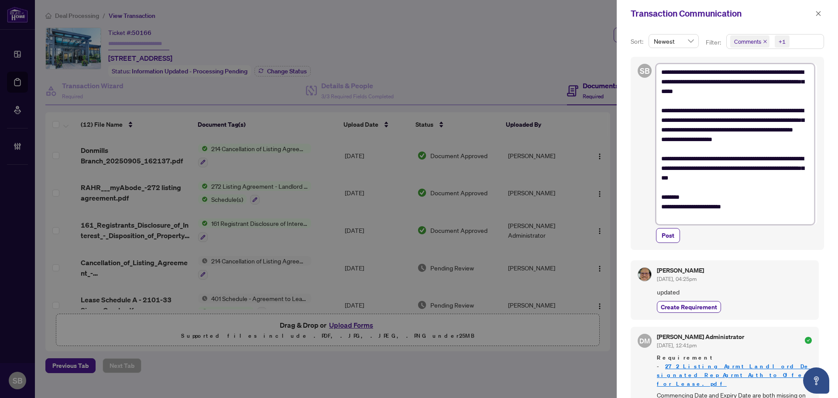
drag, startPoint x: 701, startPoint y: 218, endPoint x: 652, endPoint y: 212, distance: 48.8
click at [652, 212] on div "**********" at bounding box center [727, 153] width 193 height 193
type textarea "**********"
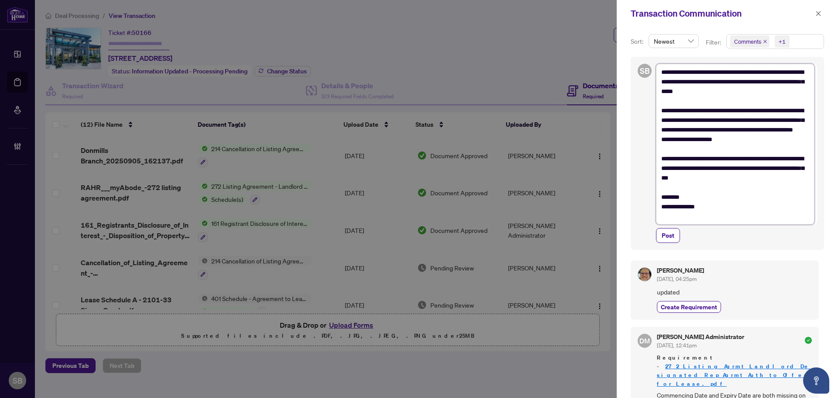
type textarea "**********"
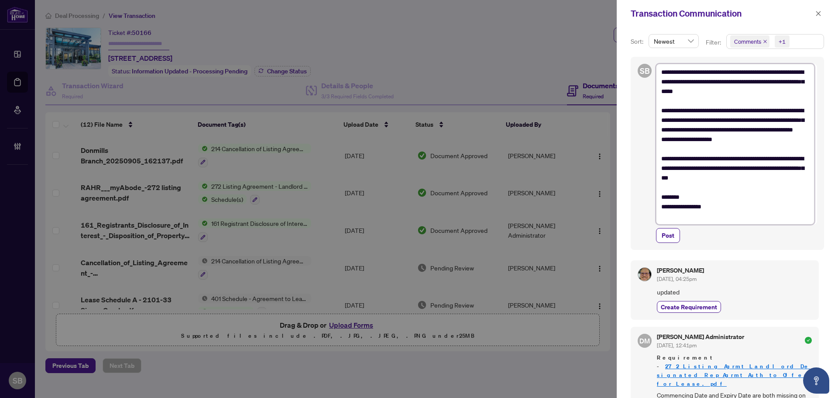
type textarea "**********"
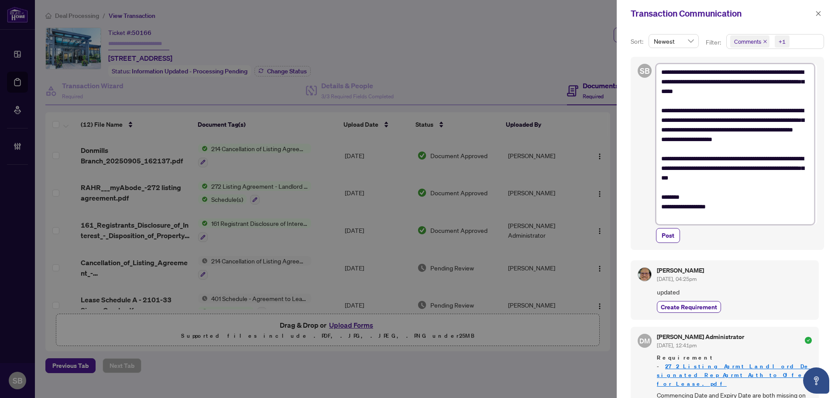
type textarea "**********"
click at [672, 239] on span "Post" at bounding box center [668, 235] width 13 height 14
type textarea "**********"
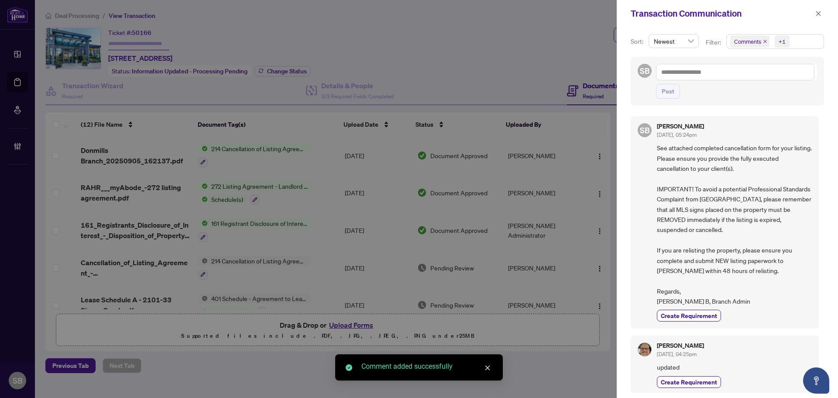
drag, startPoint x: 816, startPoint y: 14, endPoint x: 810, endPoint y: 16, distance: 7.5
click at [817, 14] on icon "close" at bounding box center [819, 13] width 6 height 6
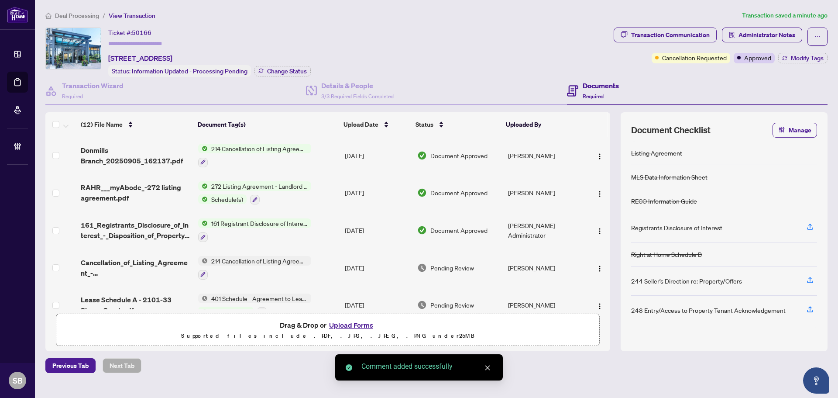
click at [805, 63] on div "Transaction Communication Administrator Notes Cancellation Requested Approved M…" at bounding box center [720, 52] width 217 height 49
click at [807, 57] on span "Modify Tags" at bounding box center [807, 58] width 33 height 6
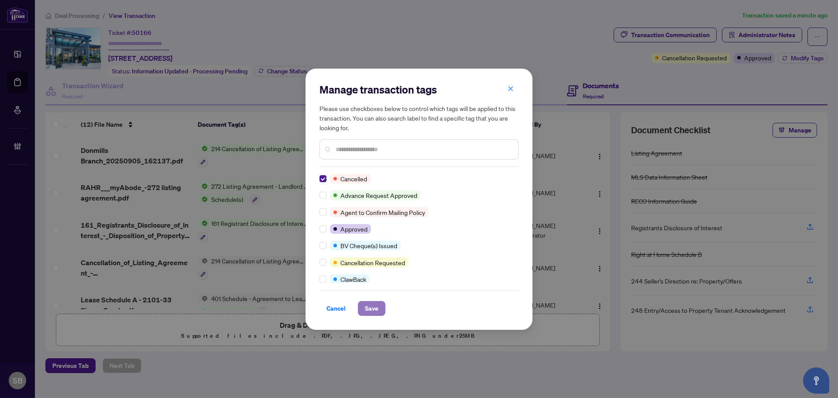
click at [372, 314] on span "Save" at bounding box center [372, 308] width 14 height 14
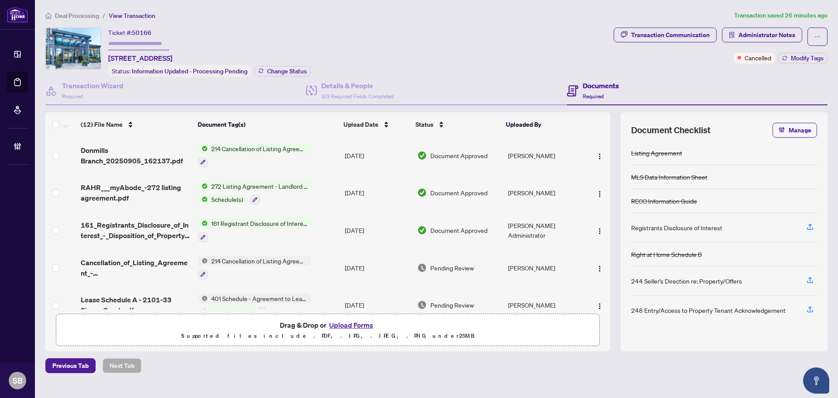
click at [86, 12] on span "Deal Processing" at bounding box center [77, 16] width 44 height 8
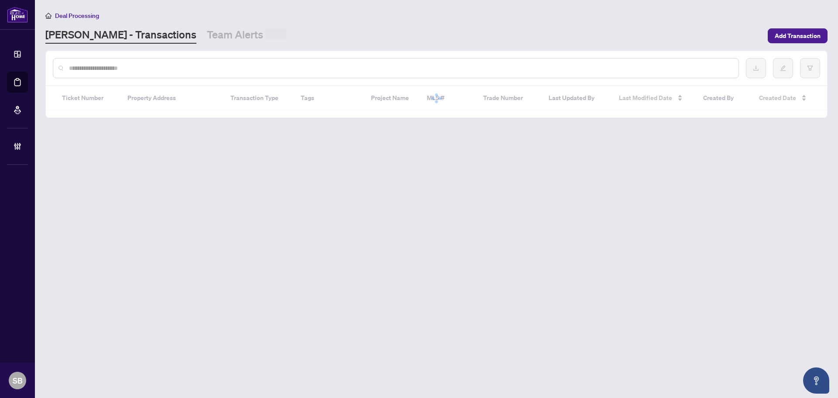
click at [278, 67] on input "text" at bounding box center [400, 68] width 663 height 10
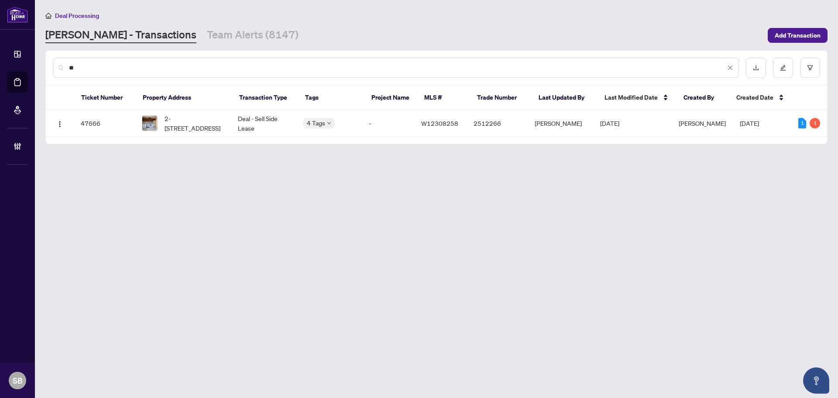
type input "*"
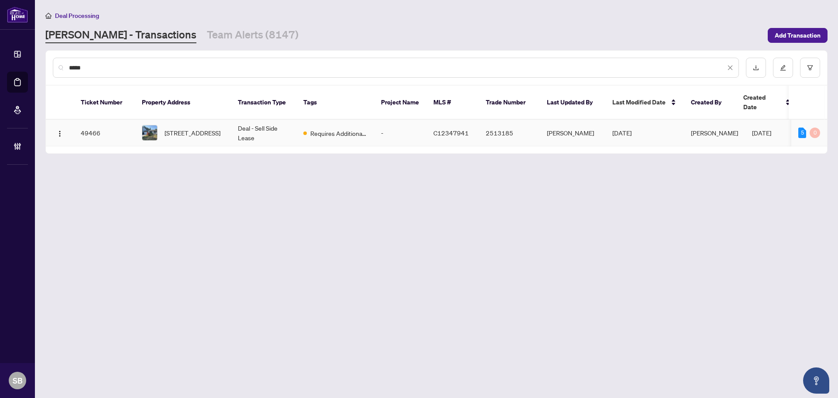
type input "*****"
click at [176, 128] on span "[STREET_ADDRESS]" at bounding box center [193, 133] width 56 height 10
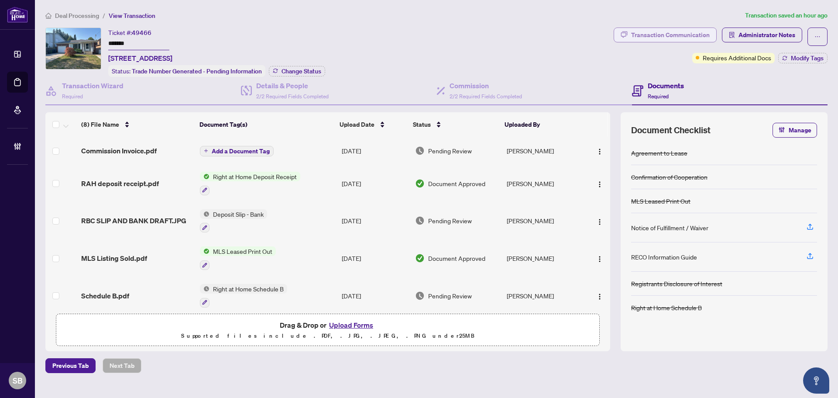
click at [672, 33] on div "Transaction Communication" at bounding box center [670, 35] width 79 height 14
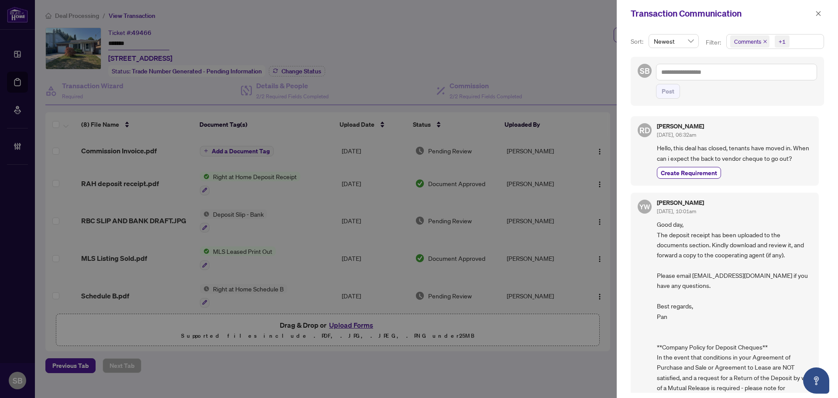
drag, startPoint x: 668, startPoint y: 155, endPoint x: 716, endPoint y: 151, distance: 48.3
click at [669, 155] on span "Hello, this deal has closed, tenants have moved in. When can i expect the back …" at bounding box center [734, 153] width 155 height 21
click at [820, 14] on icon "close" at bounding box center [819, 13] width 6 height 6
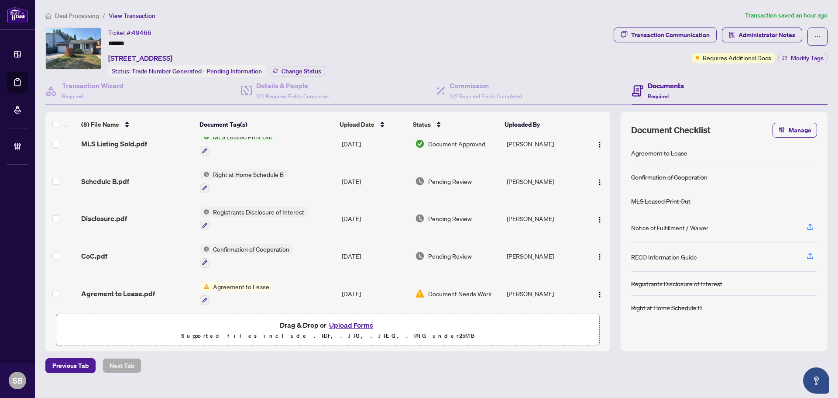
scroll to position [119, 0]
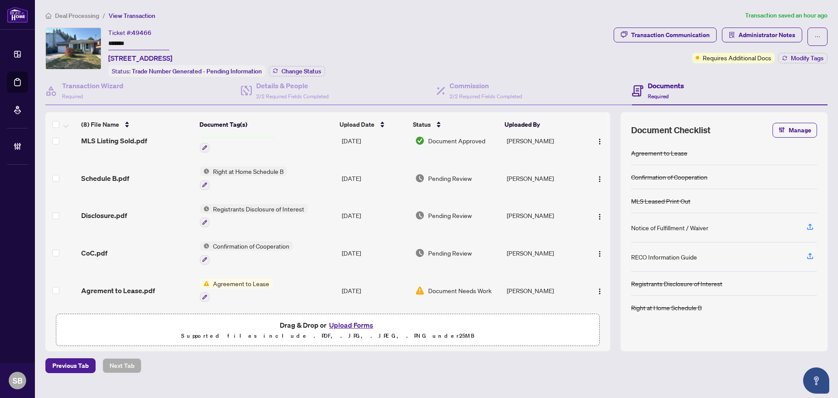
click at [310, 283] on td "Agreement to Lease" at bounding box center [267, 291] width 142 height 38
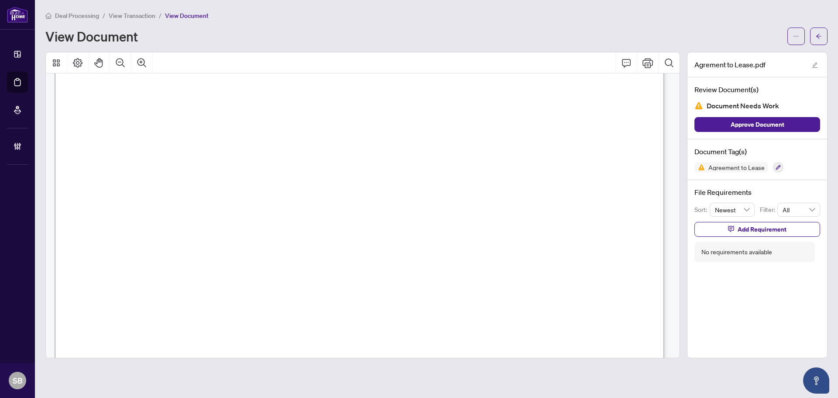
scroll to position [480, 0]
click at [114, 62] on button "Zoom Out" at bounding box center [120, 62] width 21 height 21
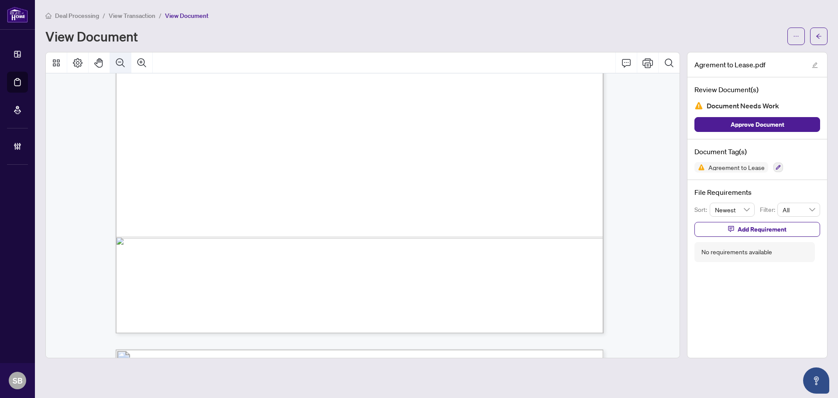
click at [116, 63] on icon "Zoom Out" at bounding box center [120, 63] width 10 height 10
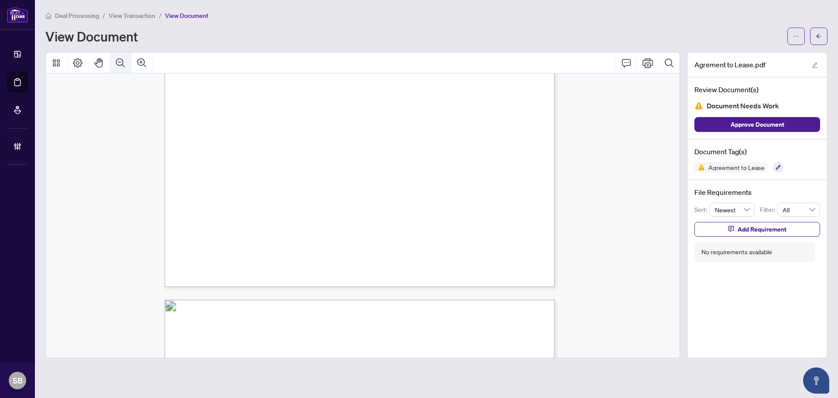
click at [117, 64] on icon "Zoom Out" at bounding box center [120, 63] width 10 height 10
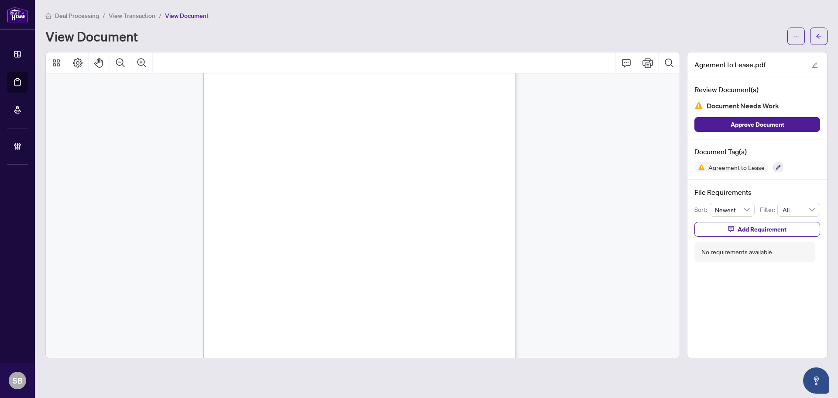
scroll to position [2624, 0]
click at [816, 36] on button "button" at bounding box center [818, 36] width 17 height 17
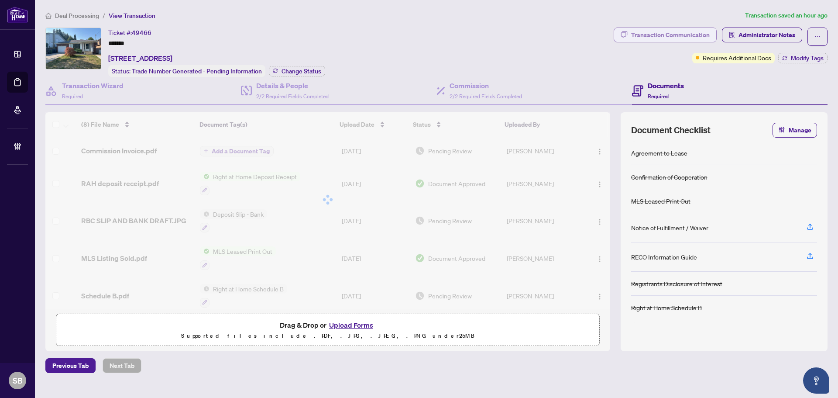
click at [681, 35] on div "Transaction Communication" at bounding box center [670, 35] width 79 height 14
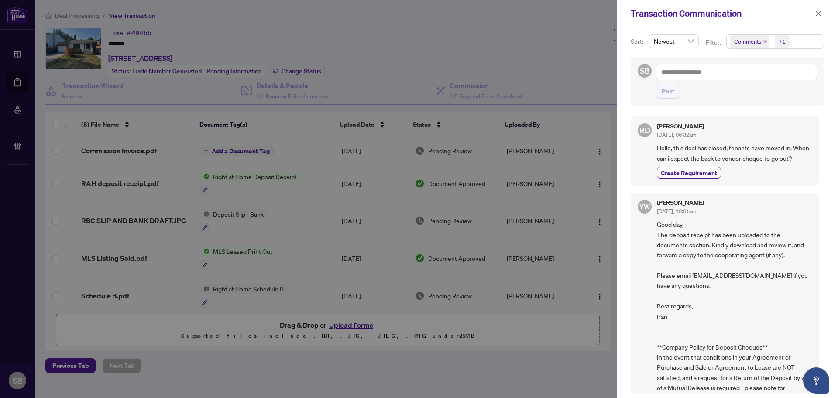
drag, startPoint x: 816, startPoint y: 16, endPoint x: 807, endPoint y: 19, distance: 9.0
click at [816, 16] on icon "close" at bounding box center [819, 13] width 6 height 6
